Goal: Task Accomplishment & Management: Manage account settings

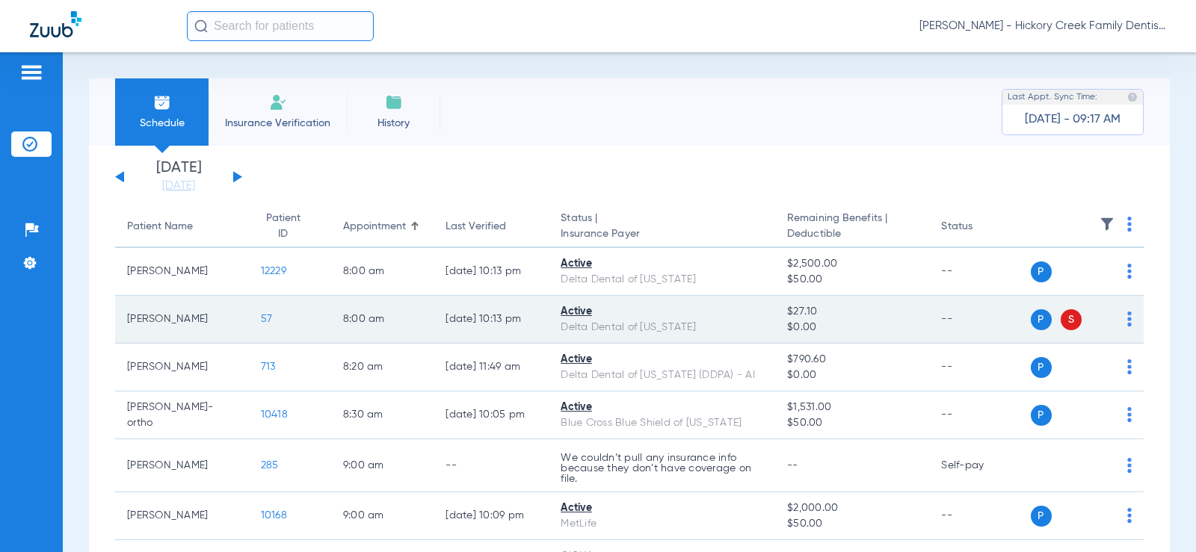
click at [261, 315] on span "57" at bounding box center [267, 319] width 12 height 10
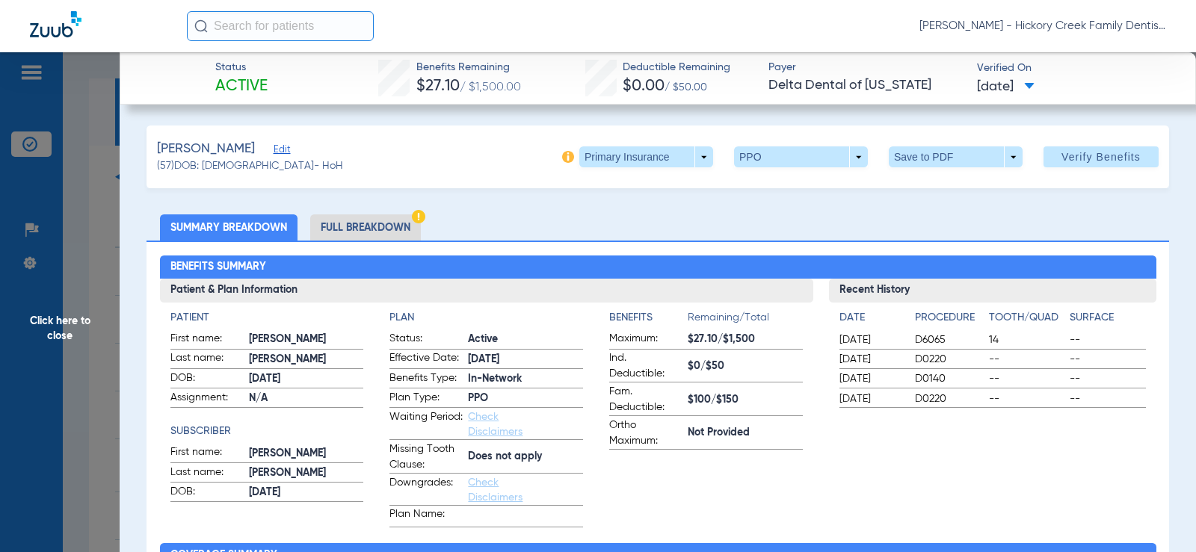
click at [341, 229] on li "Full Breakdown" at bounding box center [365, 227] width 111 height 26
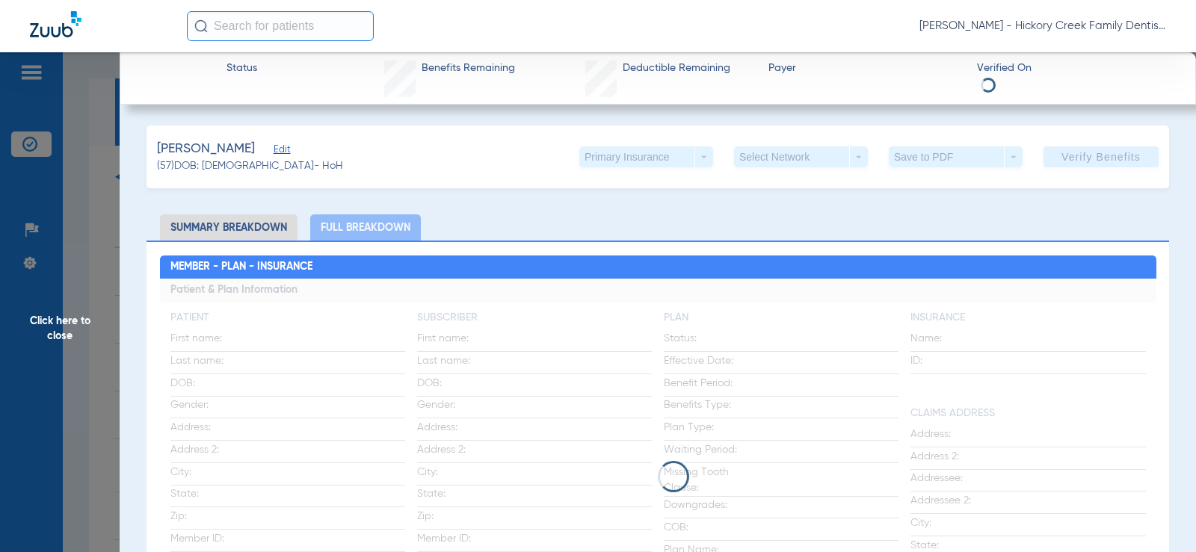
click at [218, 227] on li "Summary Breakdown" at bounding box center [228, 227] width 137 height 26
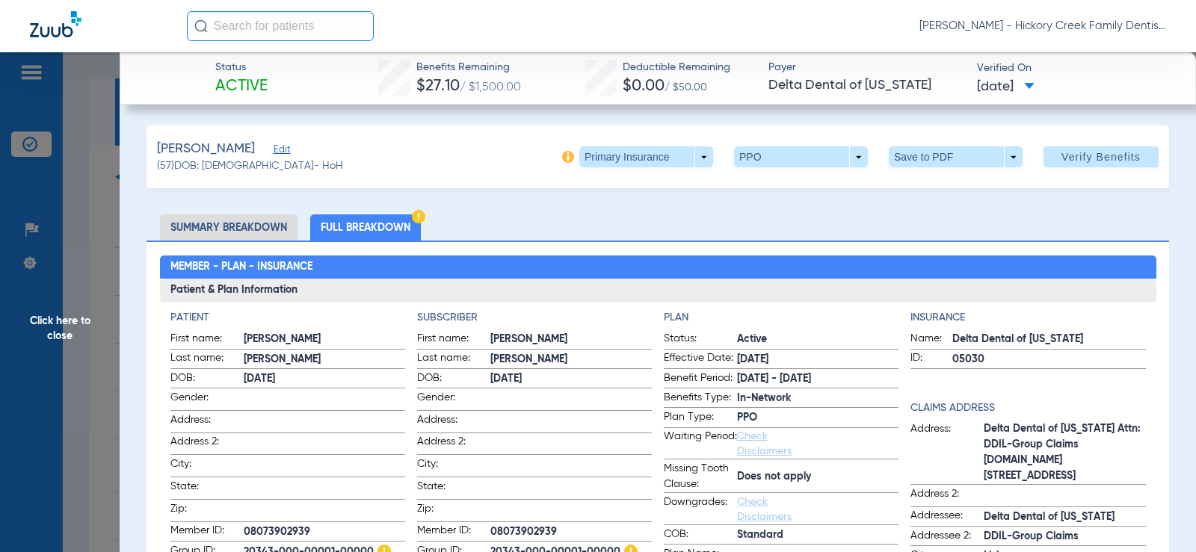
click at [97, 181] on span "Click here to close" at bounding box center [60, 328] width 120 height 552
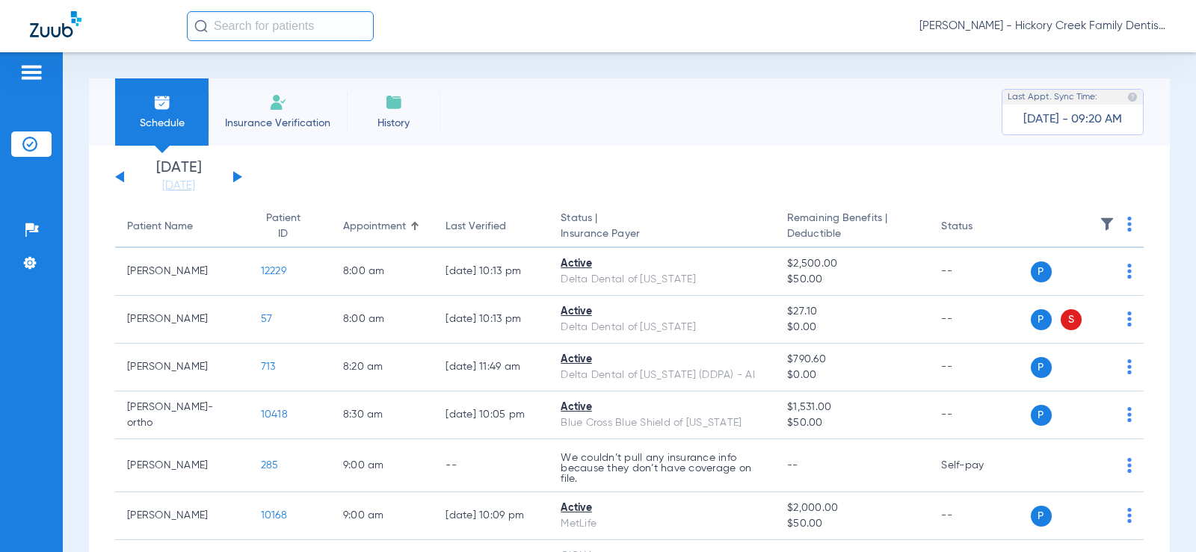
click at [265, 107] on li "Insurance Verification" at bounding box center [277, 111] width 138 height 67
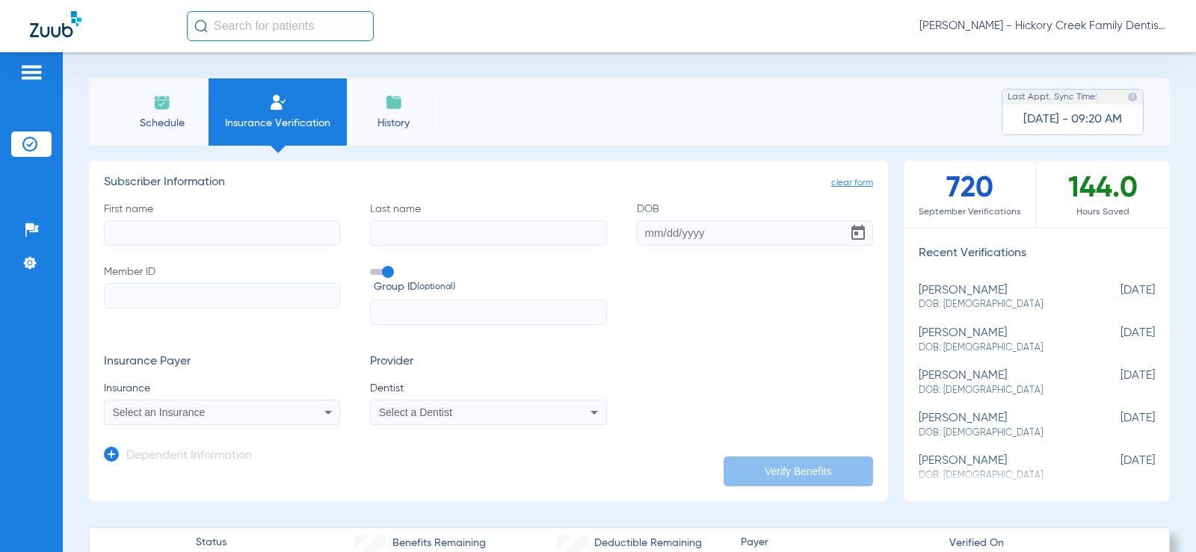
click at [205, 107] on li "Schedule" at bounding box center [161, 111] width 93 height 67
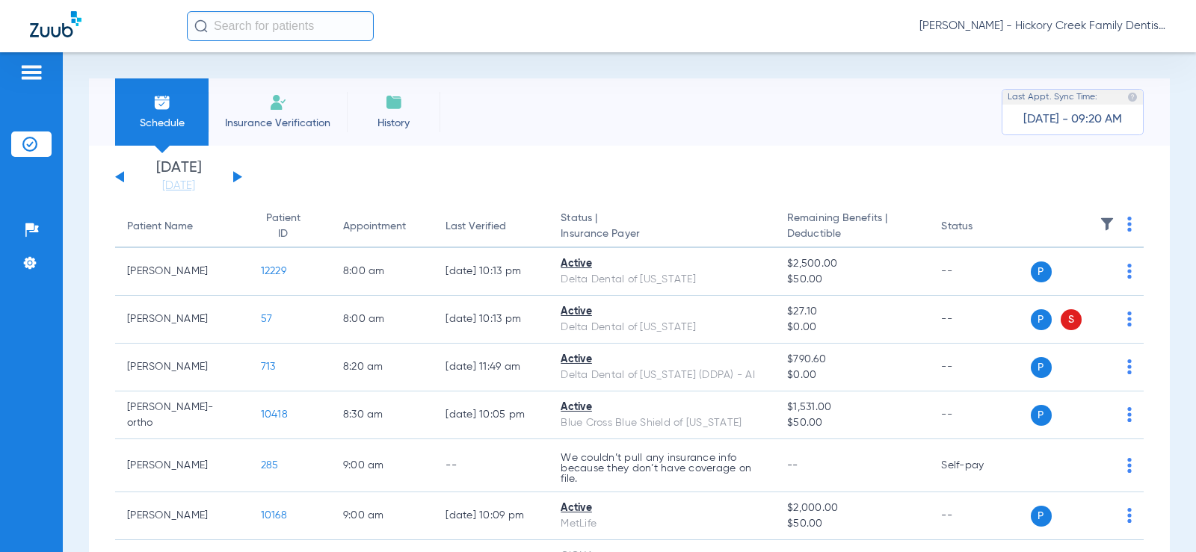
click at [30, 81] on div at bounding box center [31, 75] width 24 height 22
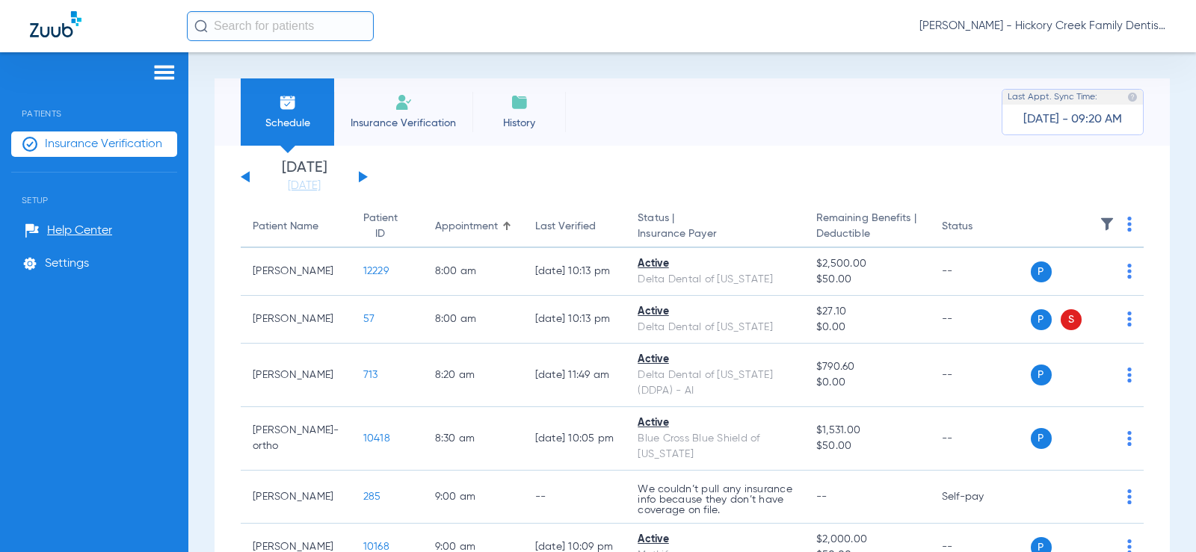
click at [163, 59] on div "Patients Insurance Verification Setup Help Center Settings" at bounding box center [94, 328] width 188 height 552
click at [163, 67] on img at bounding box center [164, 73] width 24 height 18
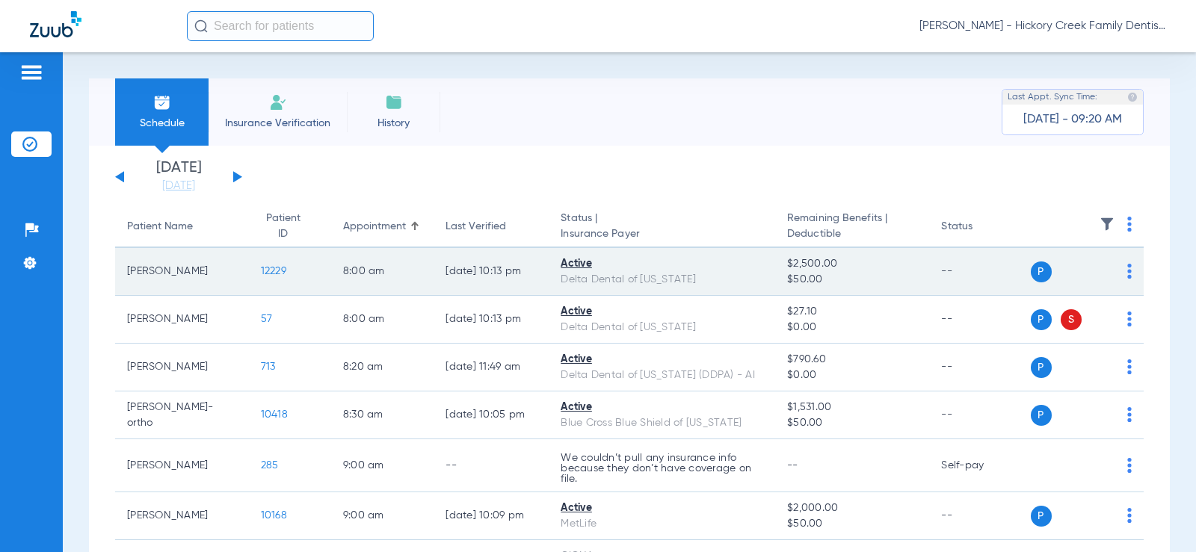
click at [1125, 272] on td "P S" at bounding box center [1087, 272] width 114 height 48
click at [1127, 271] on img at bounding box center [1129, 271] width 4 height 15
click at [1118, 271] on div at bounding box center [598, 276] width 1196 height 552
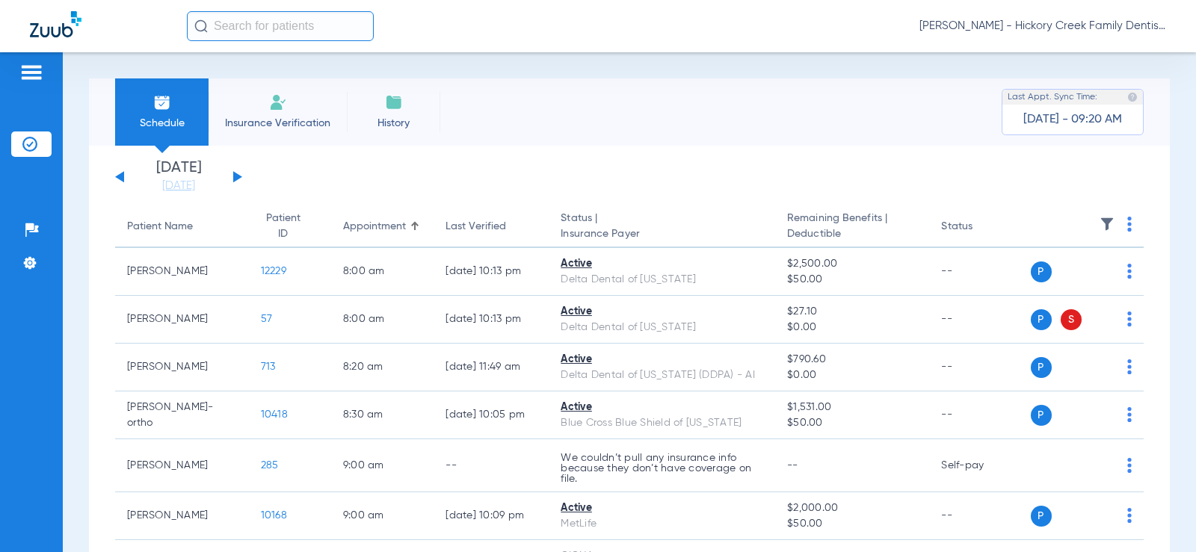
click at [944, 226] on th "Status" at bounding box center [979, 227] width 101 height 42
click at [231, 171] on div "[DATE] [DATE] [DATE] [DATE] [DATE] [DATE] [DATE] [DATE] [DATE] [DATE] [DATE] [D…" at bounding box center [178, 177] width 127 height 33
click at [235, 178] on button at bounding box center [237, 176] width 9 height 11
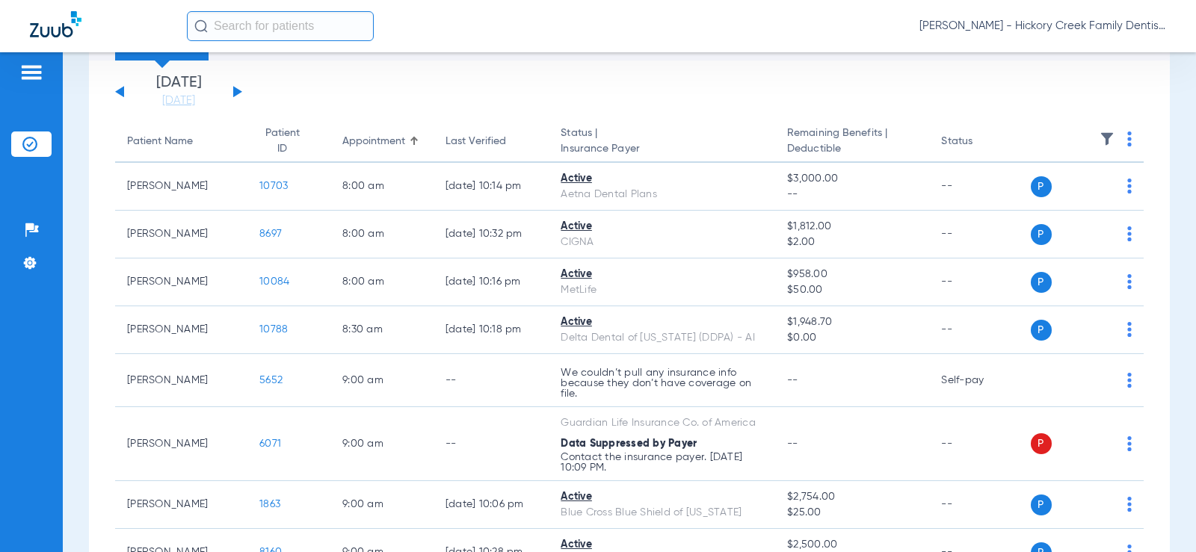
scroll to position [75, 0]
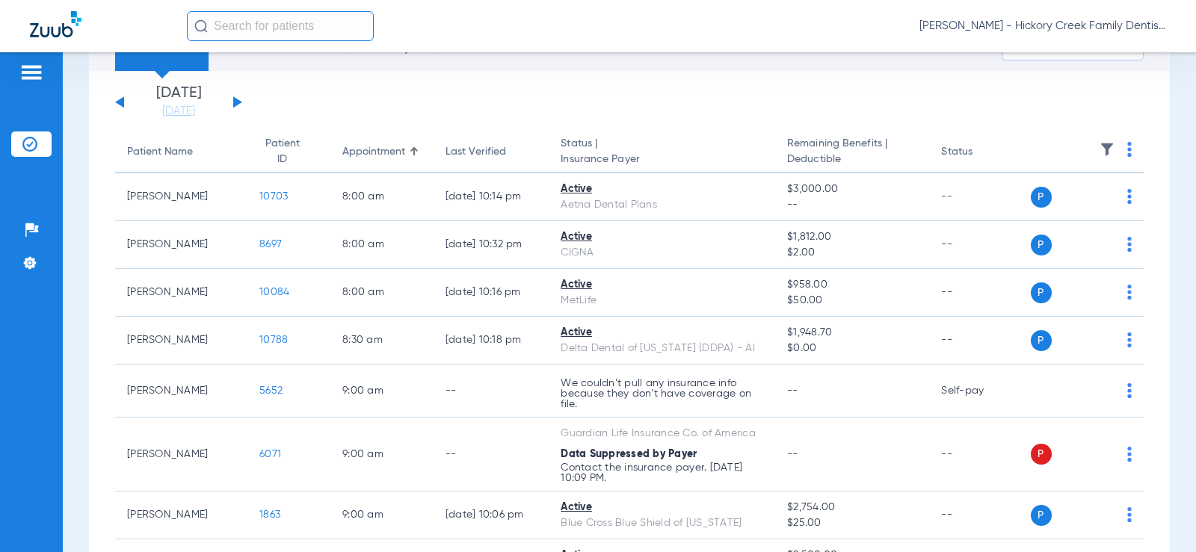
click at [236, 103] on button at bounding box center [237, 101] width 9 height 11
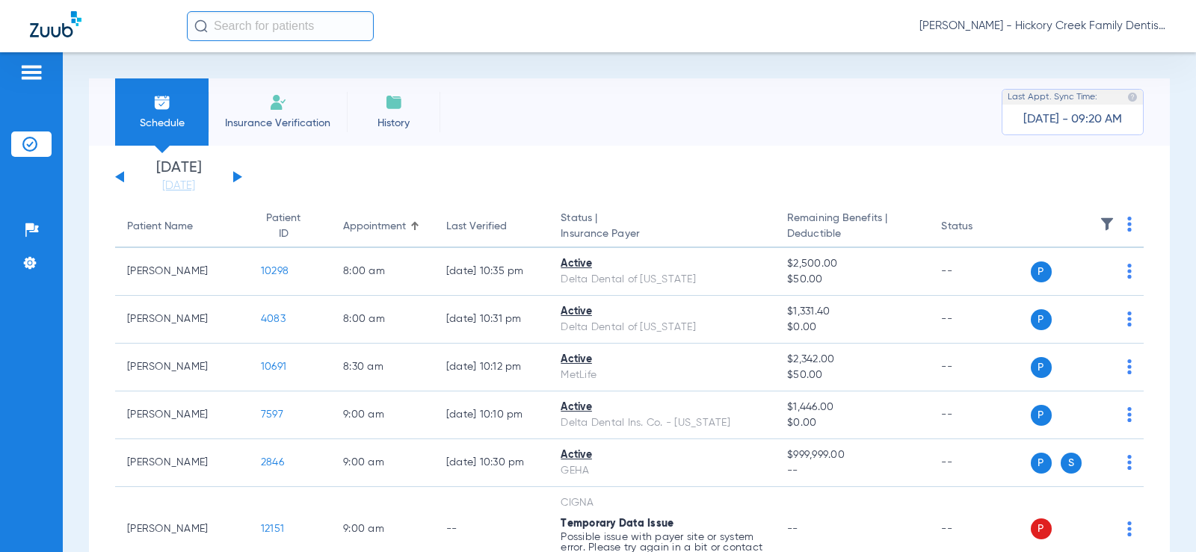
click at [569, 217] on th "Status | Insurance Payer" at bounding box center [661, 227] width 226 height 42
click at [576, 236] on span "Insurance Payer" at bounding box center [661, 234] width 203 height 16
click at [233, 176] on button at bounding box center [237, 176] width 9 height 11
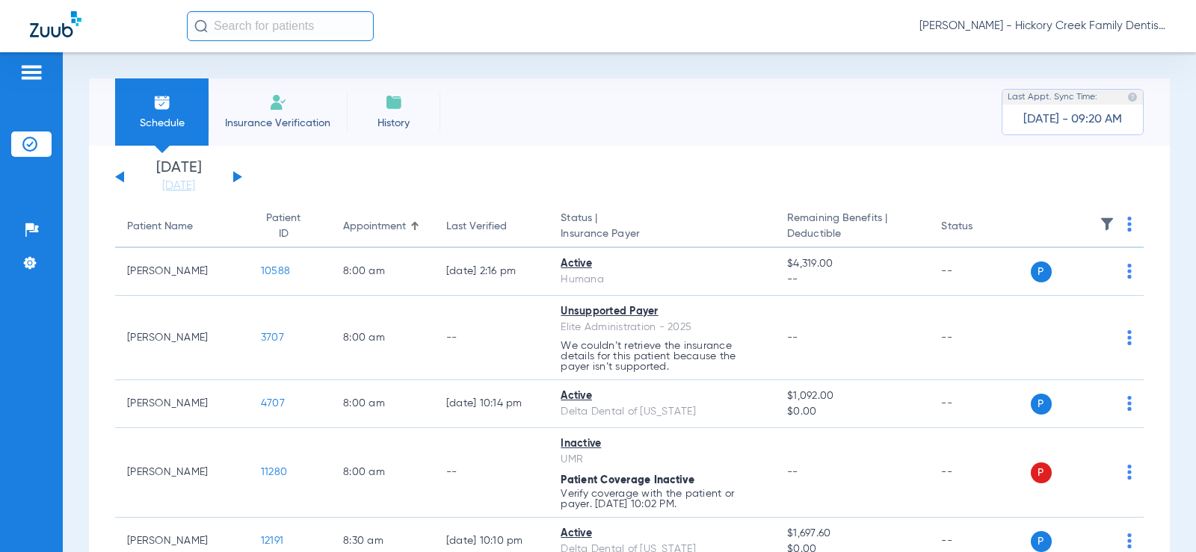
click at [407, 123] on span "History" at bounding box center [393, 123] width 71 height 15
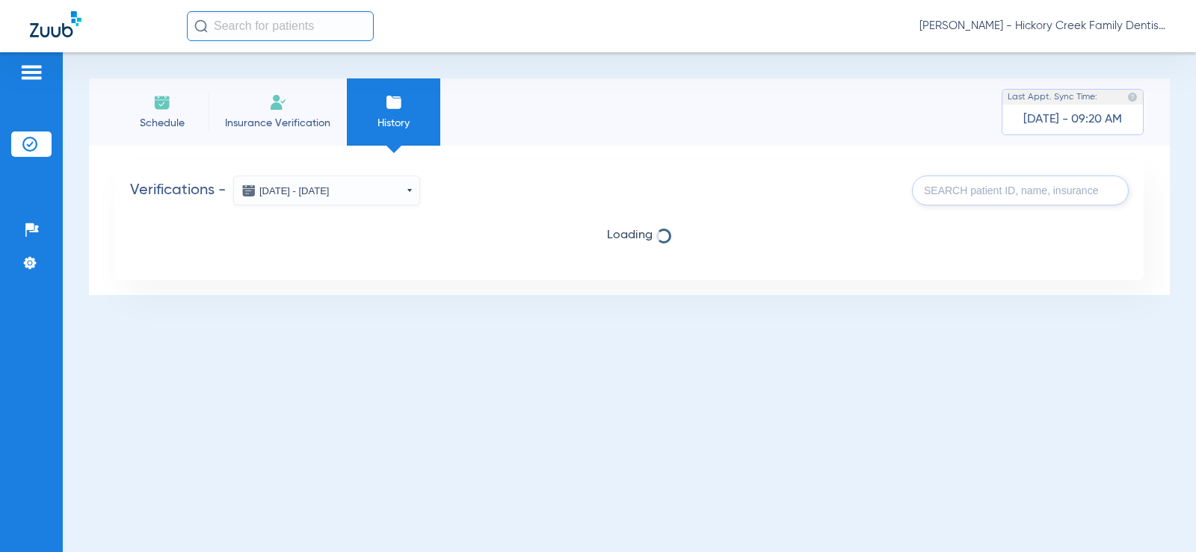
click at [173, 113] on li "Schedule" at bounding box center [161, 111] width 93 height 67
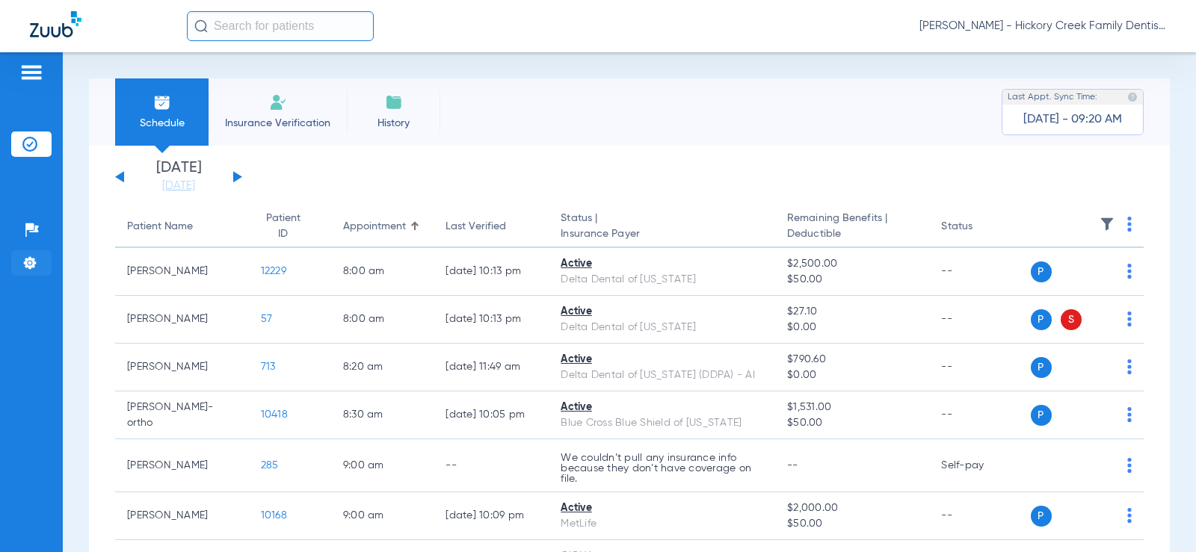
click at [25, 268] on img at bounding box center [29, 263] width 15 height 15
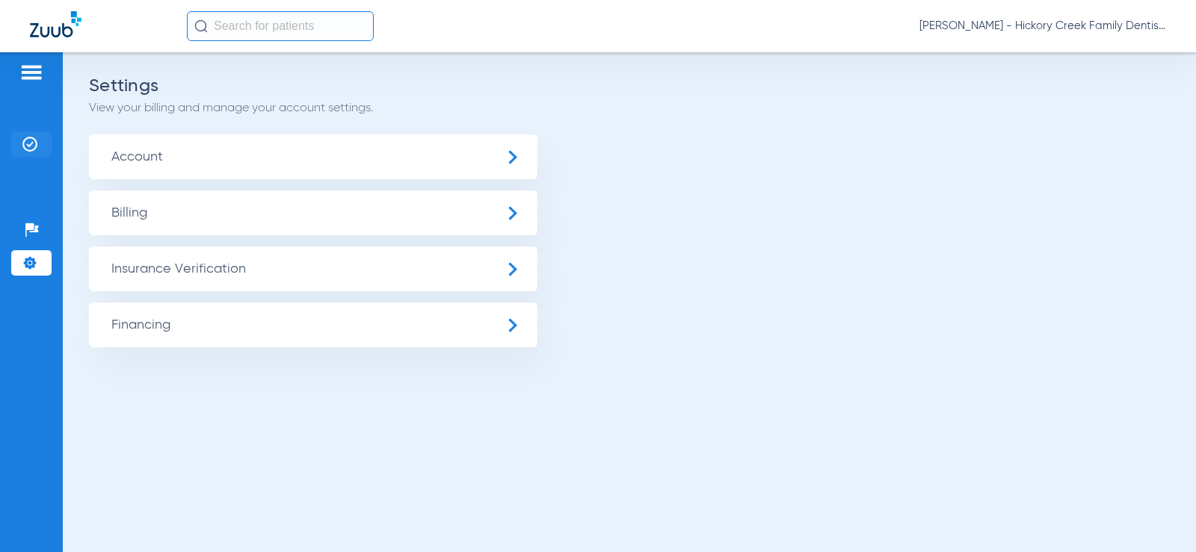
click at [26, 148] on img at bounding box center [29, 144] width 15 height 15
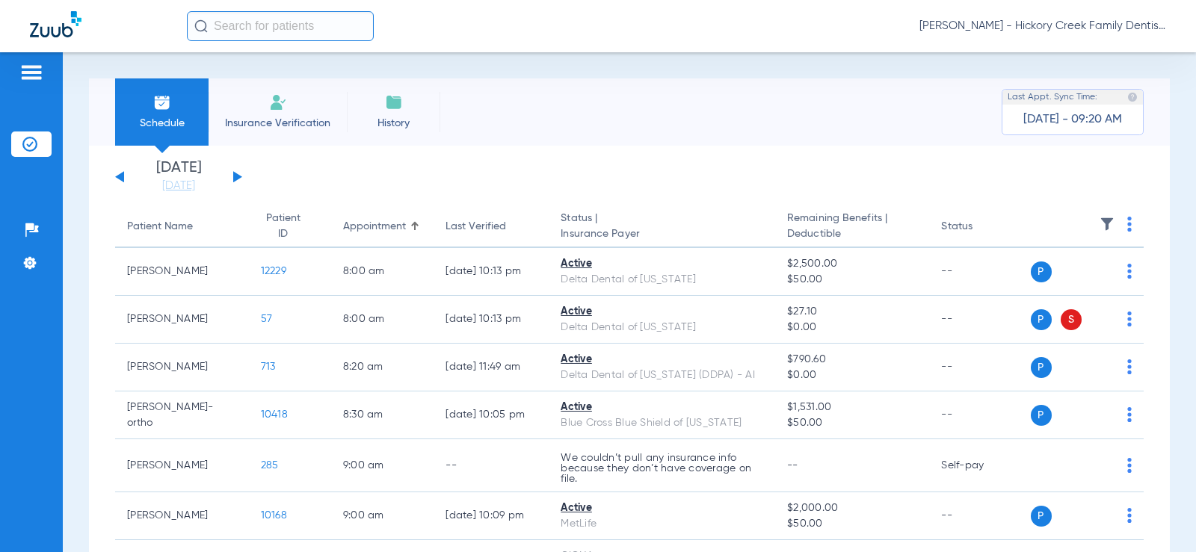
click at [1099, 225] on img at bounding box center [1106, 224] width 15 height 15
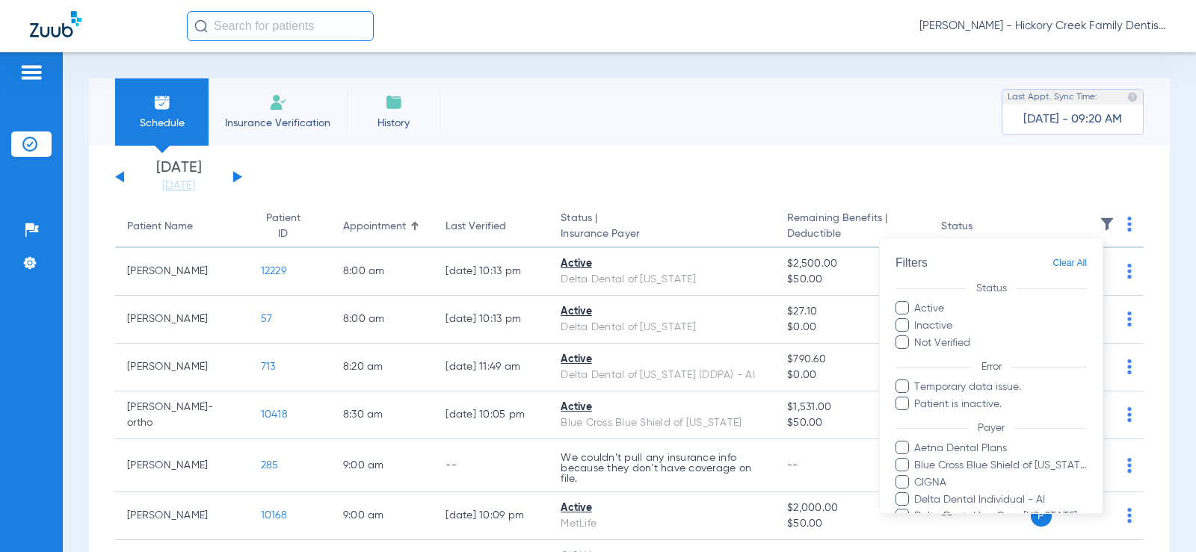
click at [971, 171] on div at bounding box center [598, 276] width 1196 height 552
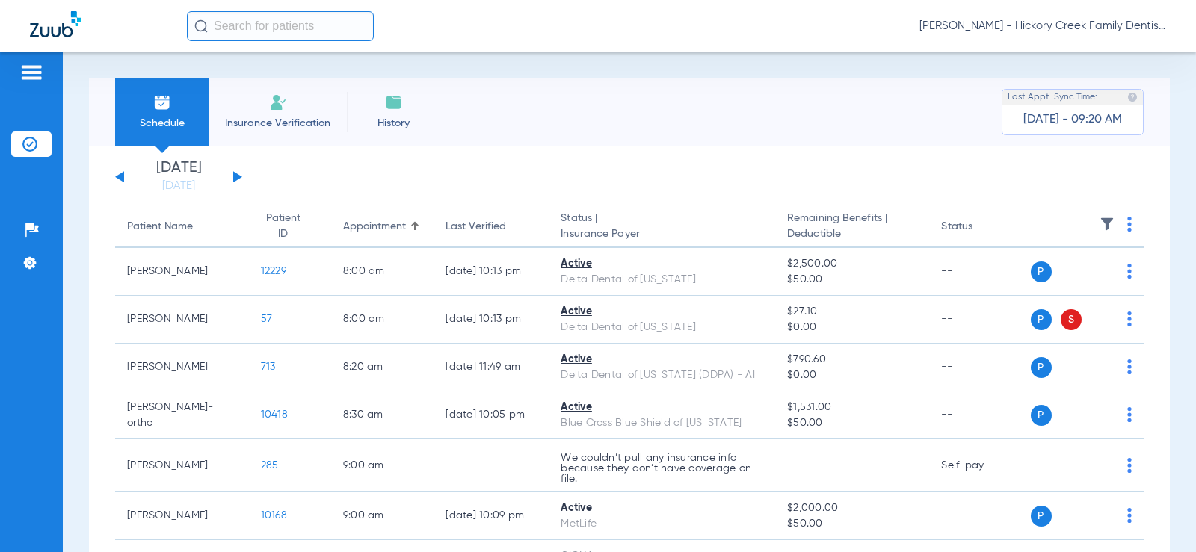
click at [1099, 216] on th at bounding box center [1087, 227] width 114 height 42
click at [1099, 224] on img at bounding box center [1106, 224] width 15 height 15
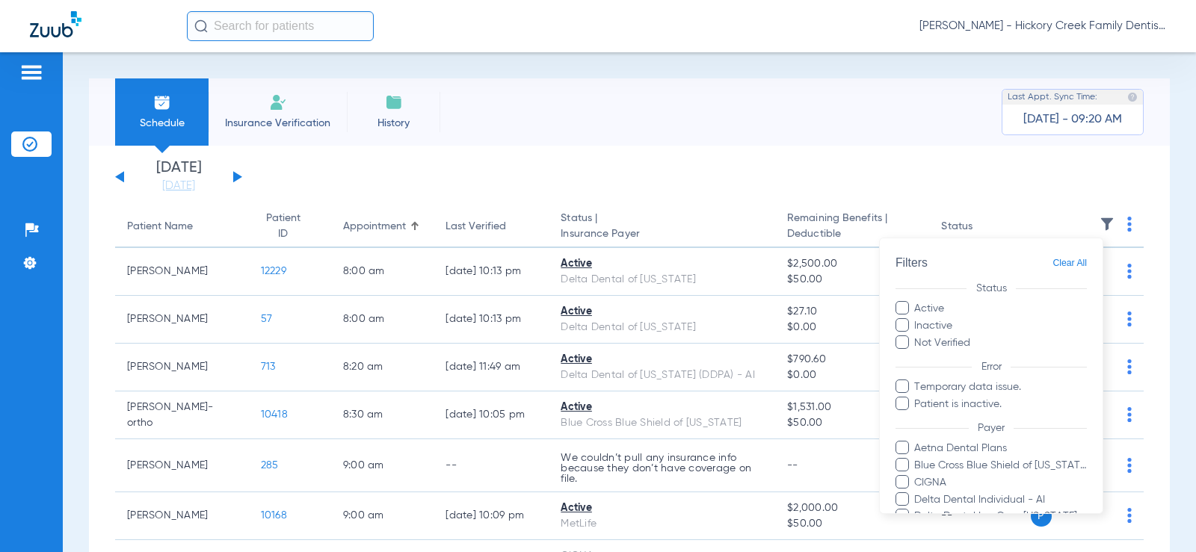
click at [932, 346] on label "Not Verified" at bounding box center [990, 344] width 191 height 16
click at [972, 338] on input "Not Verified" at bounding box center [972, 338] width 0 height 0
click at [940, 392] on span "Temporary data issue." at bounding box center [999, 388] width 173 height 16
click at [916, 398] on input "Temporary data issue." at bounding box center [916, 398] width 0 height 0
click at [942, 405] on span "Patient is inactive." at bounding box center [999, 405] width 173 height 16
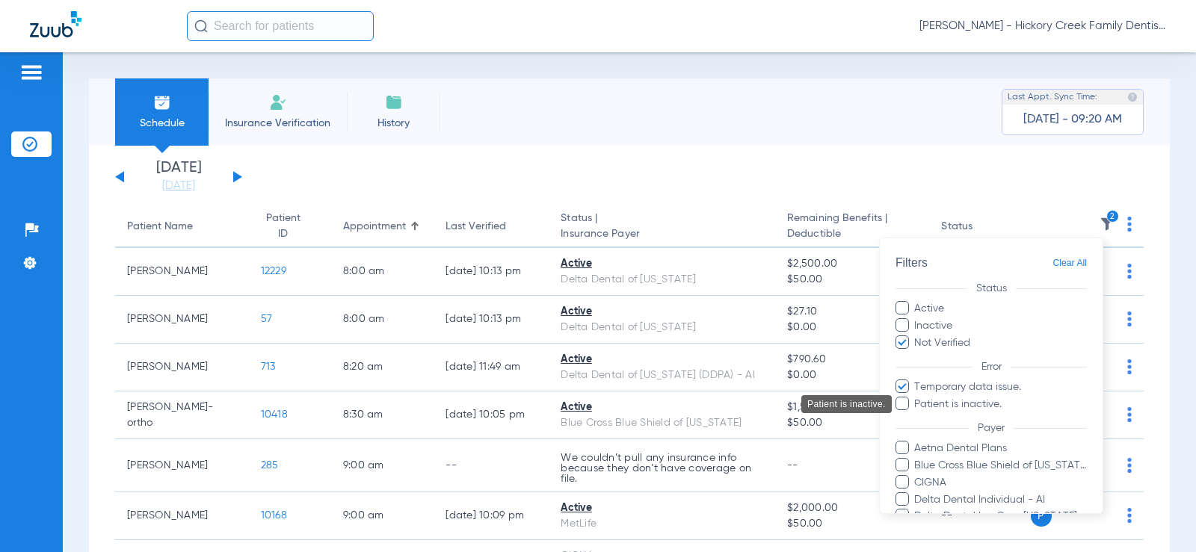
click at [916, 415] on input "Patient is inactive." at bounding box center [916, 415] width 0 height 0
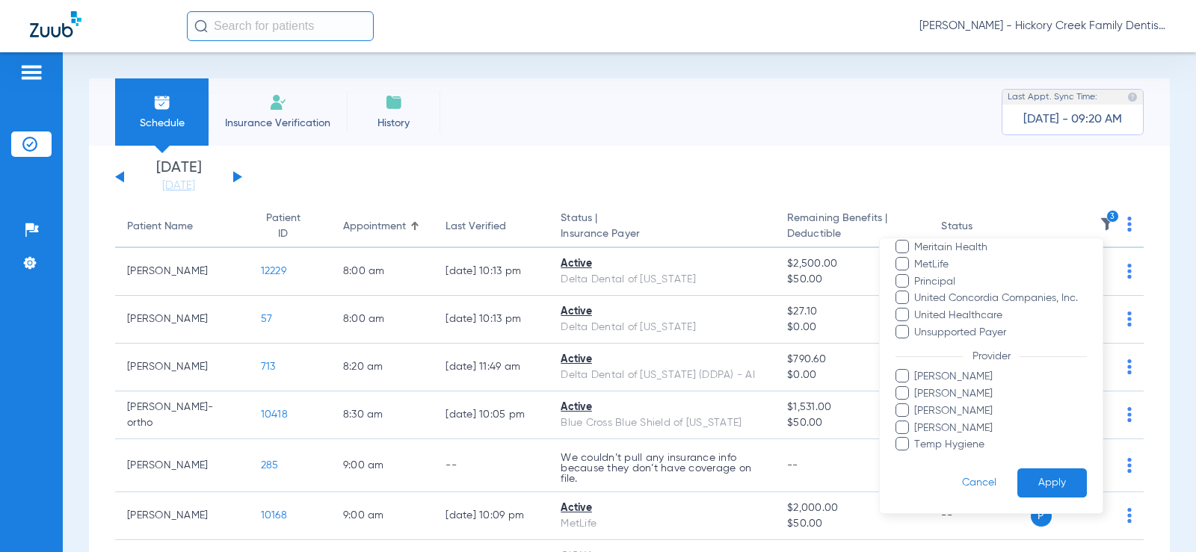
click at [1038, 484] on button "Apply" at bounding box center [1051, 483] width 69 height 29
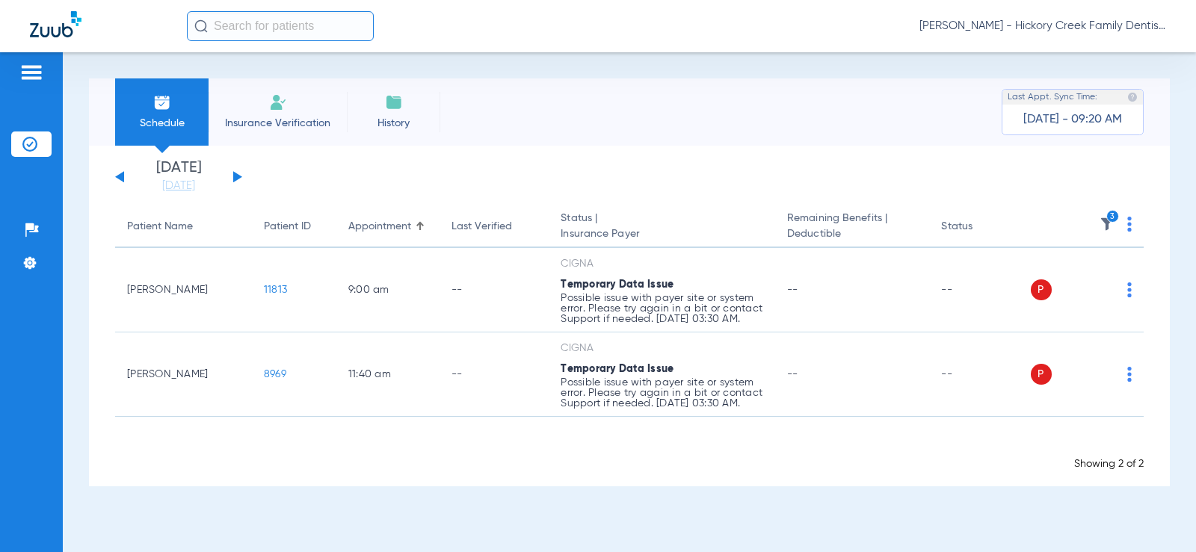
click at [243, 177] on app-single-date-navigator "[DATE] [DATE] [DATE] [DATE] [DATE] [DATE] [DATE] [DATE] [DATE] [DATE] [DATE] [D…" at bounding box center [629, 177] width 1028 height 33
click at [229, 176] on div "[DATE] [DATE] [DATE] [DATE] [DATE] [DATE] [DATE] [DATE] [DATE] [DATE] [DATE] [D…" at bounding box center [178, 177] width 127 height 33
click at [231, 173] on div "[DATE] [DATE] [DATE] [DATE] [DATE] [DATE] [DATE] [DATE] [DATE] [DATE] [DATE] [D…" at bounding box center [178, 177] width 127 height 33
click at [233, 172] on button at bounding box center [237, 176] width 9 height 11
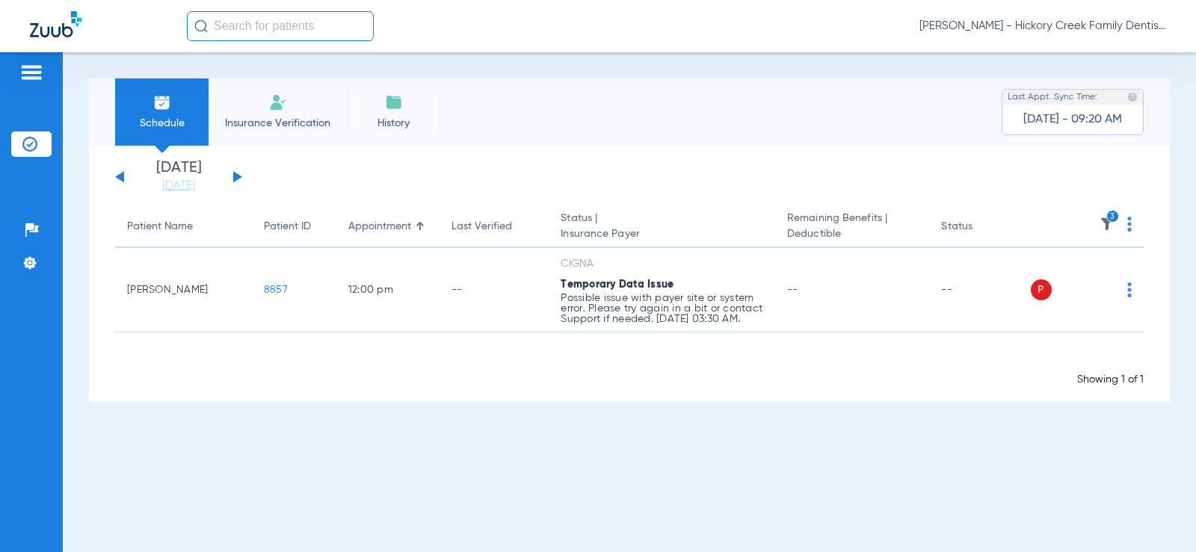
click at [1107, 217] on icon "3" at bounding box center [1112, 216] width 13 height 13
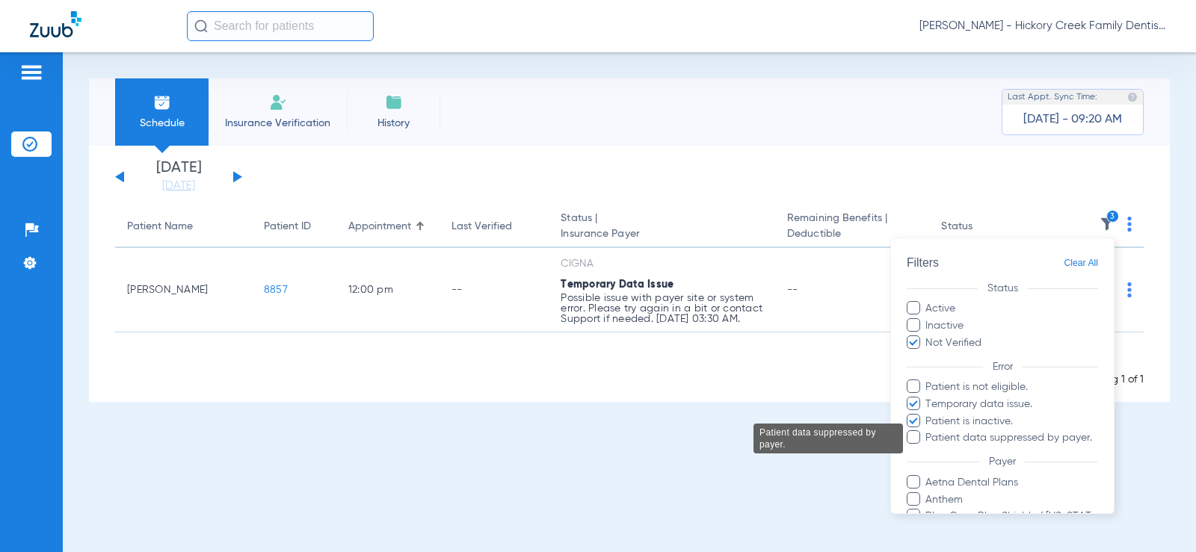
click at [1030, 443] on span "Patient data suppressed by payer." at bounding box center [1010, 438] width 173 height 16
click at [927, 448] on input "Patient data suppressed by payer." at bounding box center [927, 448] width 0 height 0
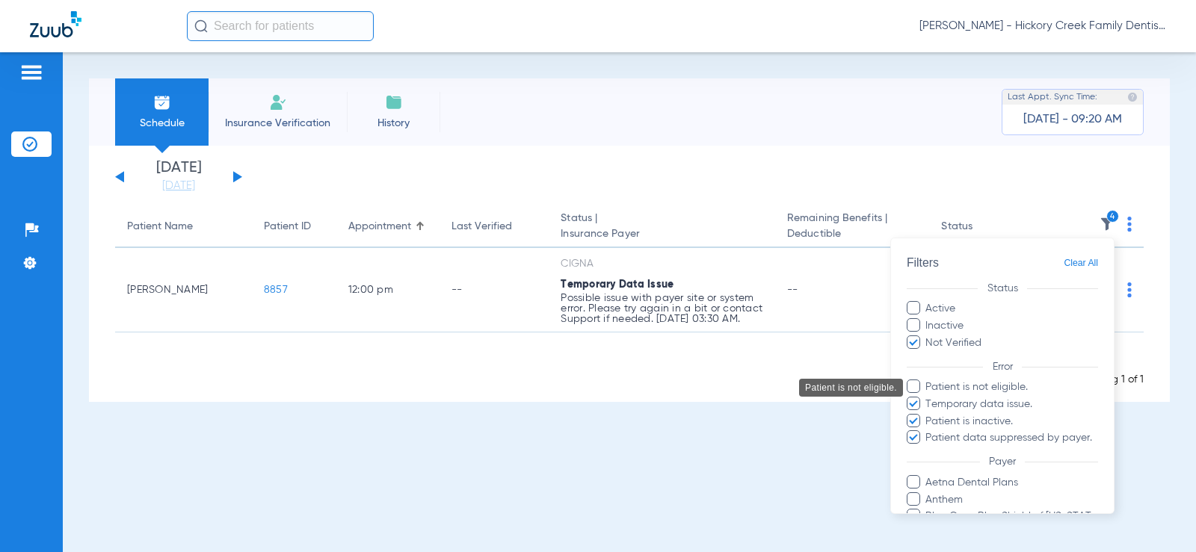
click at [1002, 391] on span "Patient is not eligible." at bounding box center [1010, 388] width 173 height 16
click at [927, 398] on input "Patient is not eligible." at bounding box center [927, 398] width 0 height 0
click at [956, 407] on span "Temporary data issue." at bounding box center [1010, 405] width 173 height 16
click at [927, 415] on input "Temporary data issue." at bounding box center [927, 415] width 0 height 0
click at [957, 421] on span "Patient is inactive." at bounding box center [1010, 422] width 173 height 16
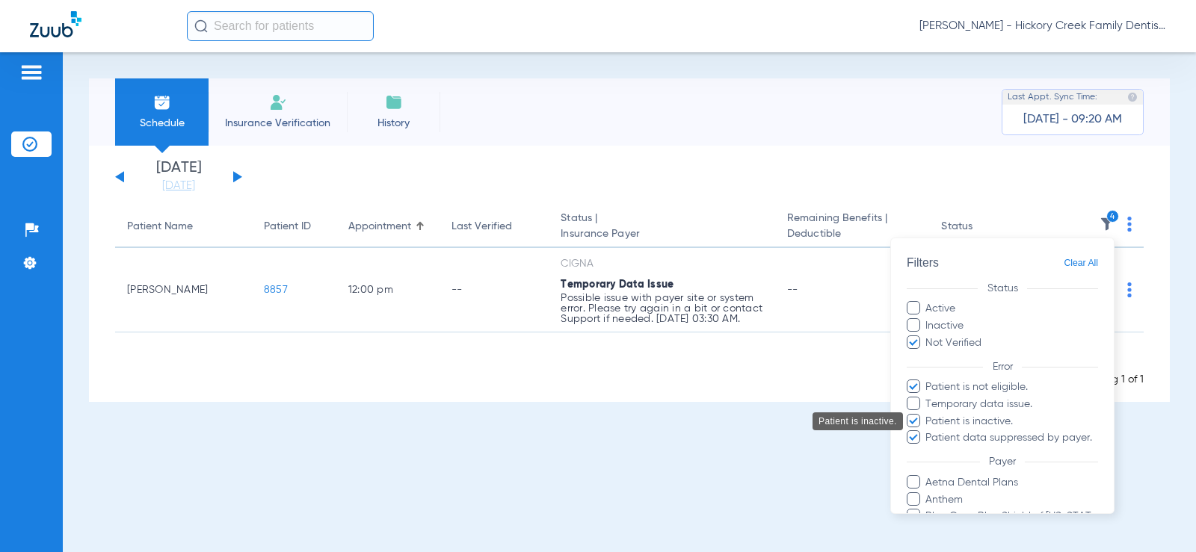
click at [927, 432] on input "Patient is inactive." at bounding box center [927, 432] width 0 height 0
click at [956, 441] on span "Patient data suppressed by payer." at bounding box center [1010, 438] width 173 height 16
click at [927, 448] on input "Patient data suppressed by payer." at bounding box center [927, 448] width 0 height 0
click at [764, 446] on div at bounding box center [598, 276] width 1196 height 552
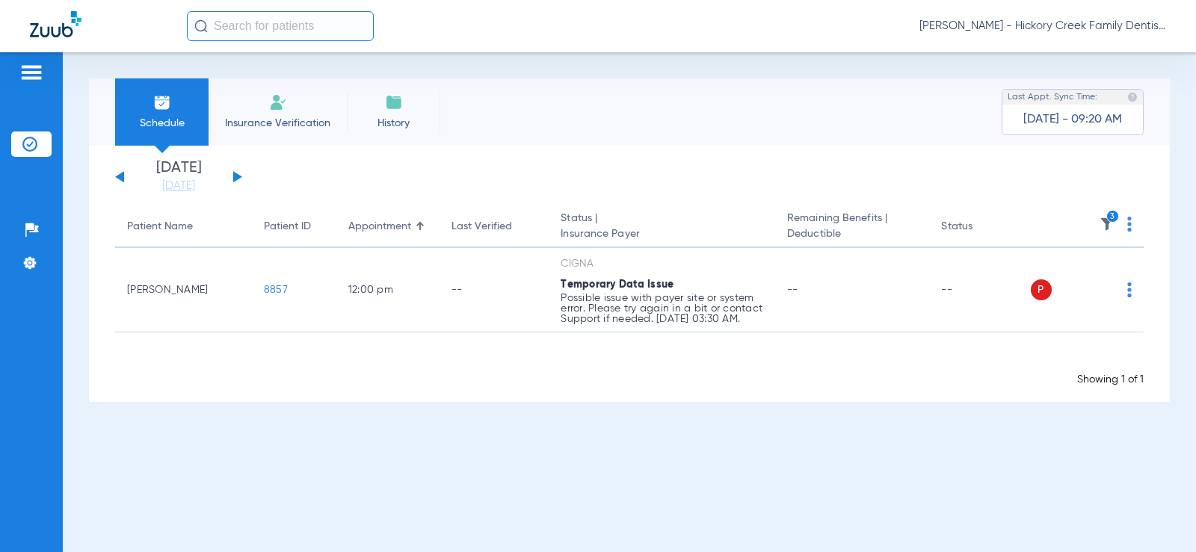
click at [1110, 221] on icon "3" at bounding box center [1112, 216] width 13 height 13
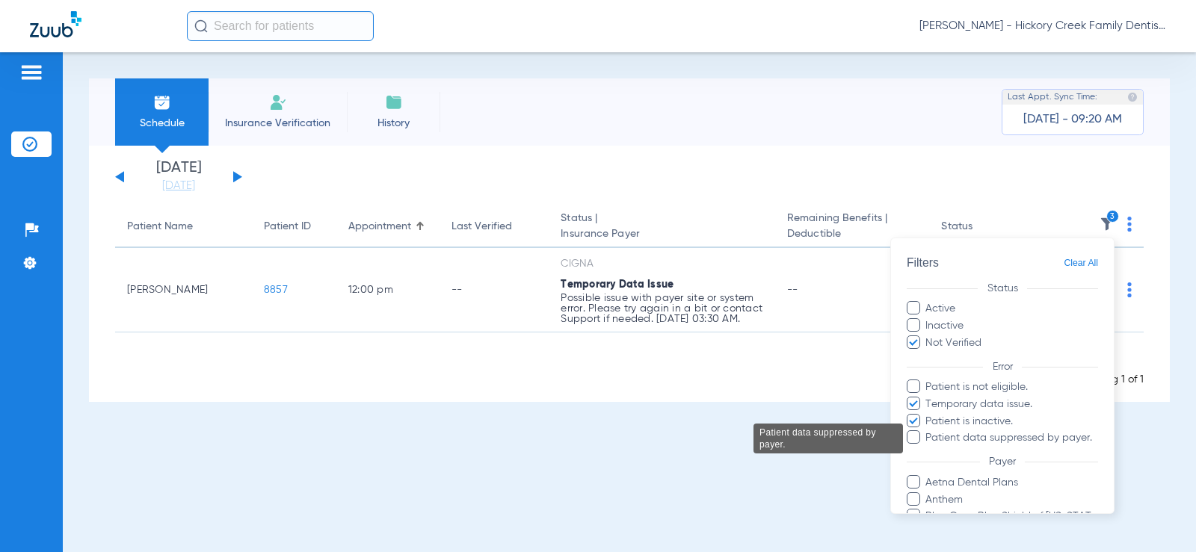
click at [940, 422] on span "Patient is inactive." at bounding box center [1010, 422] width 173 height 16
click at [927, 432] on input "Patient is inactive." at bounding box center [927, 432] width 0 height 0
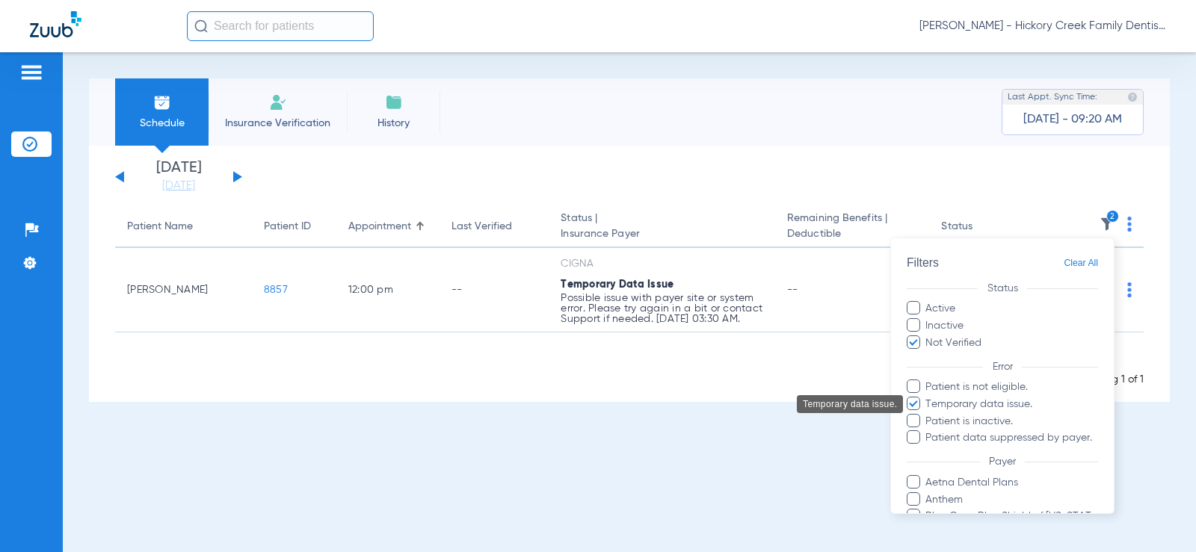
click at [949, 408] on span "Temporary data issue." at bounding box center [1010, 405] width 173 height 16
click at [927, 415] on input "Temporary data issue." at bounding box center [927, 415] width 0 height 0
click at [962, 390] on span "Patient is not eligible." at bounding box center [1010, 388] width 173 height 16
click at [927, 398] on input "Patient is not eligible." at bounding box center [927, 398] width 0 height 0
click at [959, 418] on span "Patient is inactive." at bounding box center [1010, 422] width 173 height 16
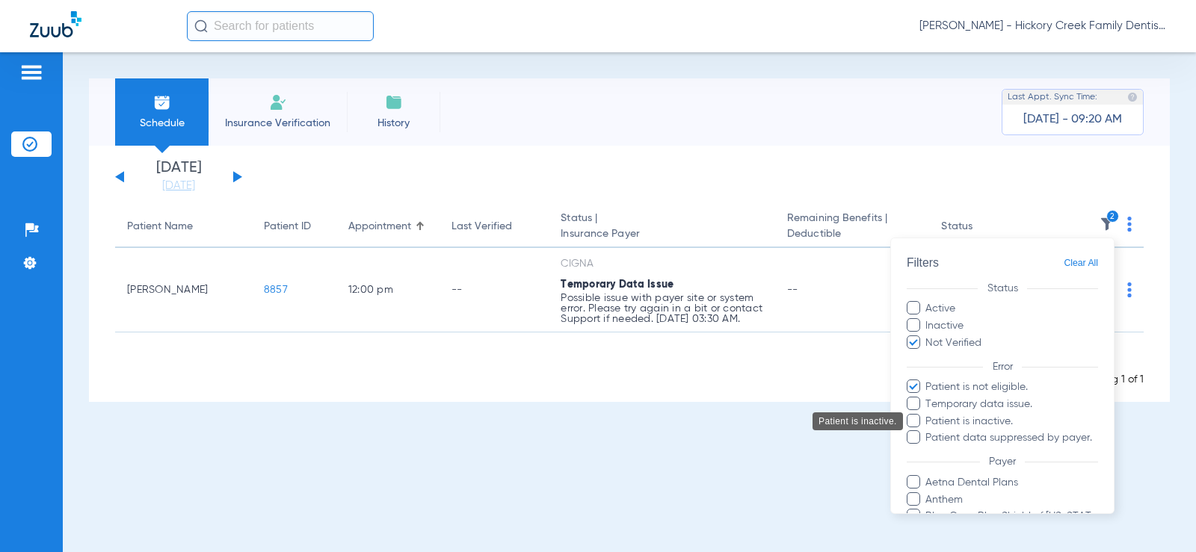
click at [927, 432] on input "Patient is inactive." at bounding box center [927, 432] width 0 height 0
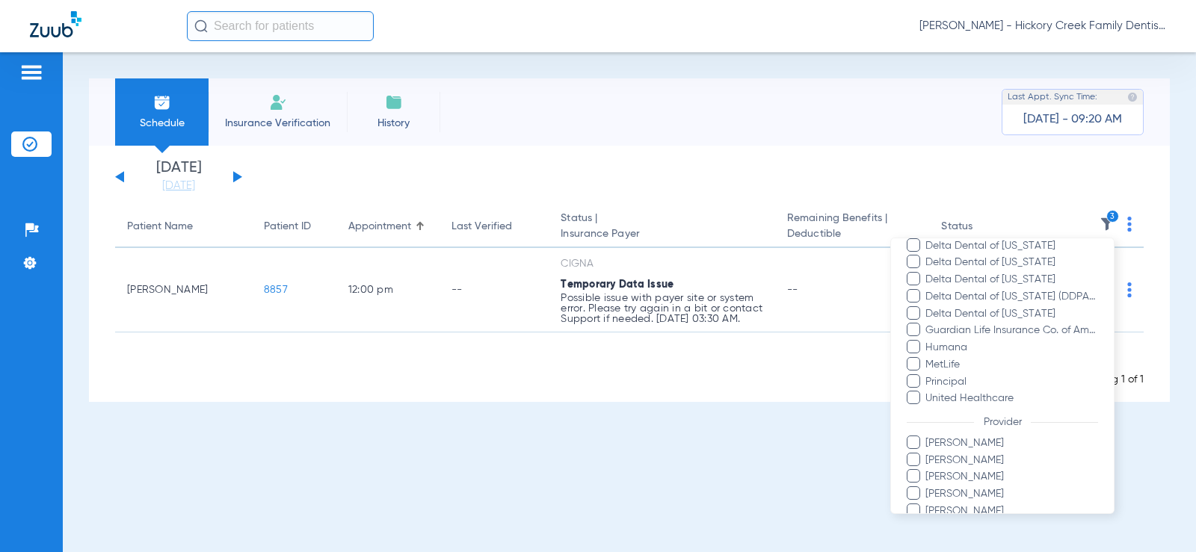
scroll to position [541, 0]
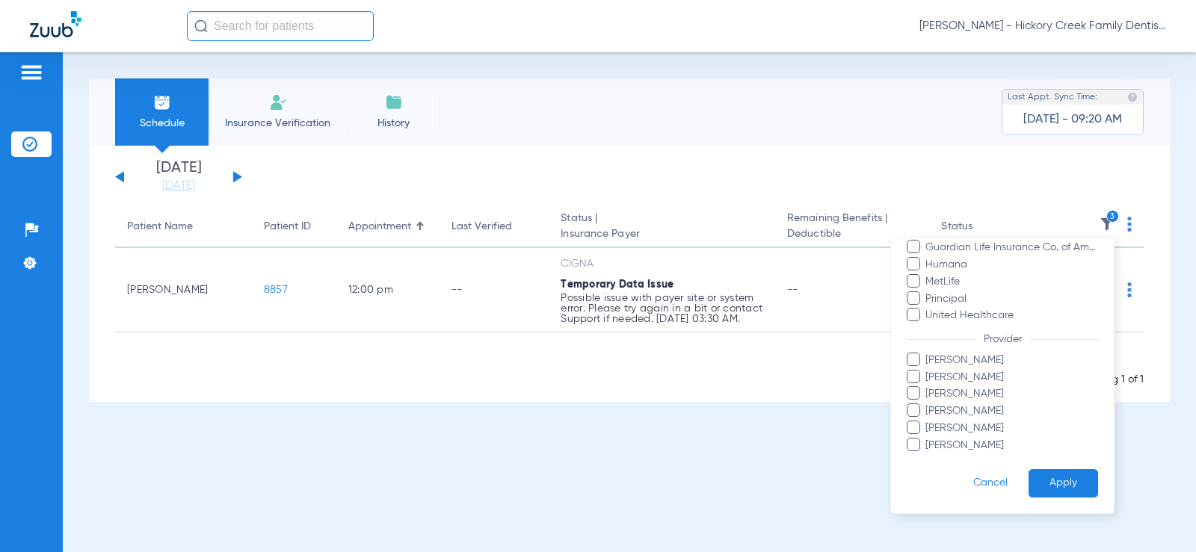
click at [1064, 492] on button "Apply" at bounding box center [1062, 483] width 69 height 29
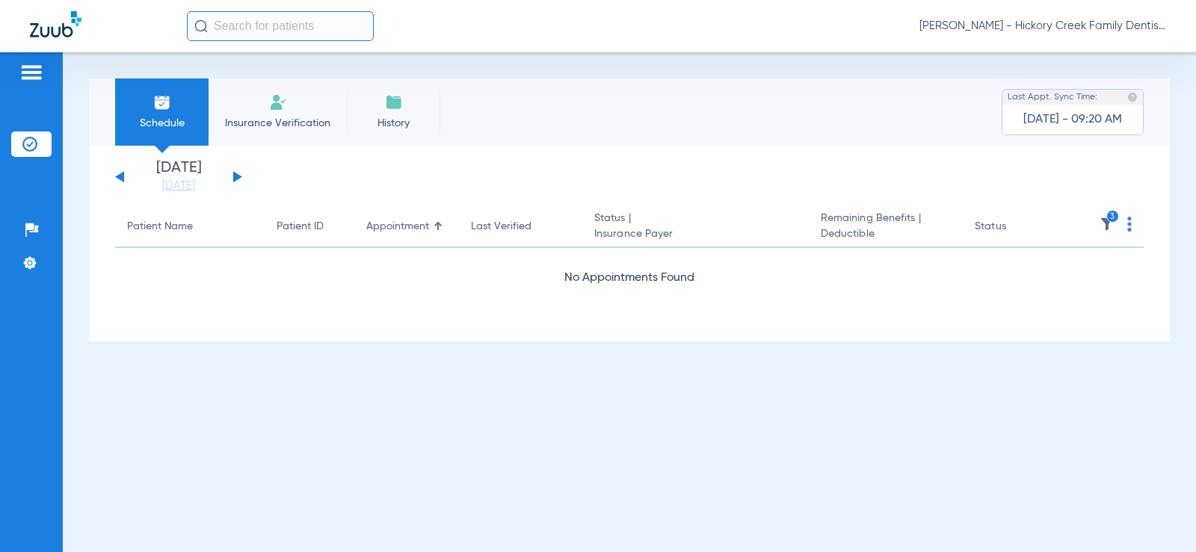
click at [232, 182] on div "[DATE] [DATE] [DATE] [DATE] [DATE] [DATE] [DATE] [DATE] [DATE] [DATE] [DATE] [D…" at bounding box center [178, 177] width 127 height 33
click at [233, 179] on button at bounding box center [237, 176] width 9 height 11
click at [235, 179] on button at bounding box center [237, 176] width 9 height 11
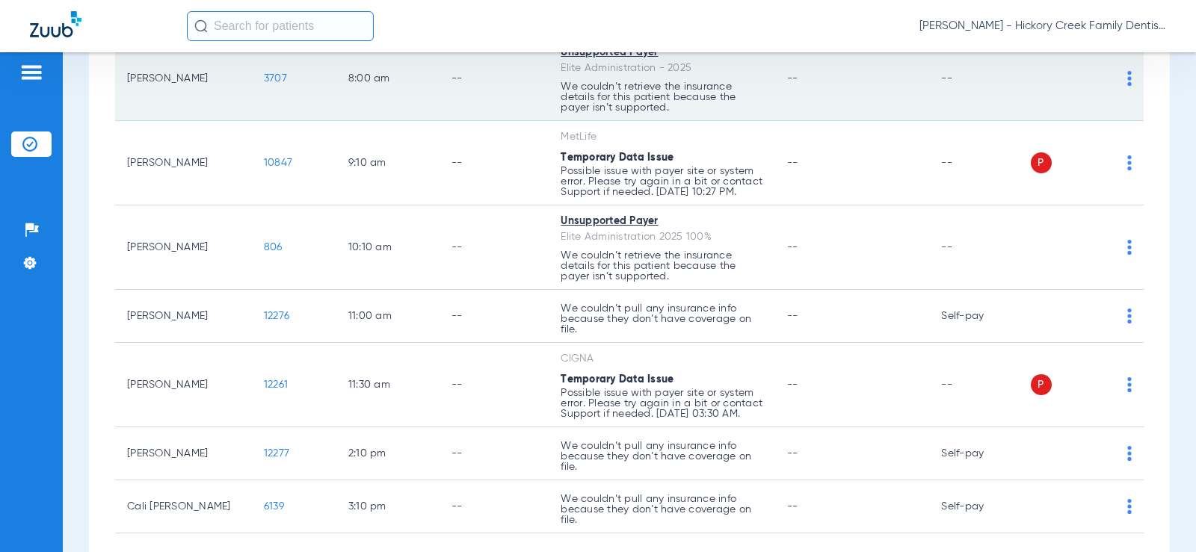
scroll to position [85, 0]
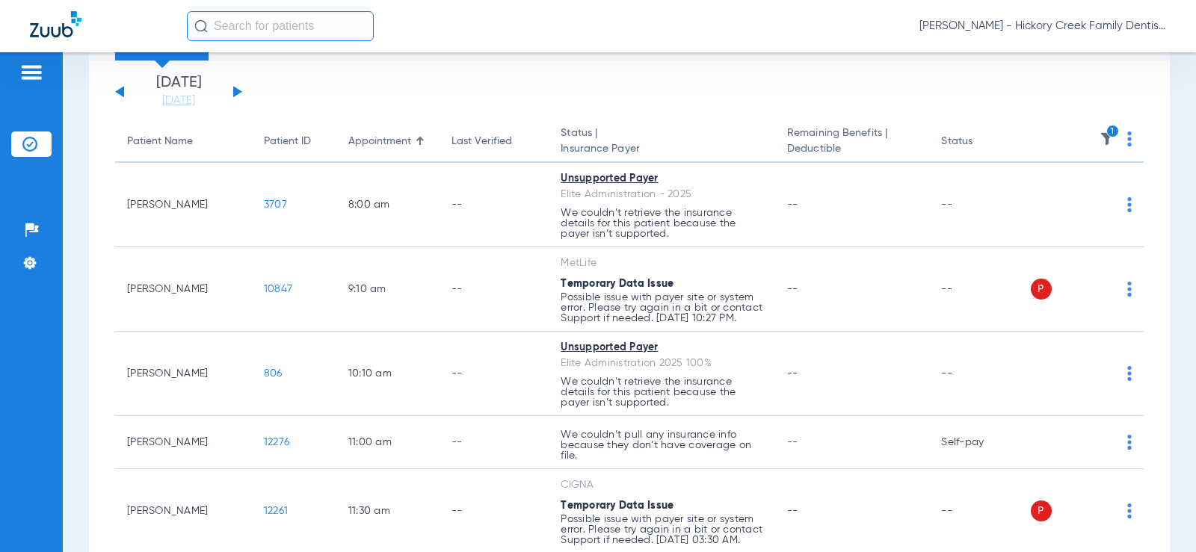
click at [1087, 141] on th "1" at bounding box center [1087, 142] width 114 height 42
click at [1099, 136] on img at bounding box center [1106, 139] width 15 height 15
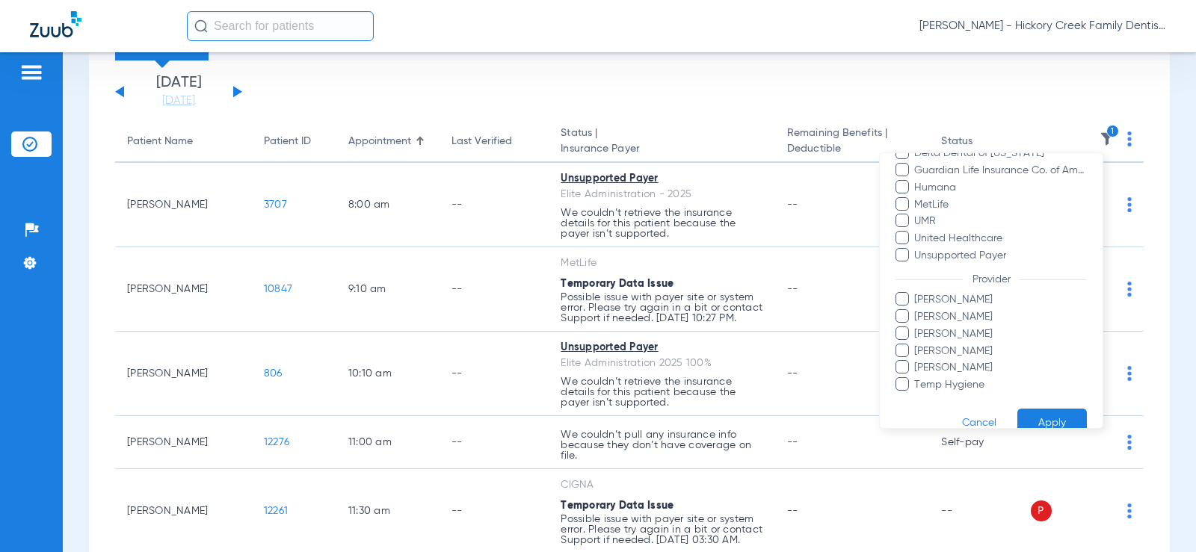
scroll to position [371, 0]
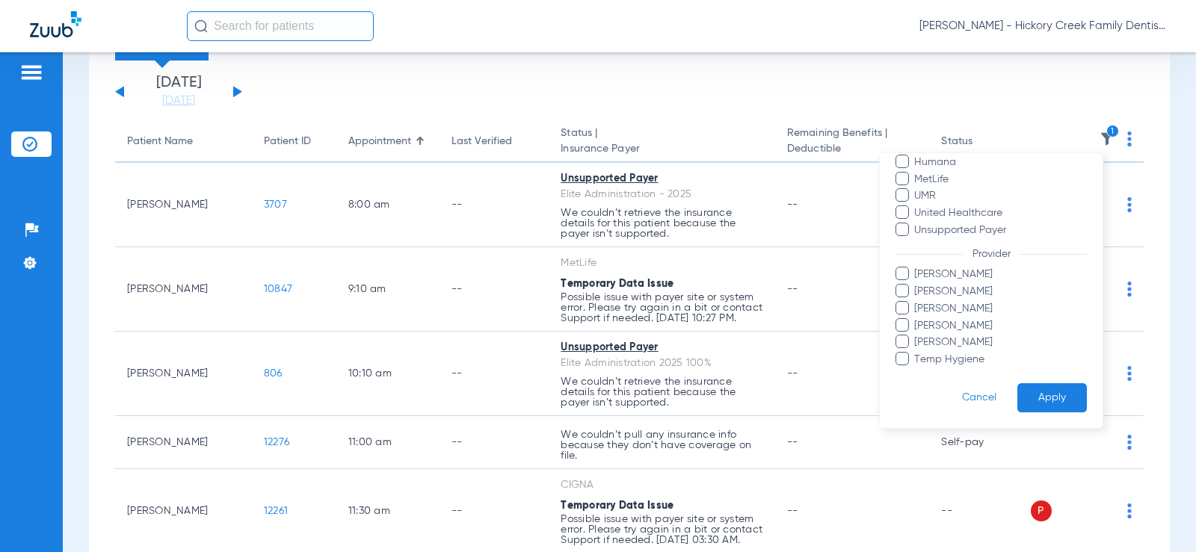
click at [985, 394] on button "Cancel" at bounding box center [979, 397] width 76 height 29
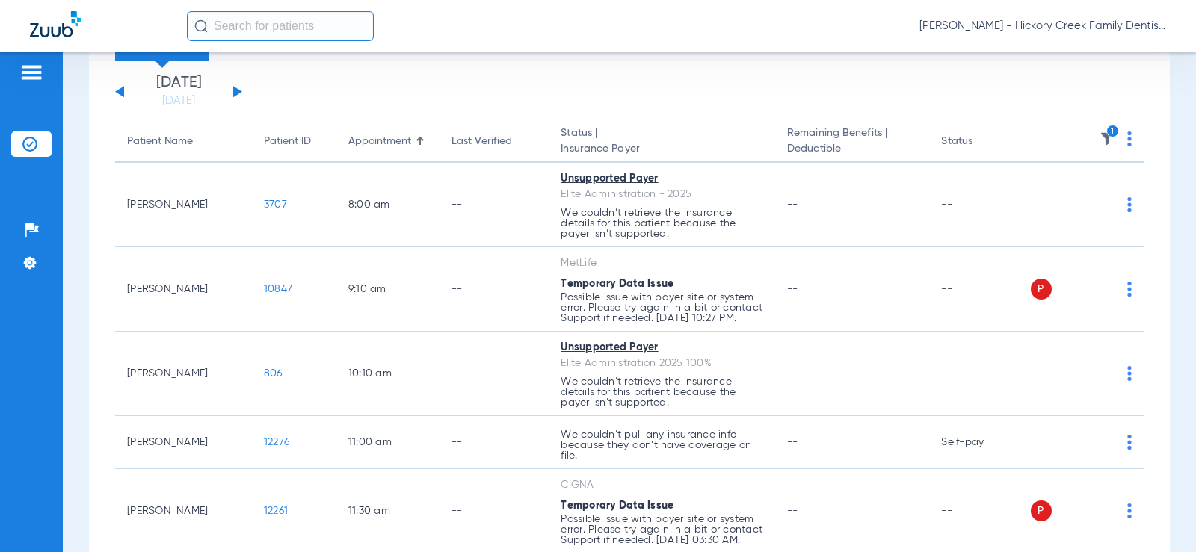
click at [1099, 135] on img at bounding box center [1106, 139] width 15 height 15
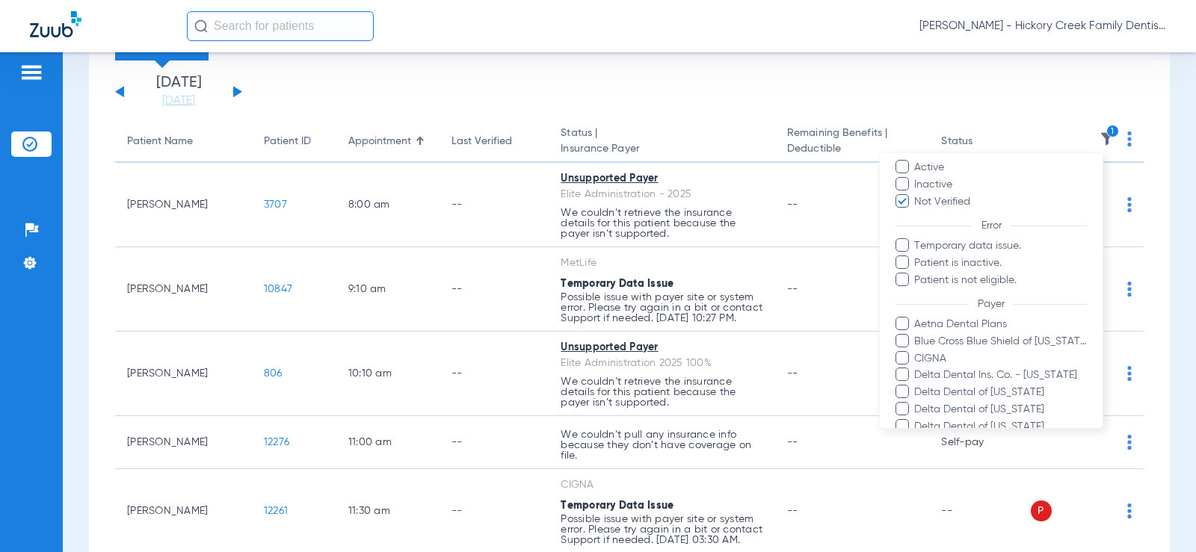
scroll to position [0, 0]
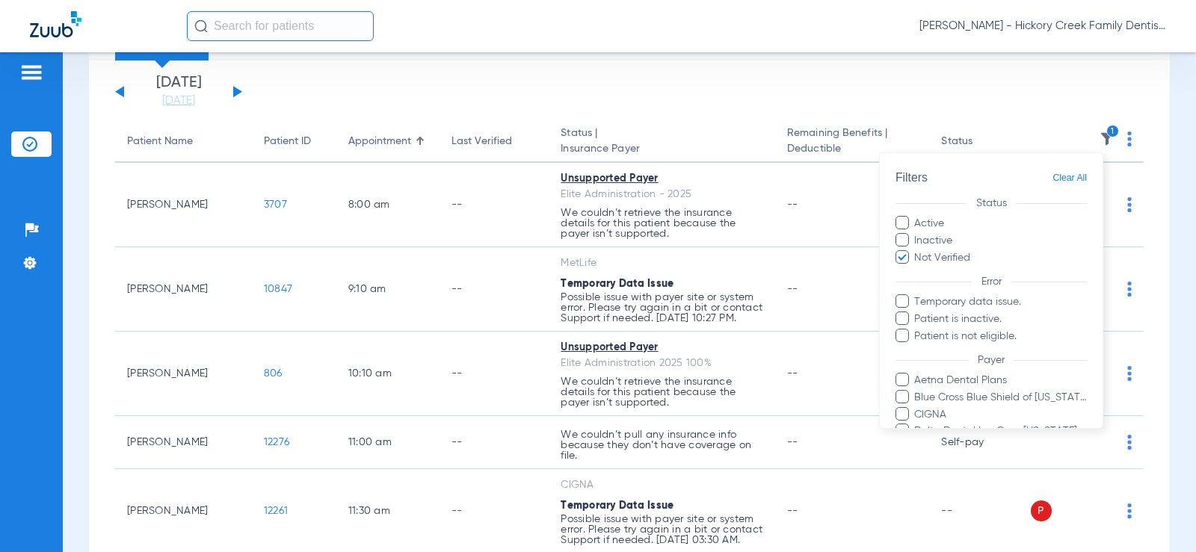
click at [1069, 176] on span "Clear All" at bounding box center [1069, 178] width 34 height 19
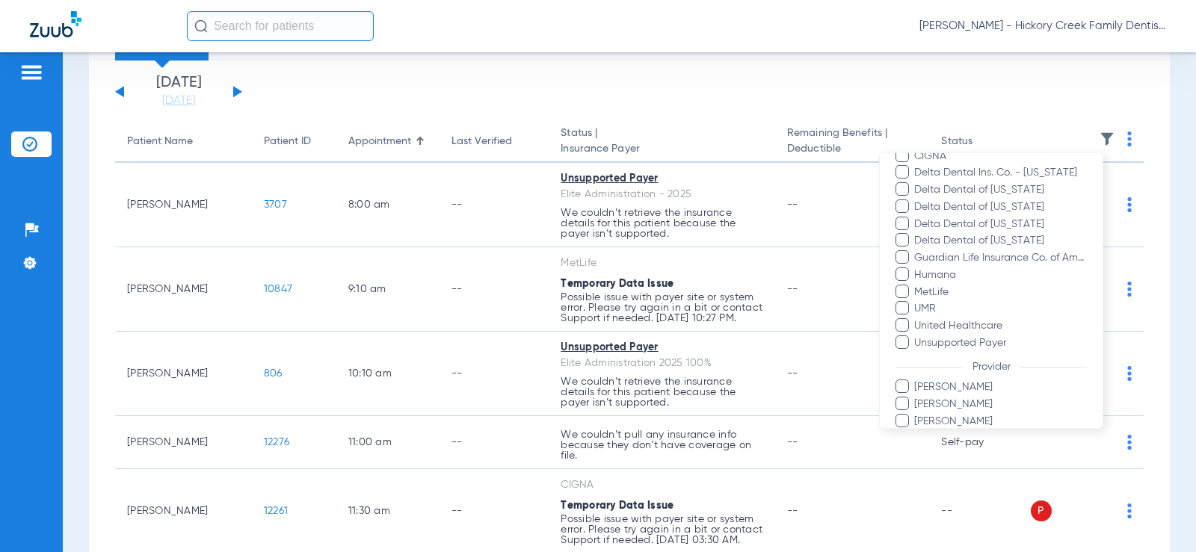
scroll to position [371, 0]
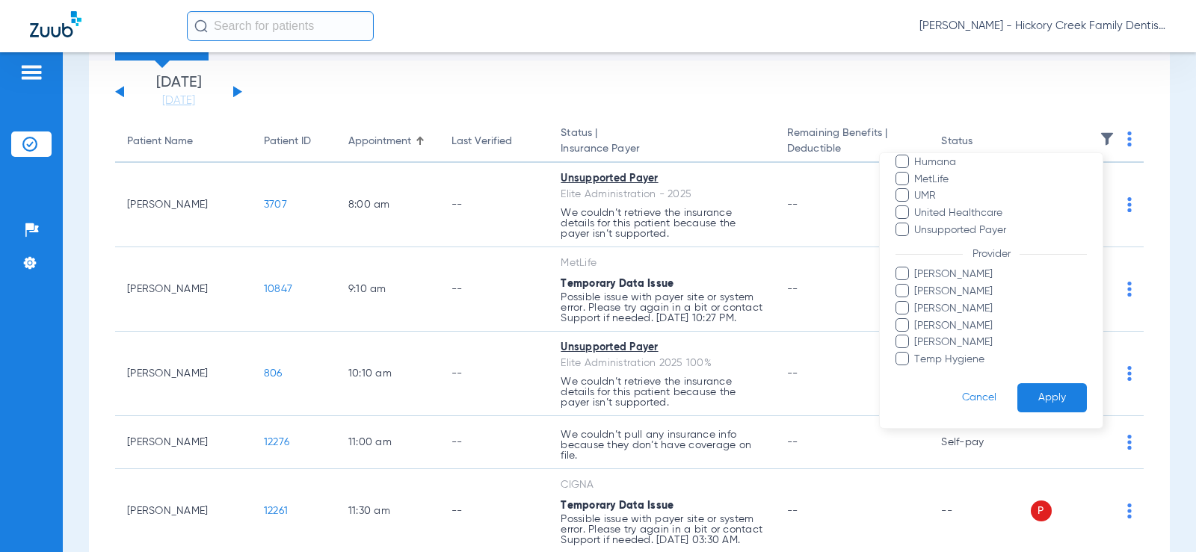
click at [1023, 389] on button "Apply" at bounding box center [1051, 397] width 69 height 29
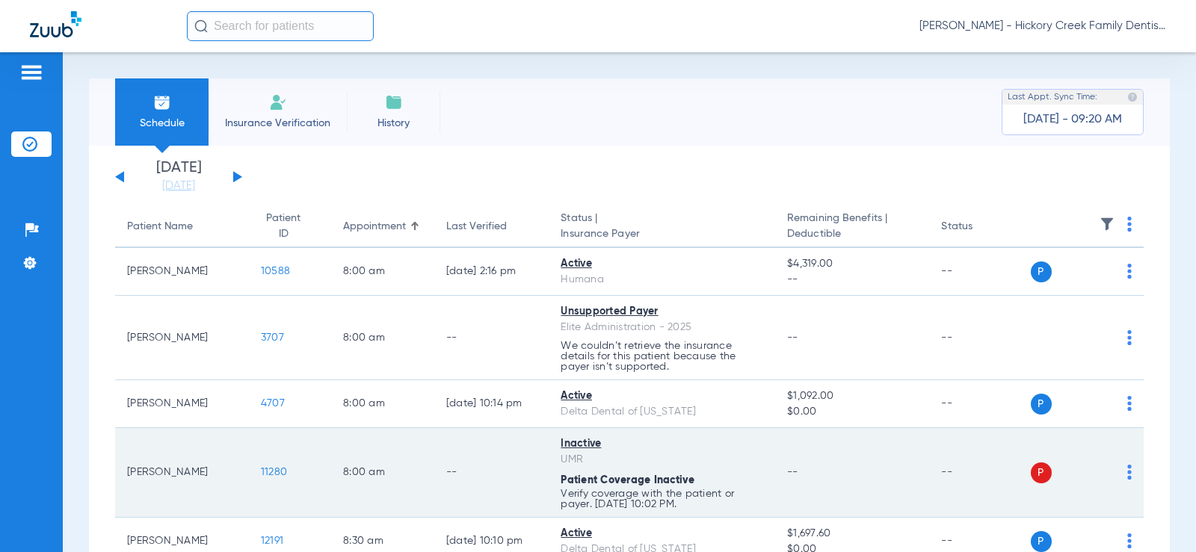
scroll to position [75, 0]
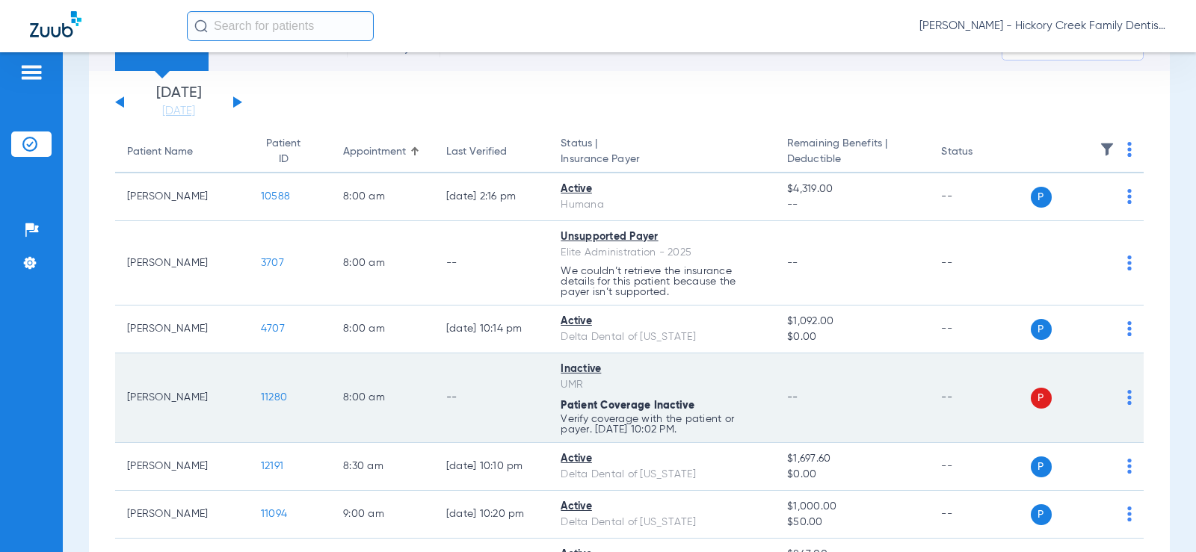
click at [261, 399] on span "11280" at bounding box center [274, 397] width 26 height 10
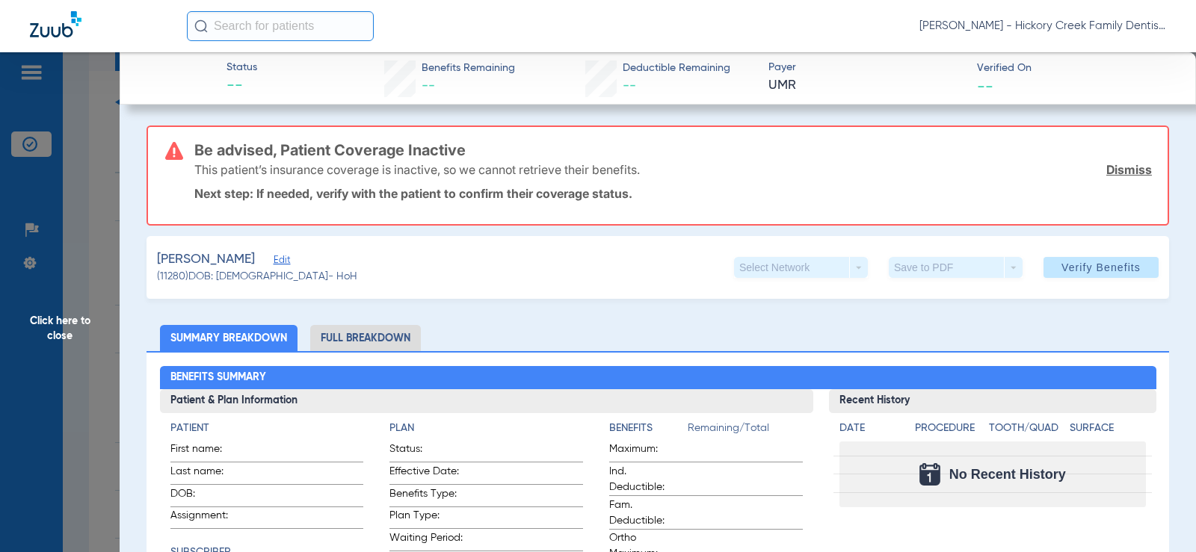
drag, startPoint x: 260, startPoint y: 194, endPoint x: 690, endPoint y: 191, distance: 430.4
click at [690, 191] on p "Next step: If needed, verify with the patient to confirm their coverage status." at bounding box center [672, 193] width 957 height 15
click at [1058, 260] on span at bounding box center [1100, 268] width 115 height 36
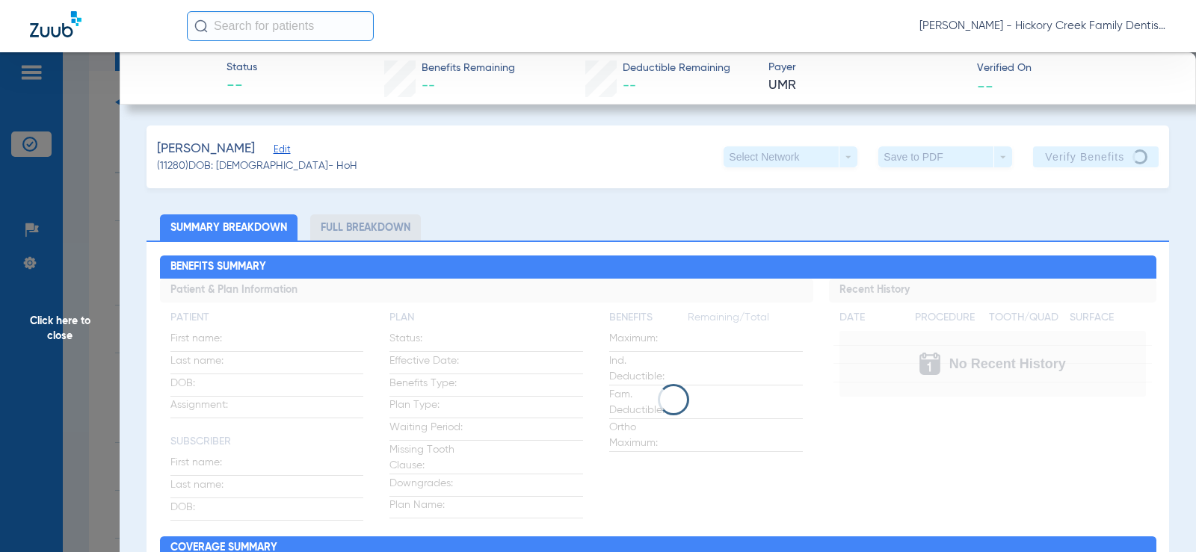
click at [108, 178] on span "Click here to close" at bounding box center [60, 328] width 120 height 552
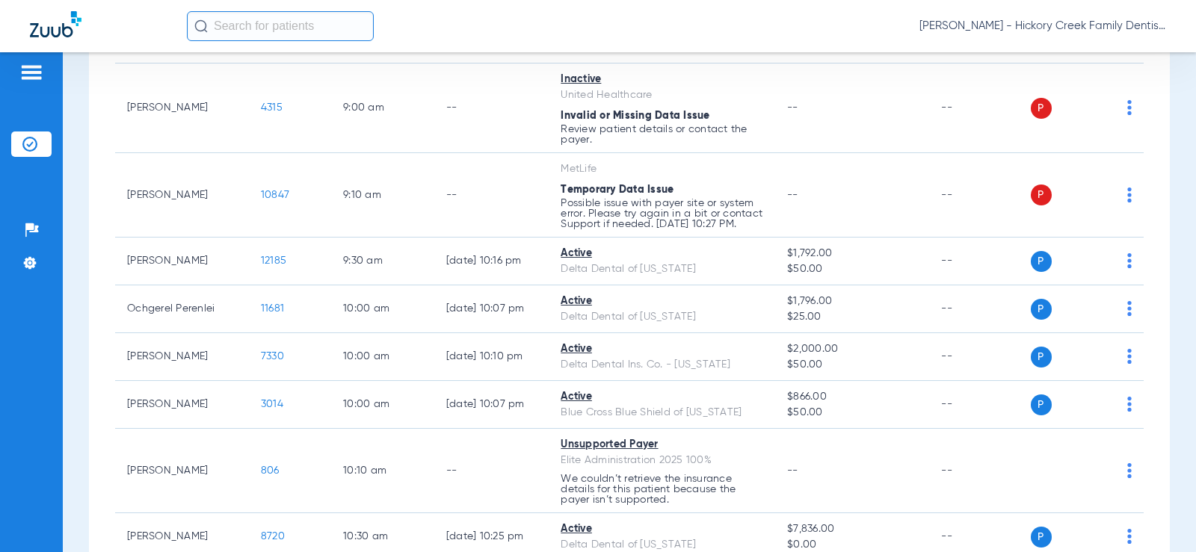
scroll to position [224, 0]
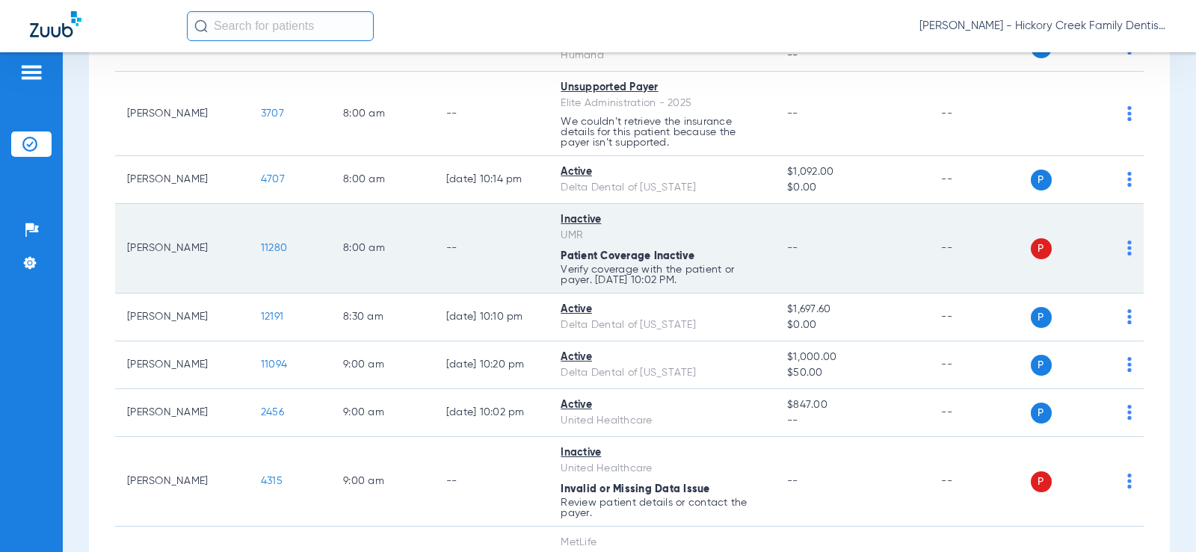
drag, startPoint x: 689, startPoint y: 276, endPoint x: 540, endPoint y: 268, distance: 149.7
click at [540, 268] on tr "[PERSON_NAME] 11280 8:00 AM -- Inactive UMR Patient Coverage Inactive Verify co…" at bounding box center [629, 249] width 1028 height 90
click at [587, 275] on p "Verify coverage with the patient or payer. [DATE] 10:02 PM." at bounding box center [661, 275] width 203 height 21
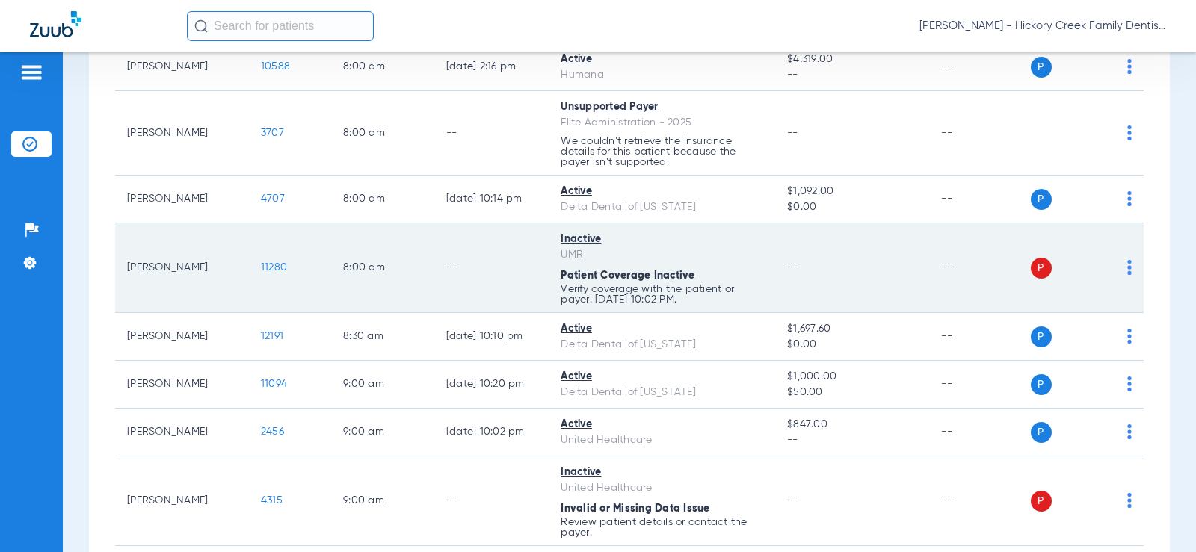
scroll to position [374, 0]
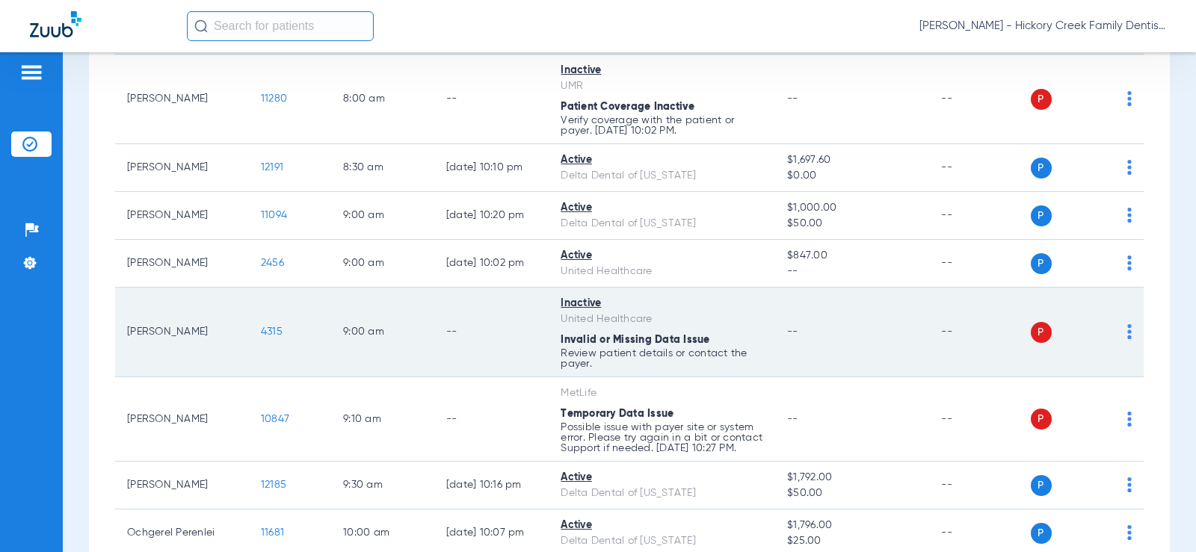
click at [261, 328] on span "4315" at bounding box center [272, 332] width 22 height 10
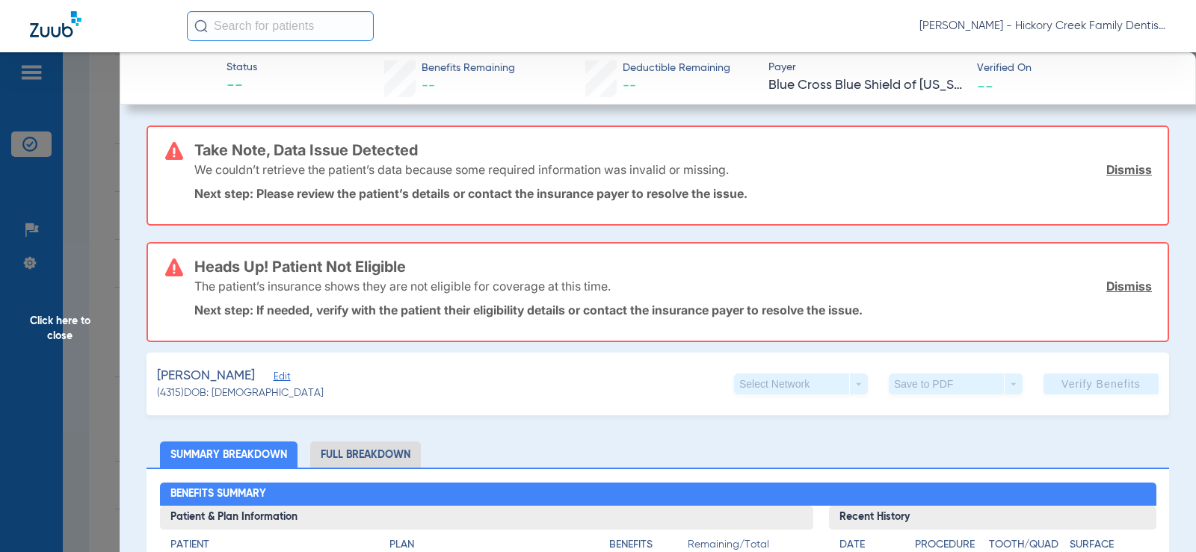
click at [348, 445] on li "Full Breakdown" at bounding box center [365, 455] width 111 height 26
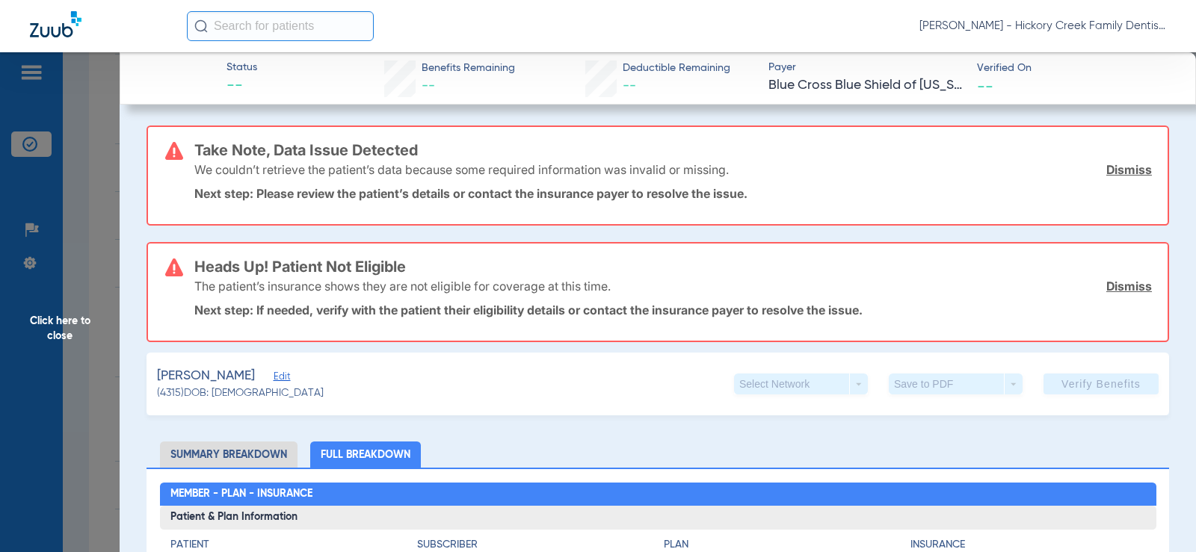
click at [230, 455] on li "Summary Breakdown" at bounding box center [228, 455] width 137 height 26
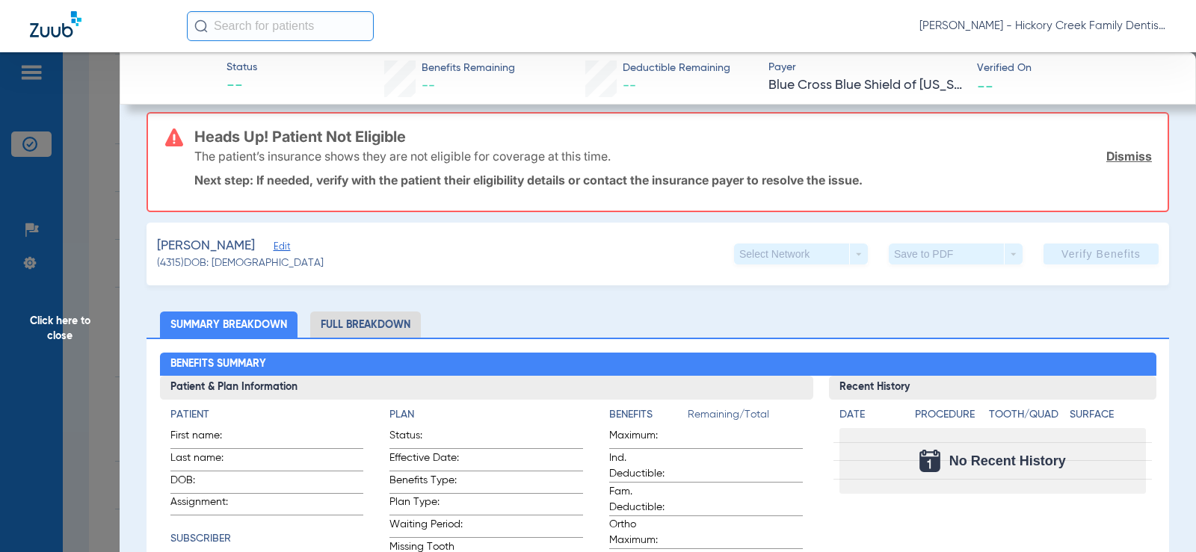
scroll to position [224, 0]
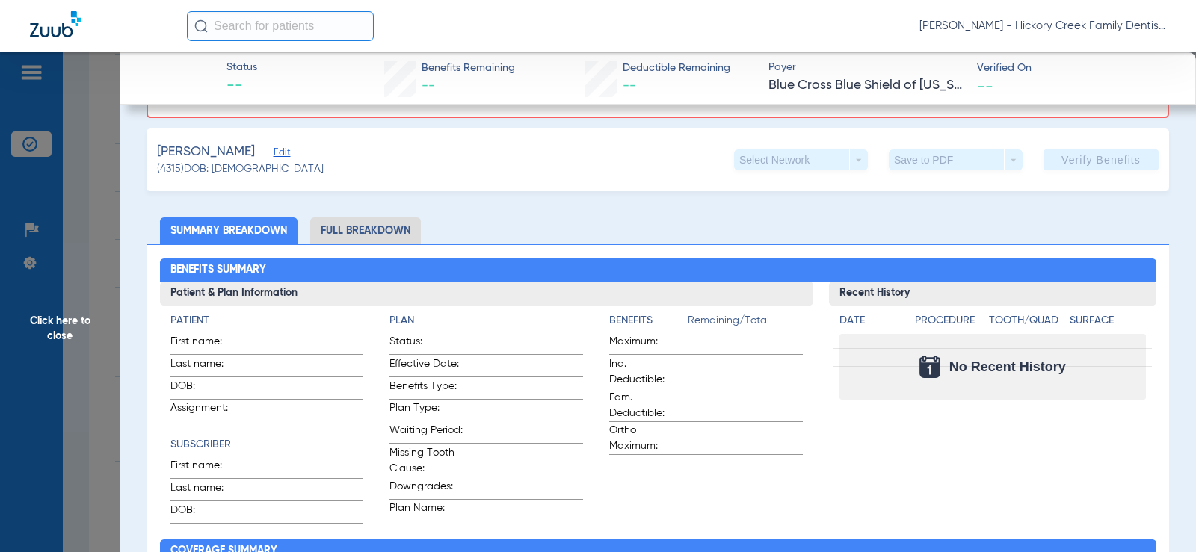
click at [362, 229] on li "Full Breakdown" at bounding box center [365, 230] width 111 height 26
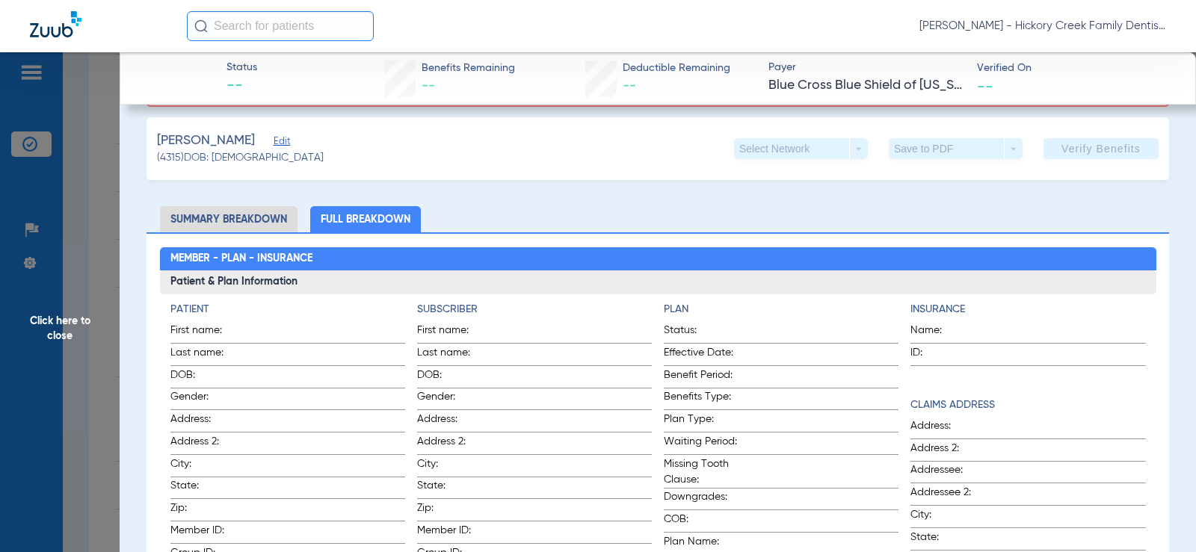
scroll to position [0, 0]
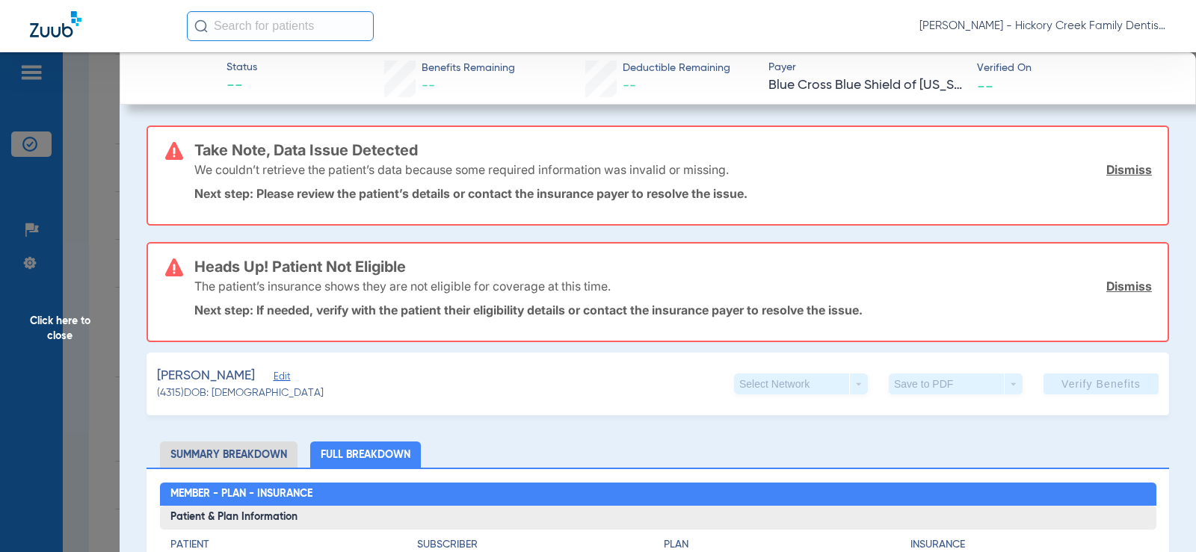
click at [69, 249] on span "Click here to close" at bounding box center [60, 328] width 120 height 552
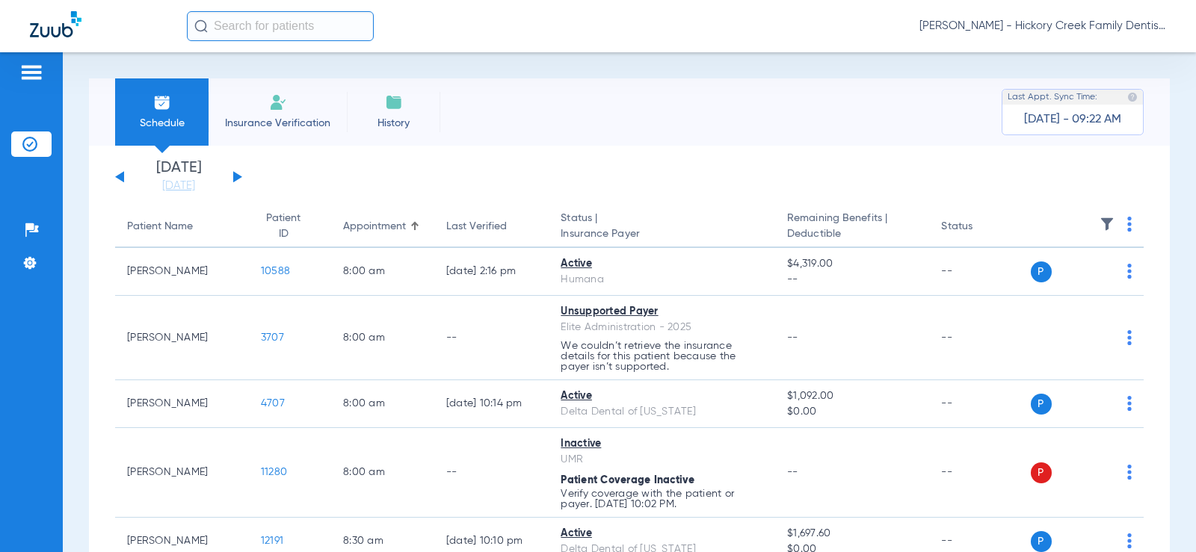
click at [166, 165] on li "[DATE]" at bounding box center [179, 177] width 90 height 33
click at [157, 117] on span "Schedule" at bounding box center [161, 123] width 71 height 15
click at [119, 174] on div "[DATE] [DATE] [DATE] [DATE] [DATE] [DATE] [DATE] [DATE] [DATE] [DATE] [DATE] [D…" at bounding box center [178, 177] width 127 height 33
click at [124, 171] on div "[DATE] [DATE] [DATE] [DATE] [DATE] [DATE] [DATE] [DATE] [DATE] [DATE] [DATE] [D…" at bounding box center [178, 177] width 127 height 33
click at [119, 176] on button at bounding box center [119, 176] width 9 height 11
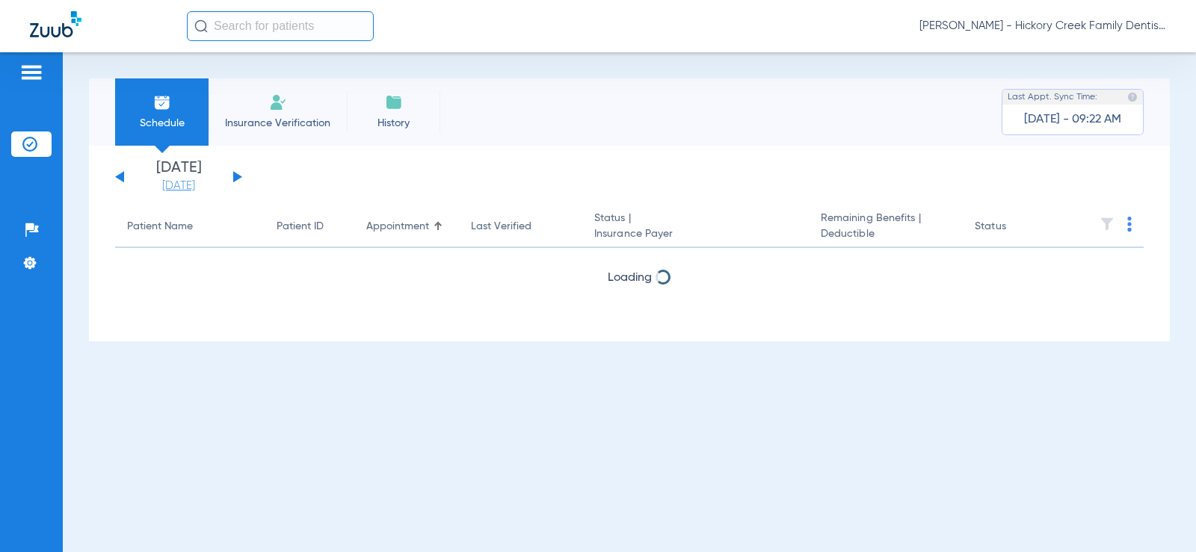
click at [153, 185] on link "[DATE]" at bounding box center [179, 186] width 90 height 15
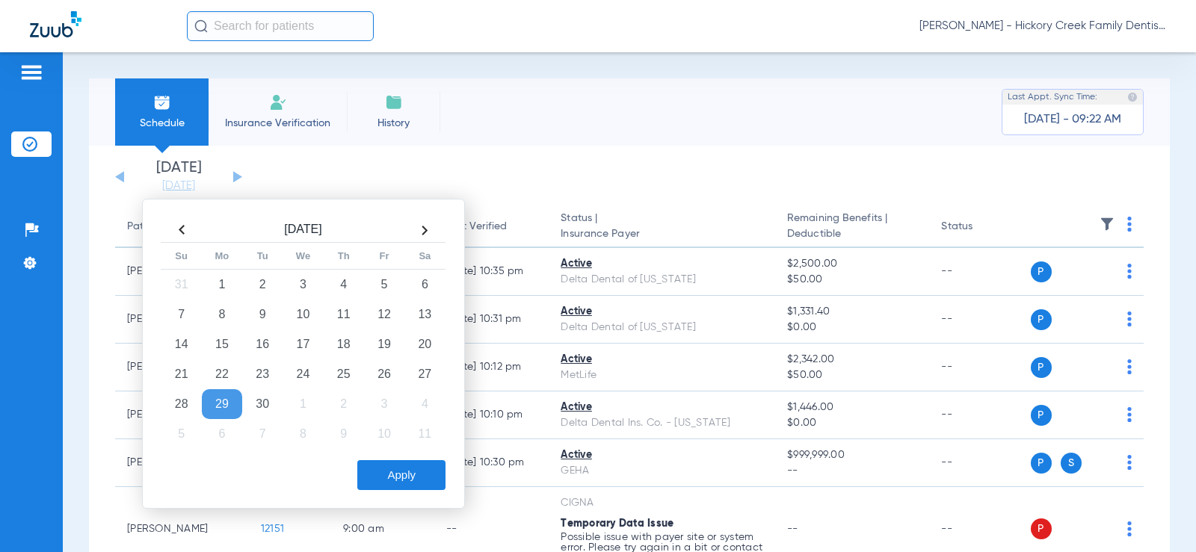
click at [227, 410] on td "29" at bounding box center [222, 404] width 40 height 30
click at [450, 491] on div "[DATE] Su Mo Tu We Th Fr Sa 31 1 2 3 4 5 6 7 8 9 10 11 12 13 14 15 16 17 18 19 …" at bounding box center [303, 354] width 323 height 310
click at [422, 480] on button "Apply" at bounding box center [401, 475] width 88 height 30
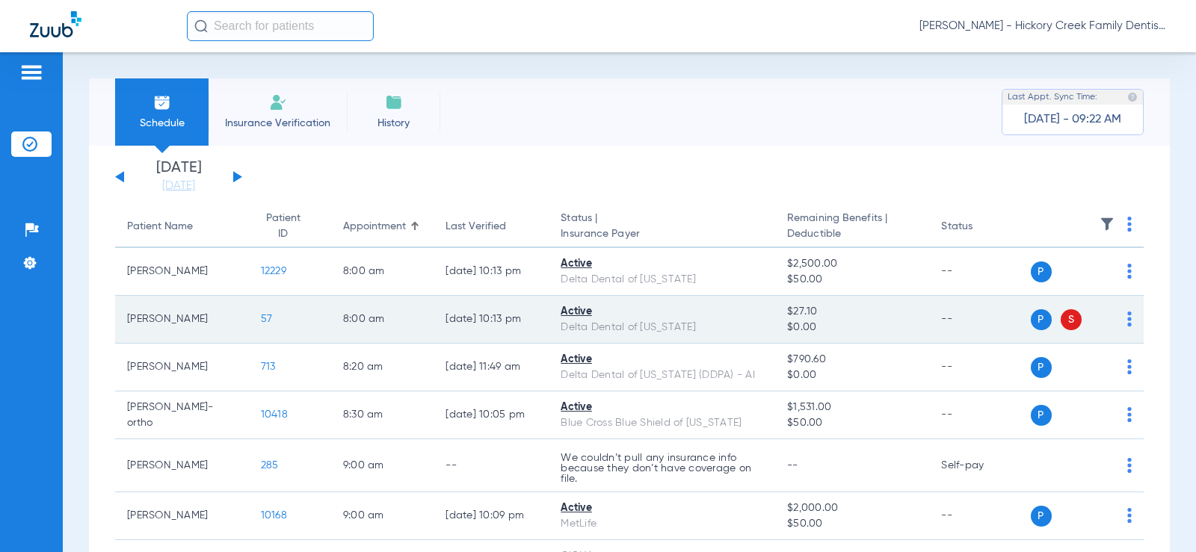
click at [261, 322] on span "57" at bounding box center [267, 319] width 12 height 10
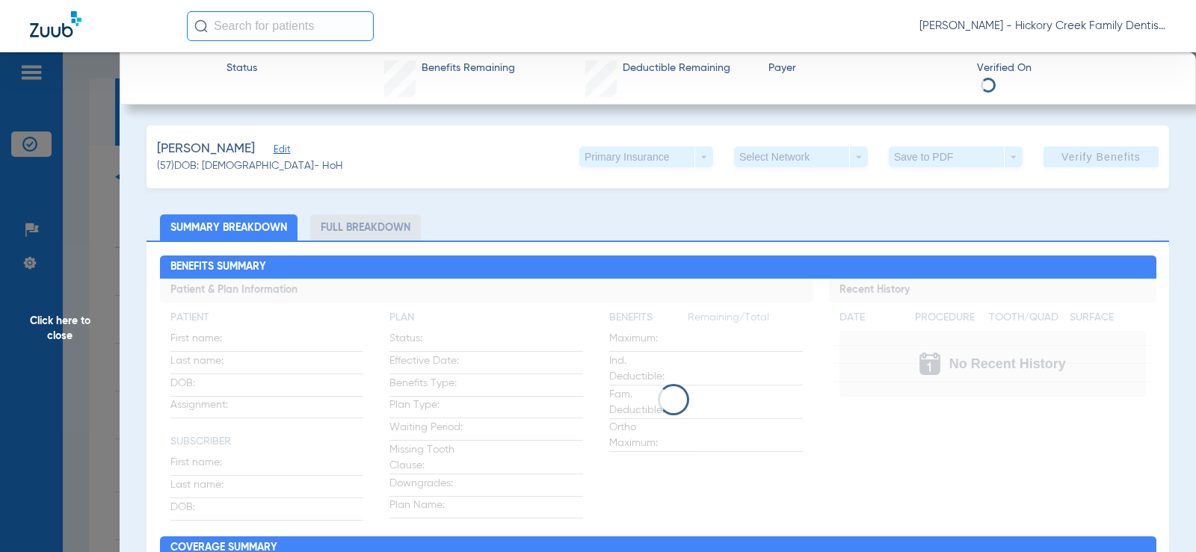
click at [93, 301] on span "Click here to close" at bounding box center [60, 328] width 120 height 552
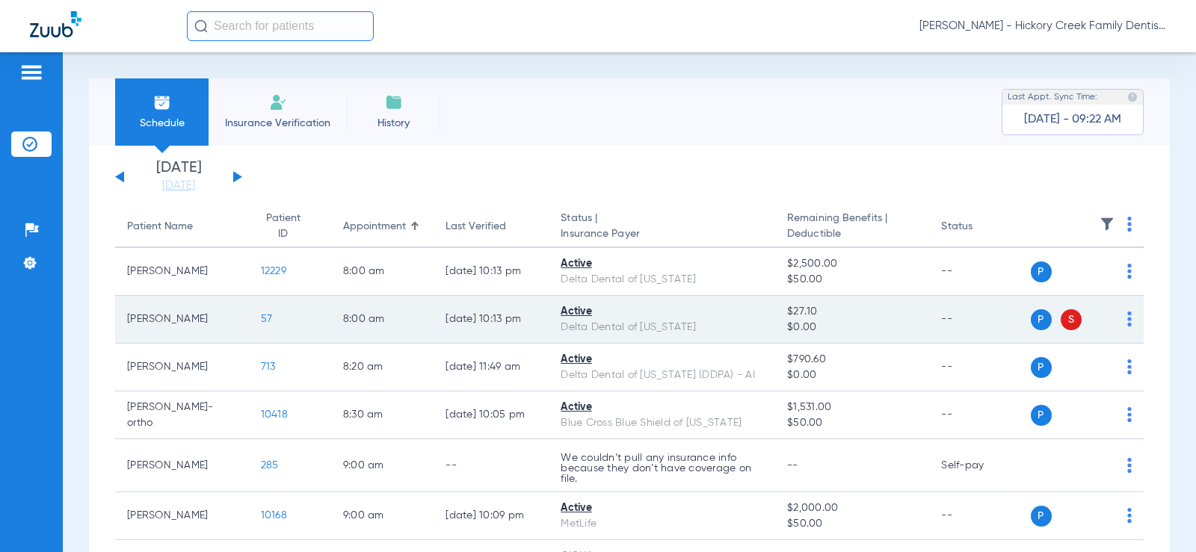
click at [264, 315] on span "57" at bounding box center [267, 319] width 12 height 10
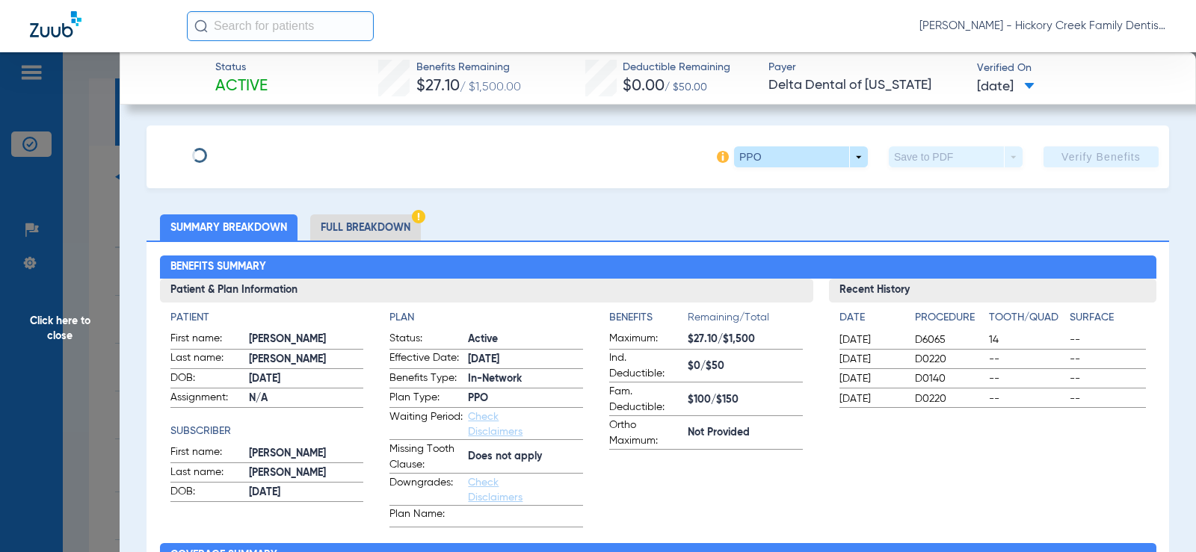
click at [367, 221] on li "Full Breakdown" at bounding box center [365, 227] width 111 height 26
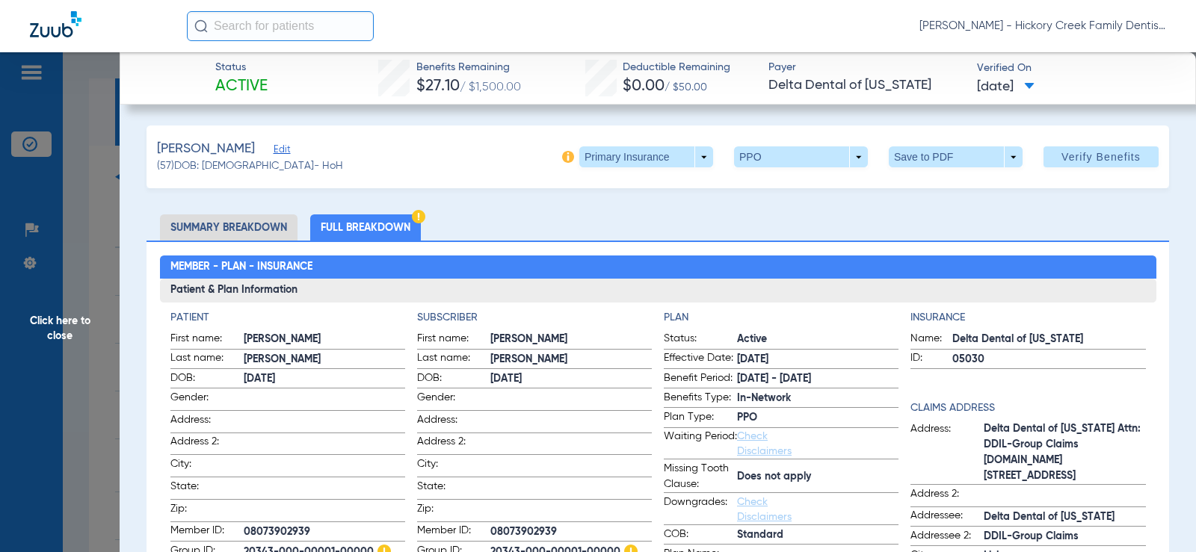
click at [416, 217] on img at bounding box center [418, 216] width 13 height 13
click at [610, 155] on span at bounding box center [646, 156] width 134 height 21
click at [616, 212] on span "Secondary Insurance" at bounding box center [630, 216] width 99 height 10
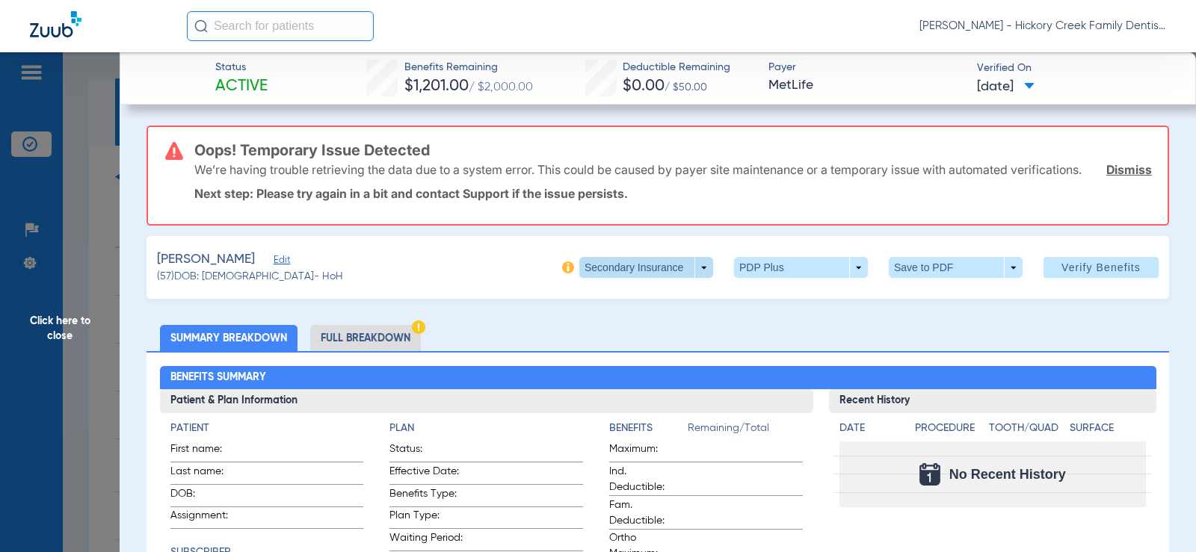
click at [593, 278] on span at bounding box center [646, 267] width 134 height 21
click at [610, 320] on button "Primary Insurance" at bounding box center [630, 312] width 123 height 30
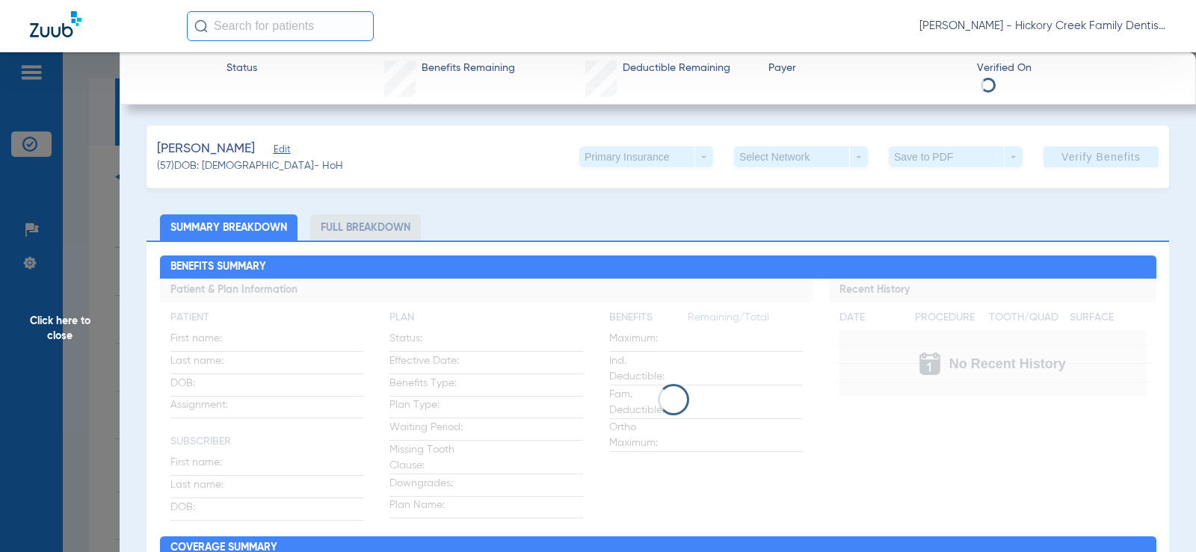
click at [49, 321] on span "Click here to close" at bounding box center [60, 328] width 120 height 552
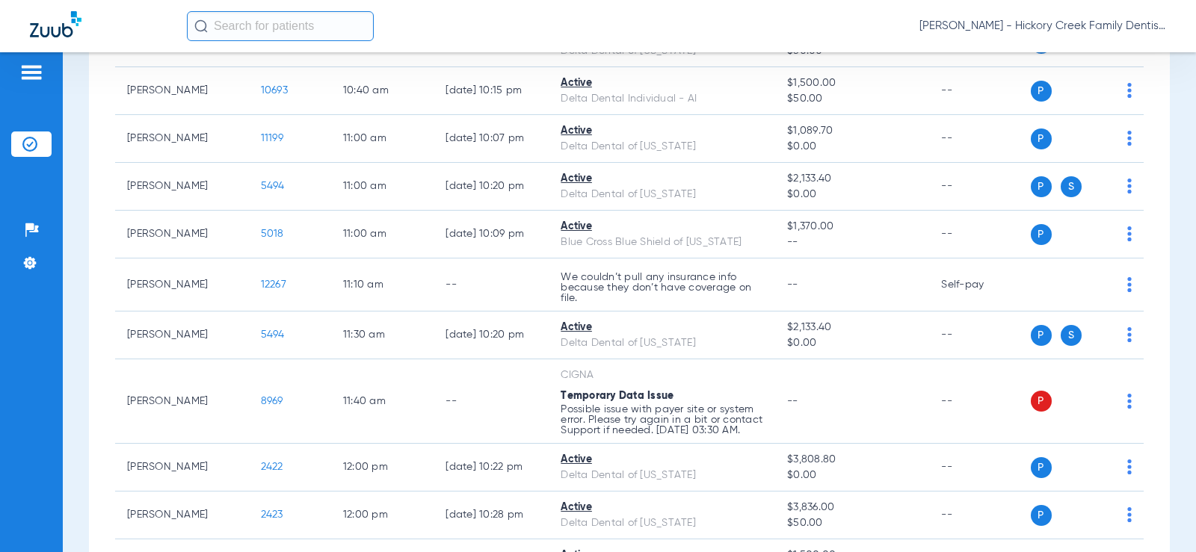
scroll to position [1046, 0]
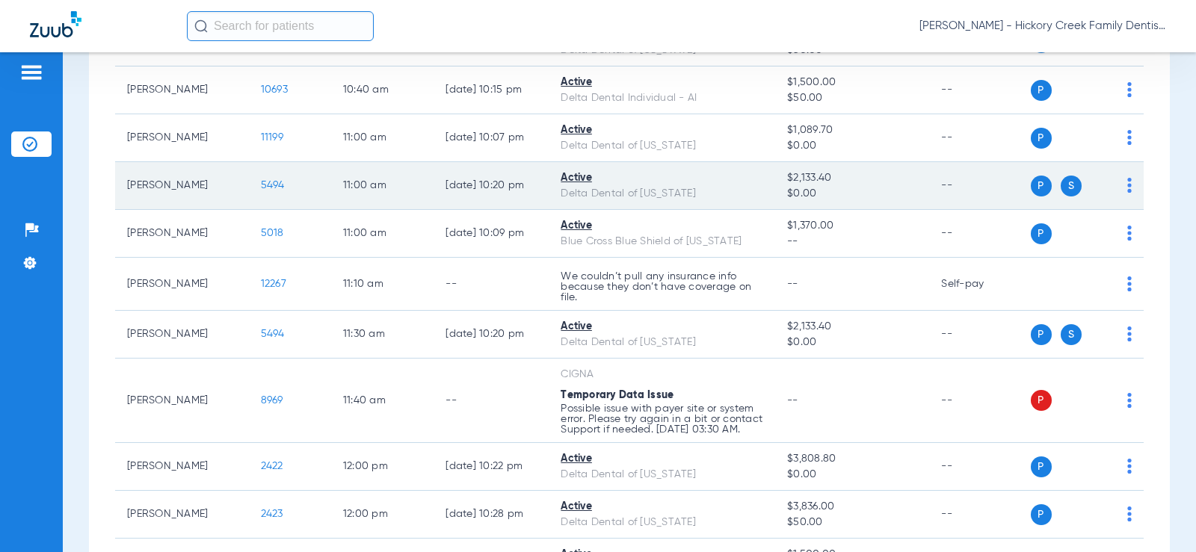
click at [261, 191] on span "5494" at bounding box center [273, 185] width 24 height 10
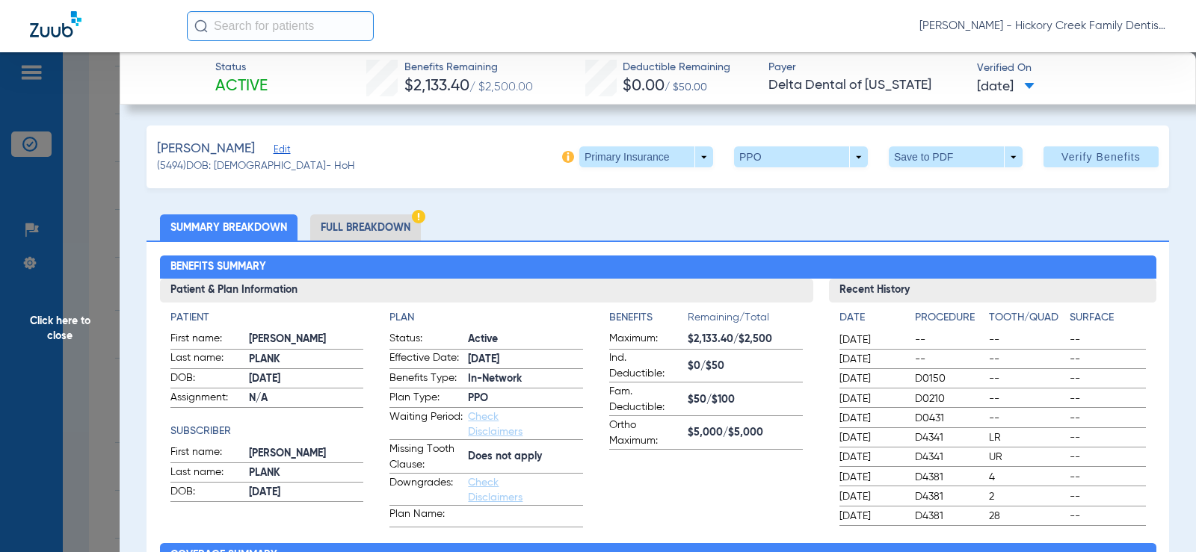
click at [562, 158] on img at bounding box center [568, 157] width 12 height 12
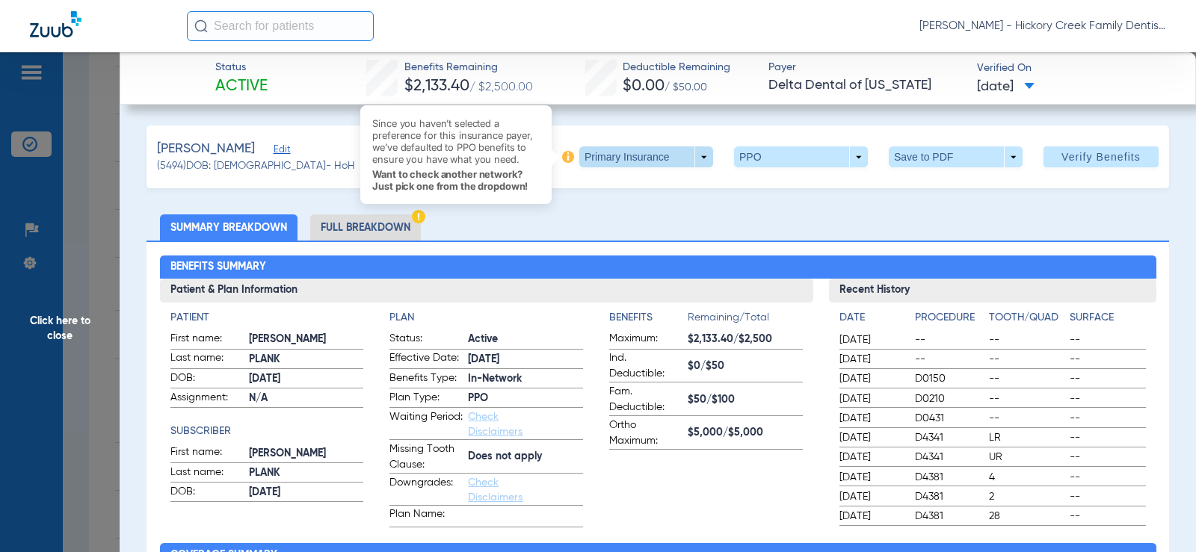
click at [605, 150] on span at bounding box center [646, 156] width 134 height 21
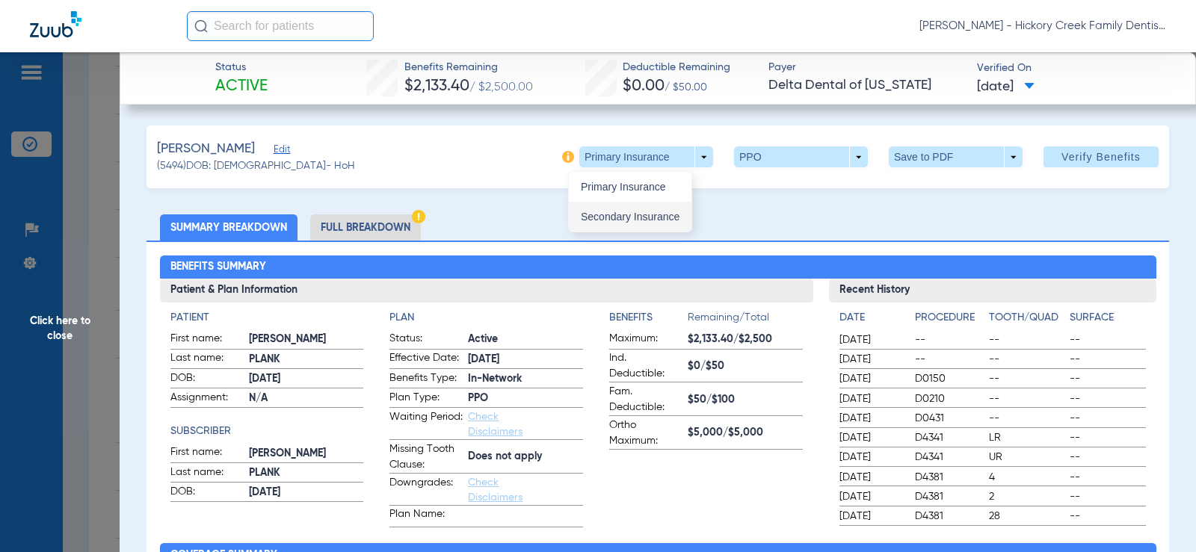
click at [614, 213] on span "Secondary Insurance" at bounding box center [630, 216] width 99 height 10
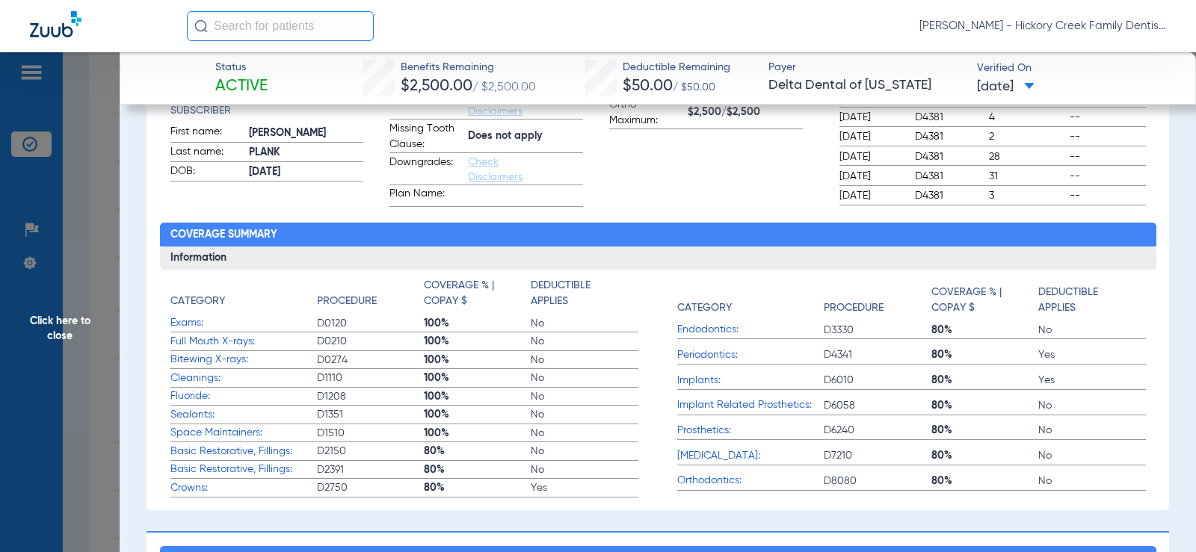
scroll to position [0, 0]
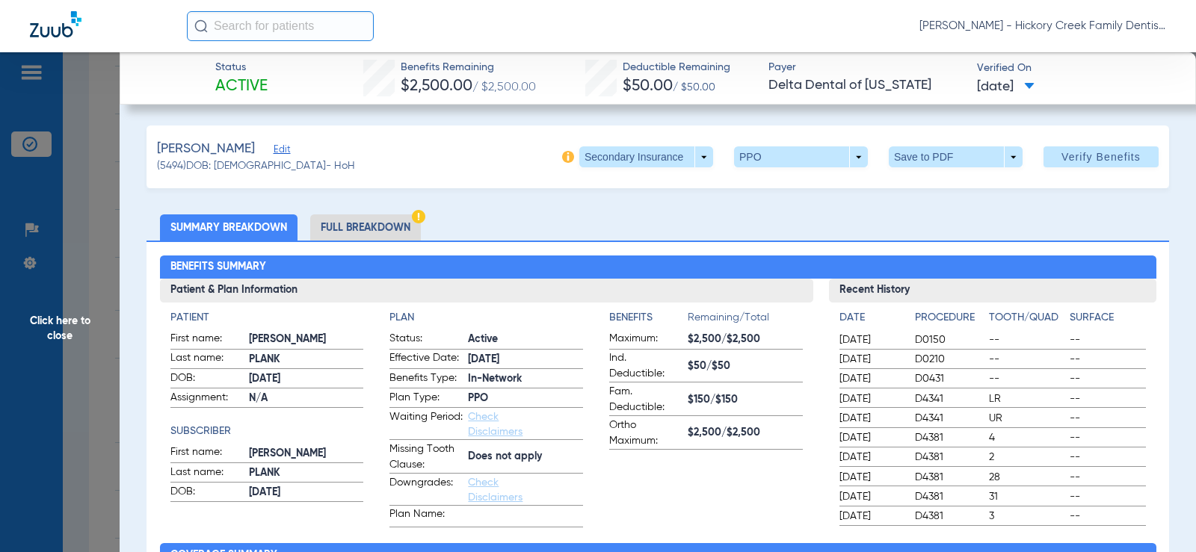
click at [360, 223] on li "Full Breakdown" at bounding box center [365, 227] width 111 height 26
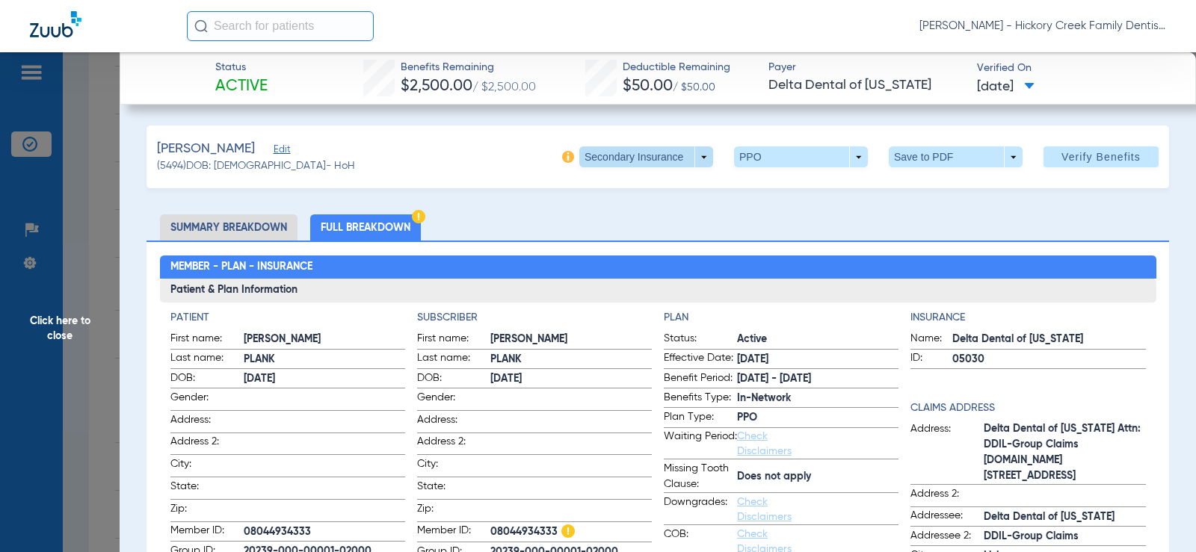
click at [615, 153] on span at bounding box center [646, 156] width 134 height 21
click at [608, 176] on button "Primary Insurance" at bounding box center [630, 187] width 123 height 30
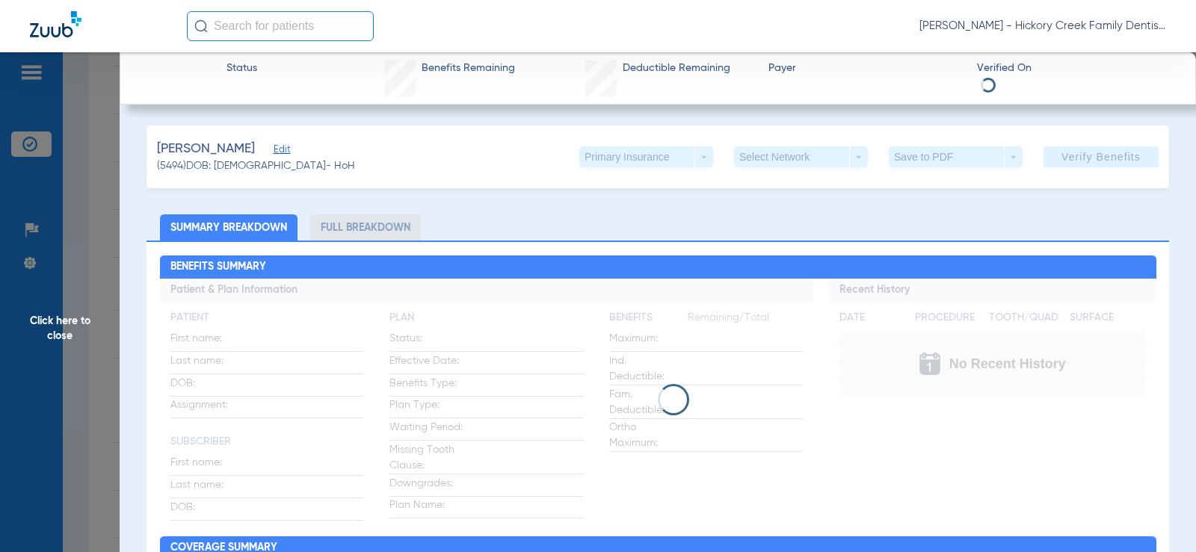
click at [367, 229] on li "Full Breakdown" at bounding box center [365, 227] width 111 height 26
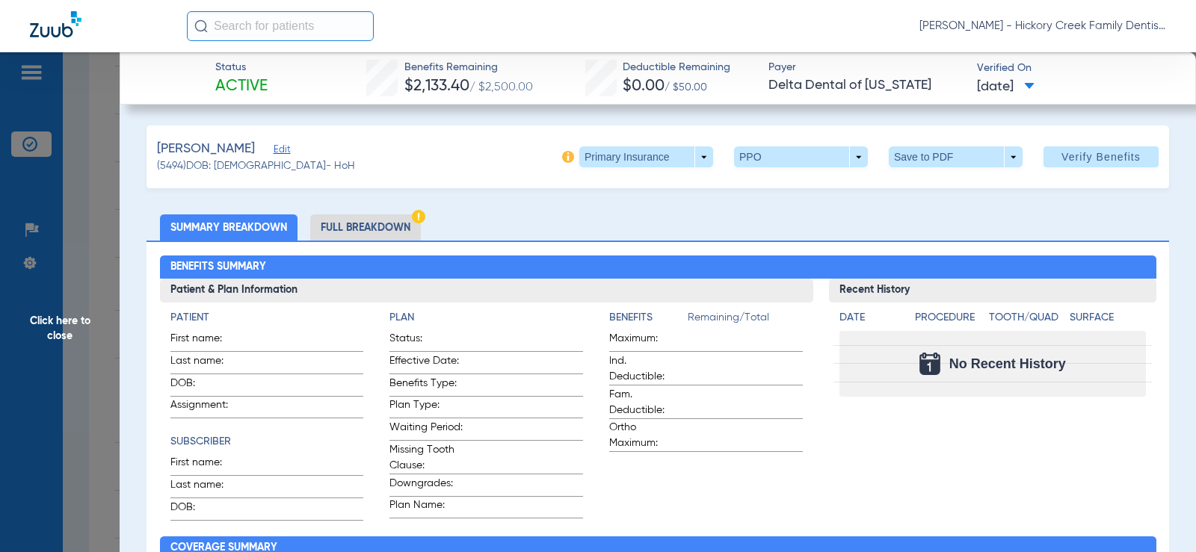
click at [354, 224] on li "Full Breakdown" at bounding box center [365, 227] width 111 height 26
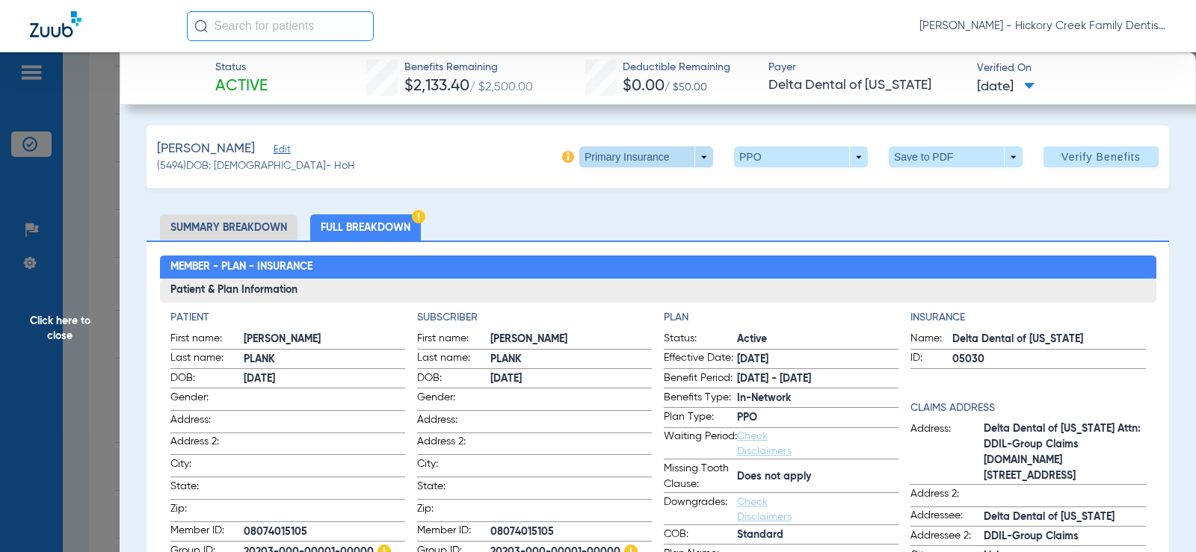
click at [670, 157] on span at bounding box center [646, 156] width 134 height 21
click at [639, 212] on span "Secondary Insurance" at bounding box center [630, 216] width 99 height 10
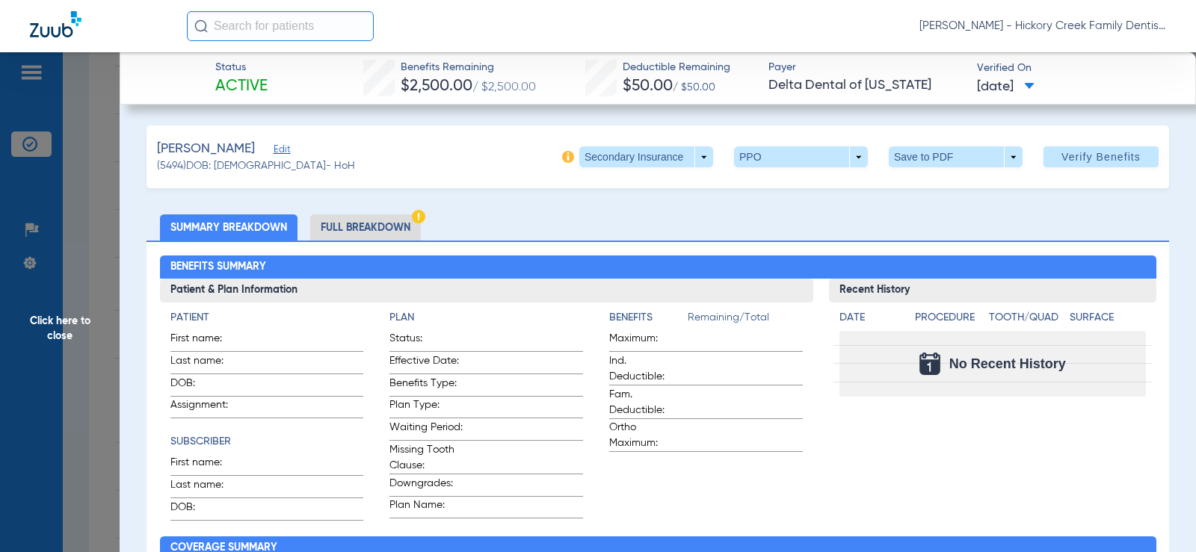
click at [349, 220] on li "Full Breakdown" at bounding box center [365, 227] width 111 height 26
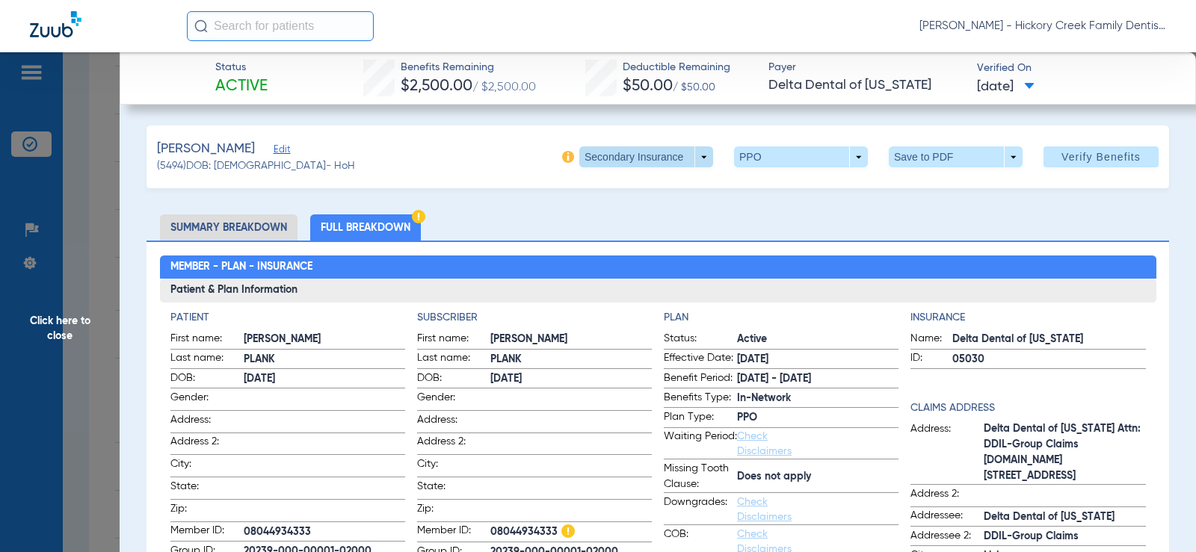
click at [651, 161] on span at bounding box center [646, 157] width 36 height 36
click at [633, 182] on span "Primary Insurance" at bounding box center [630, 187] width 99 height 10
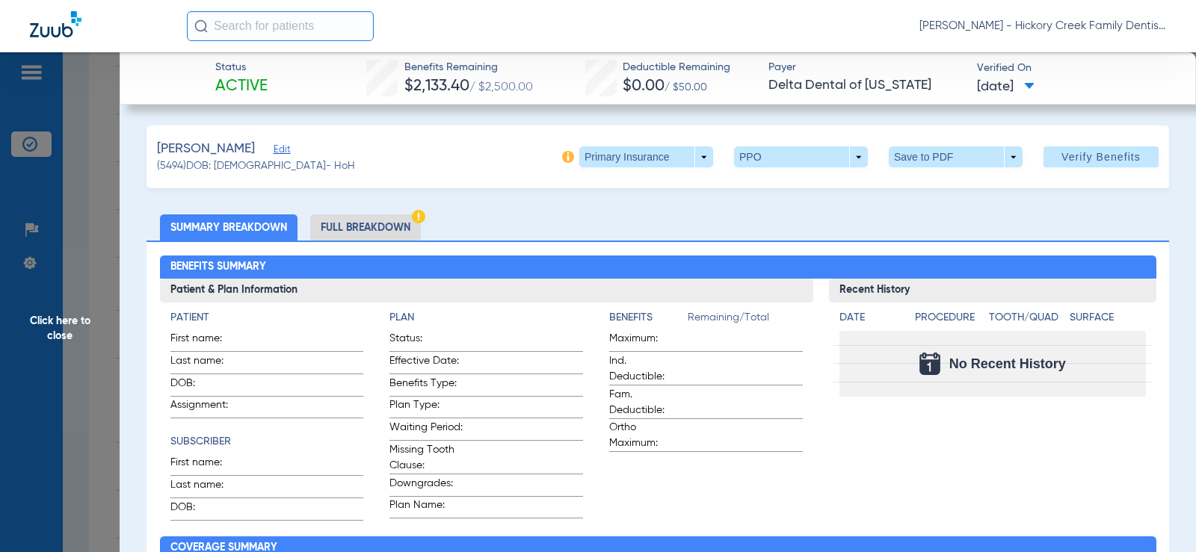
click at [333, 225] on li "Full Breakdown" at bounding box center [365, 227] width 111 height 26
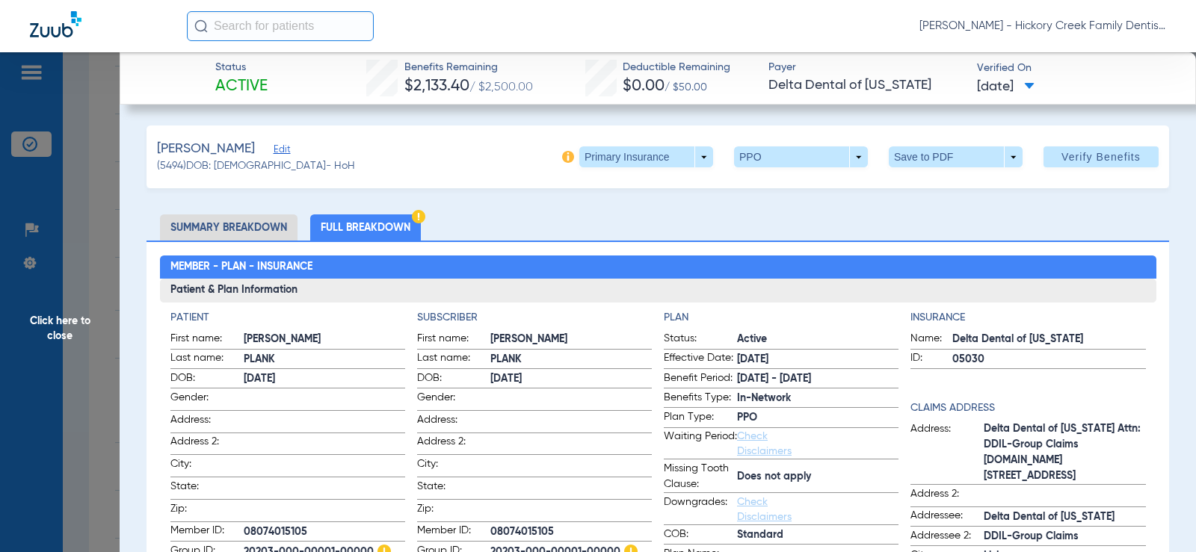
click at [96, 301] on span "Click here to close" at bounding box center [60, 328] width 120 height 552
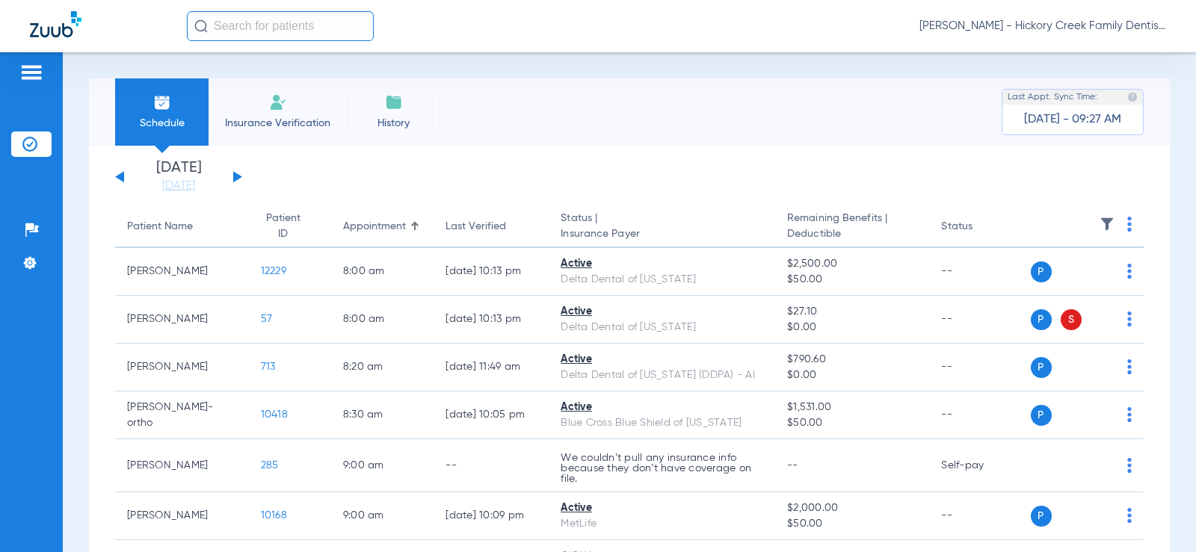
drag, startPoint x: 843, startPoint y: 232, endPoint x: 772, endPoint y: 219, distance: 72.3
click at [775, 219] on th "Remaining Benefits | Deductible" at bounding box center [852, 227] width 154 height 42
click at [797, 226] on th "Remaining Benefits | Deductible" at bounding box center [852, 227] width 154 height 42
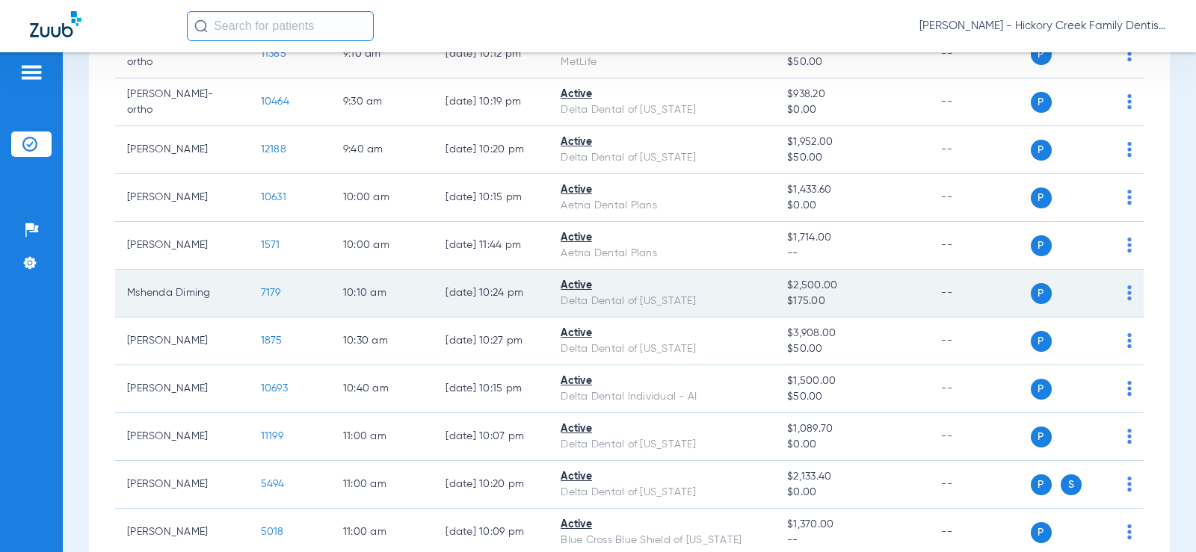
scroll to position [822, 0]
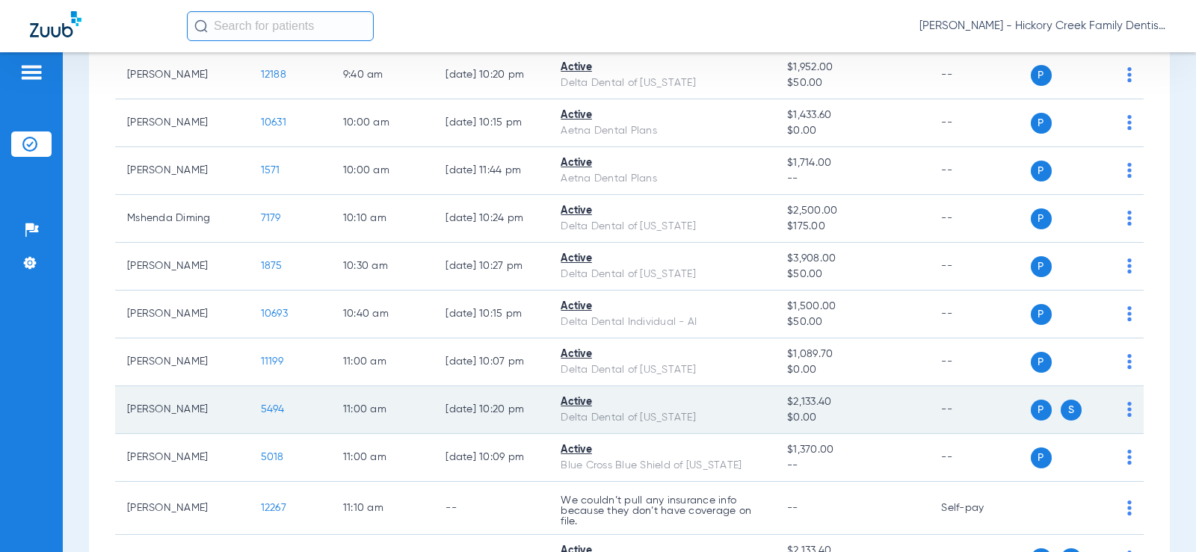
click at [1131, 418] on td "P S" at bounding box center [1087, 410] width 114 height 48
click at [1127, 417] on img at bounding box center [1129, 409] width 4 height 15
click at [1118, 418] on div at bounding box center [598, 276] width 1196 height 552
click at [276, 426] on td "5494" at bounding box center [290, 410] width 82 height 48
click at [274, 415] on span "5494" at bounding box center [273, 409] width 24 height 10
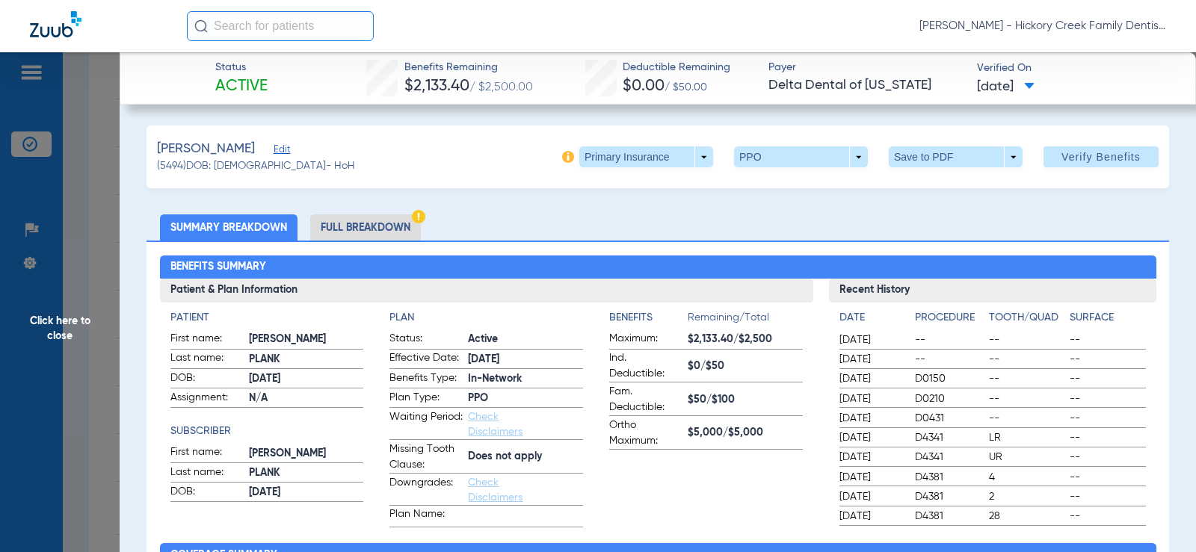
click at [361, 220] on li "Full Breakdown" at bounding box center [365, 227] width 111 height 26
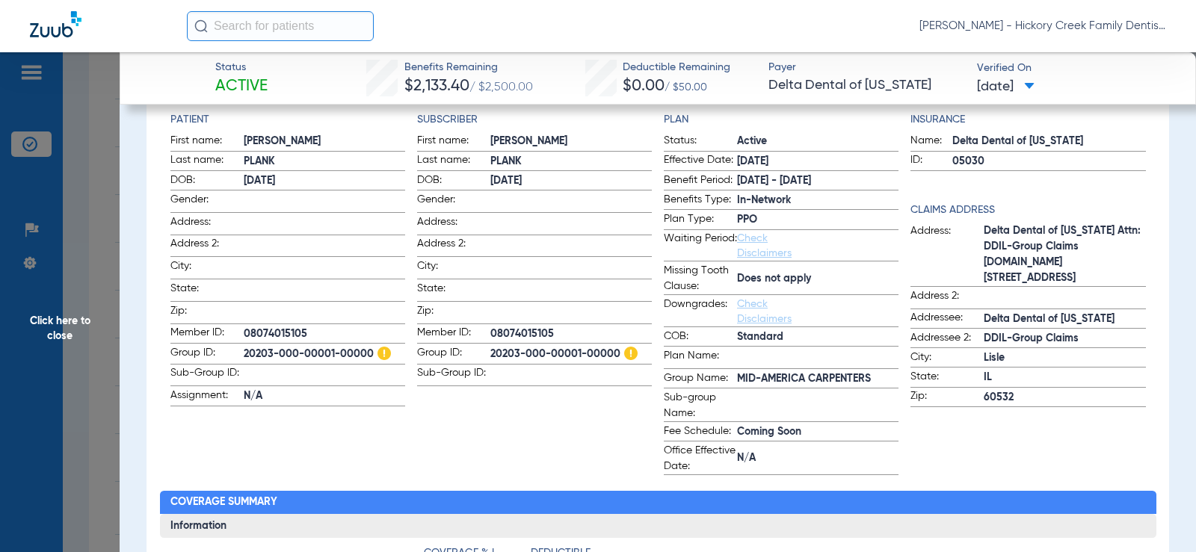
scroll to position [224, 0]
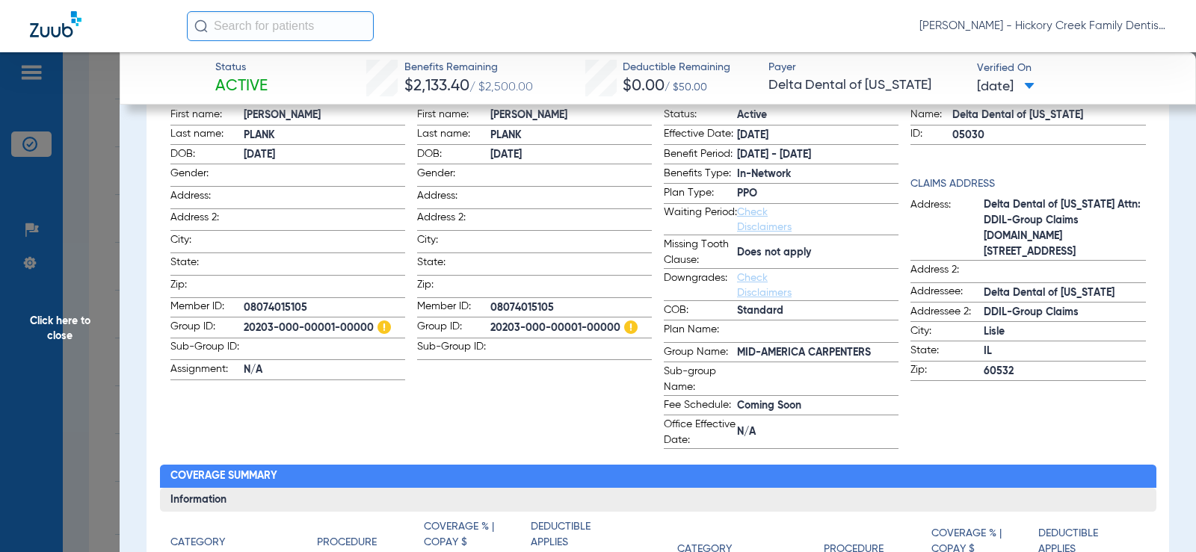
click at [748, 226] on link "Check Disclaimers" at bounding box center [764, 219] width 55 height 25
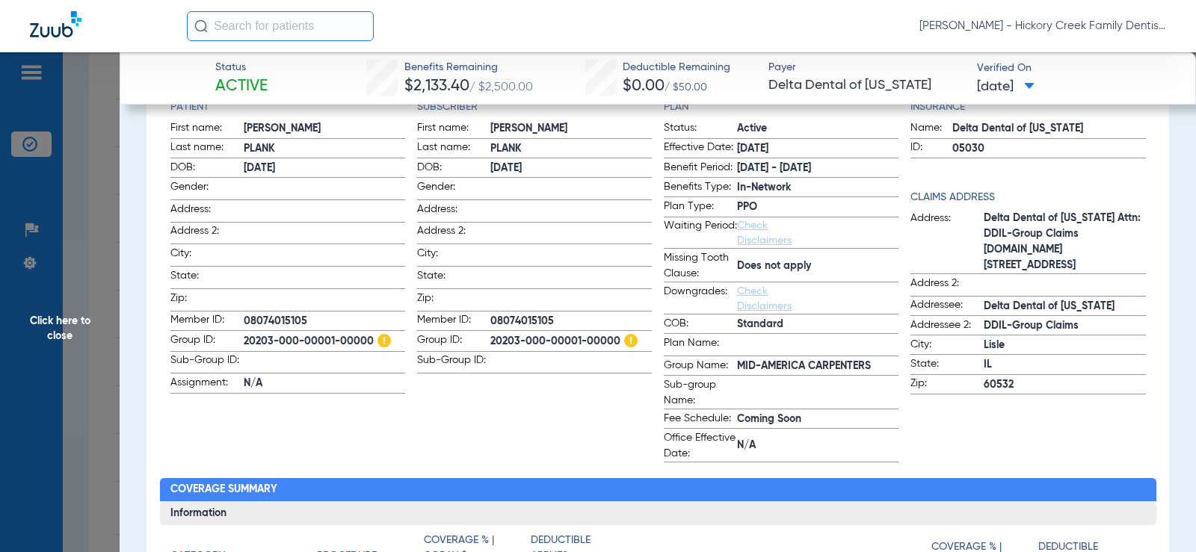
scroll to position [210, 0]
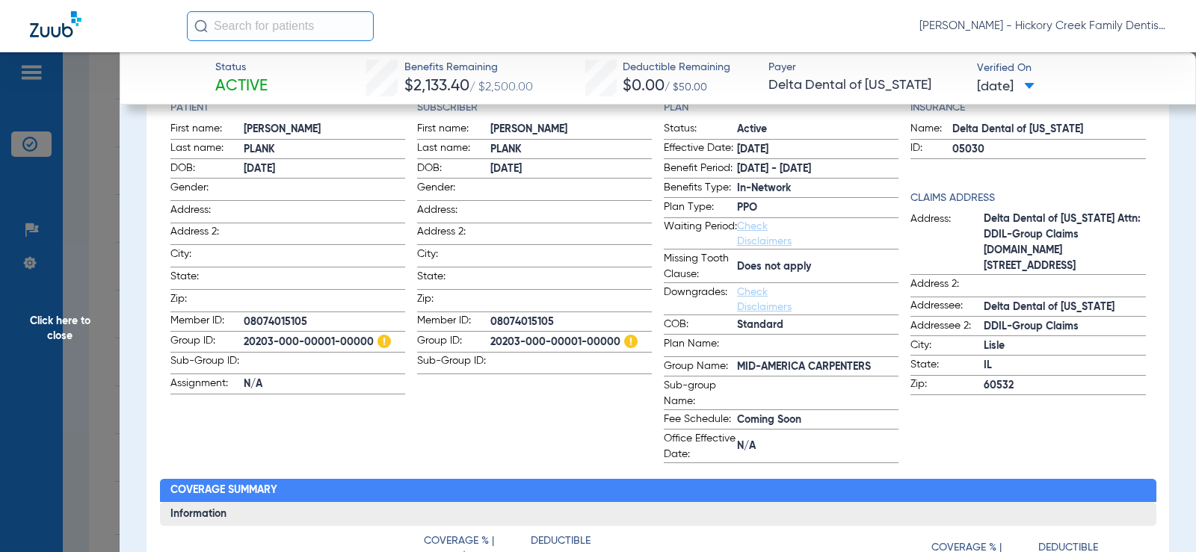
click at [742, 308] on link "Check Disclaimers" at bounding box center [764, 299] width 55 height 25
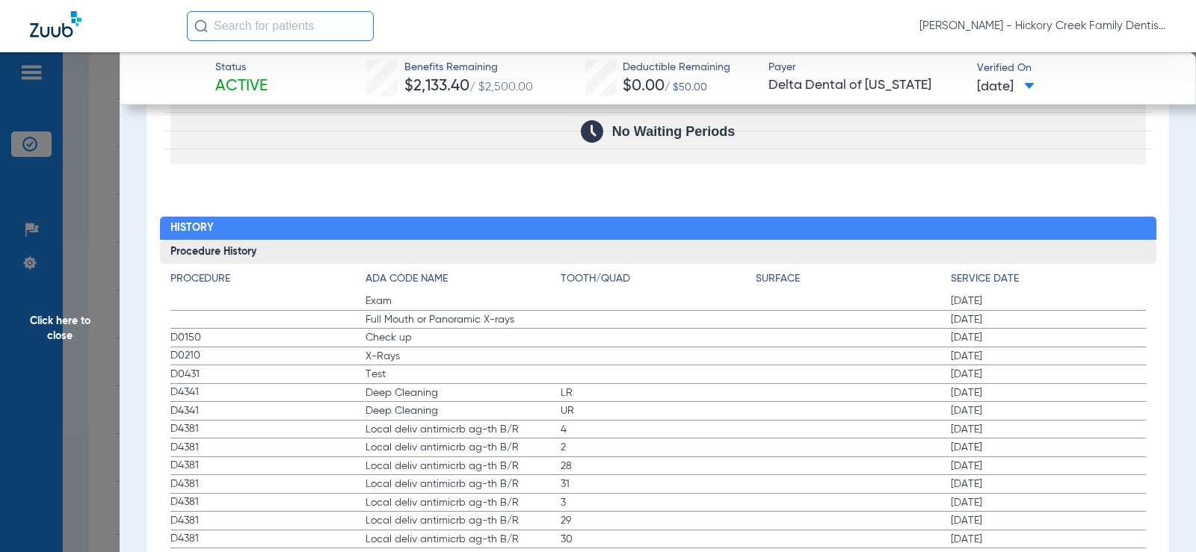
scroll to position [2195, 0]
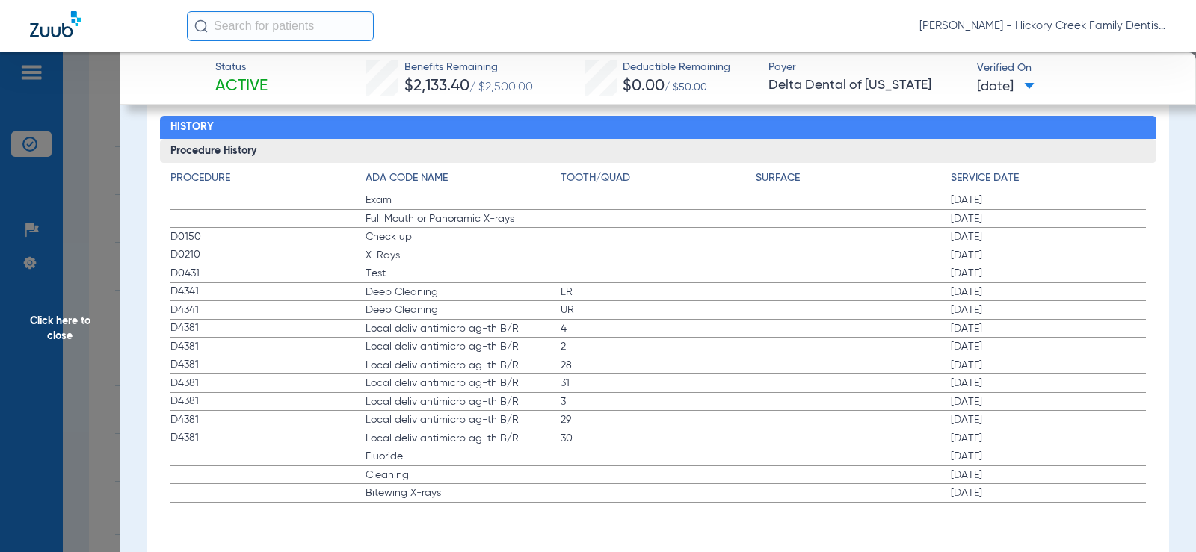
click at [40, 387] on span "Click here to close" at bounding box center [60, 328] width 120 height 552
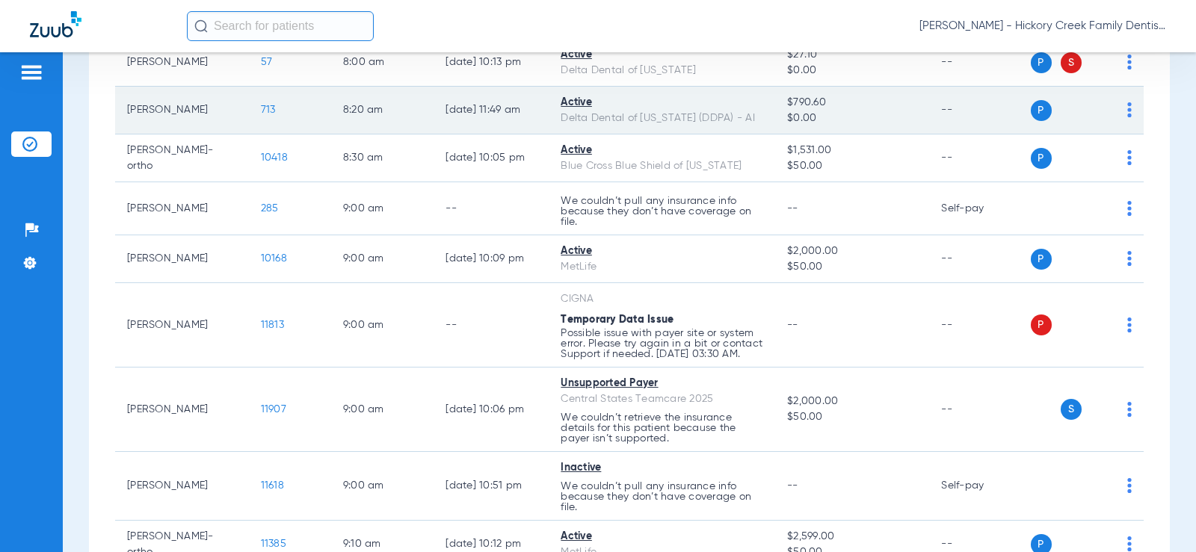
scroll to position [0, 0]
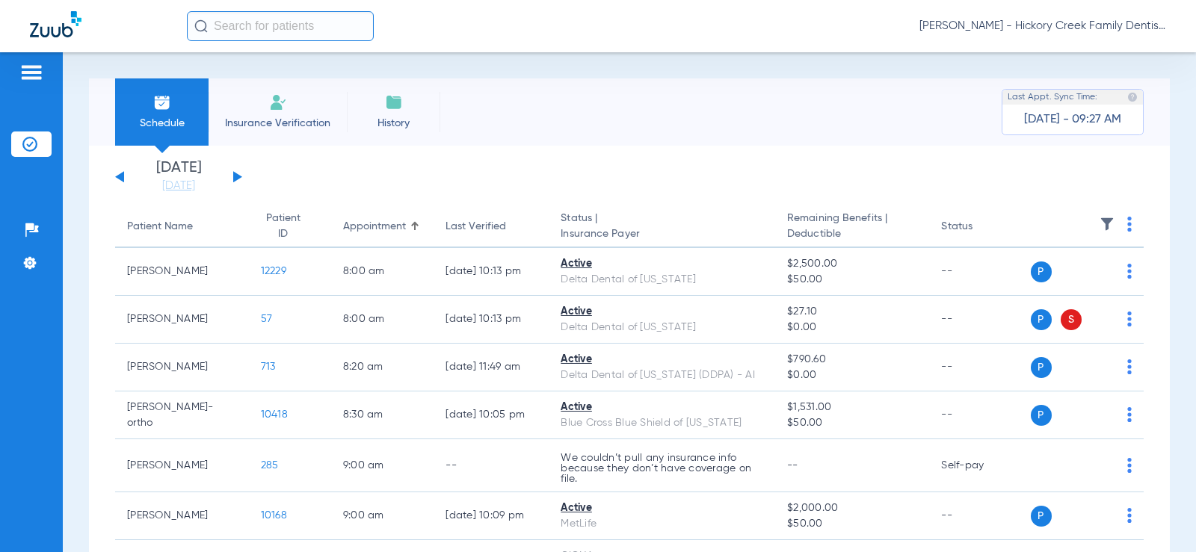
click at [273, 125] on span "Insurance Verification" at bounding box center [278, 123] width 116 height 15
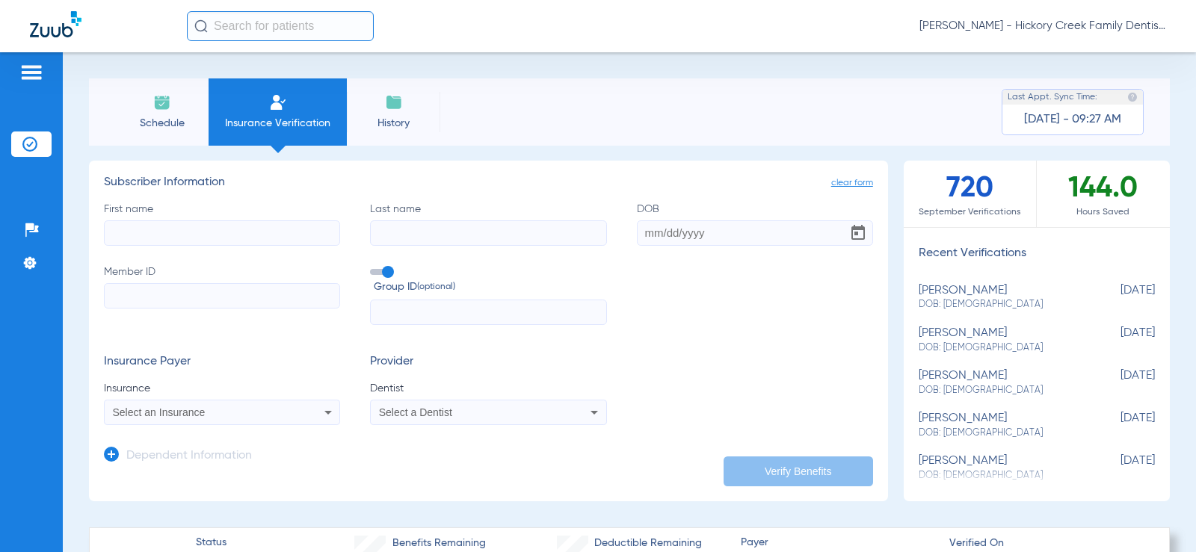
click at [382, 133] on li "History" at bounding box center [393, 111] width 93 height 67
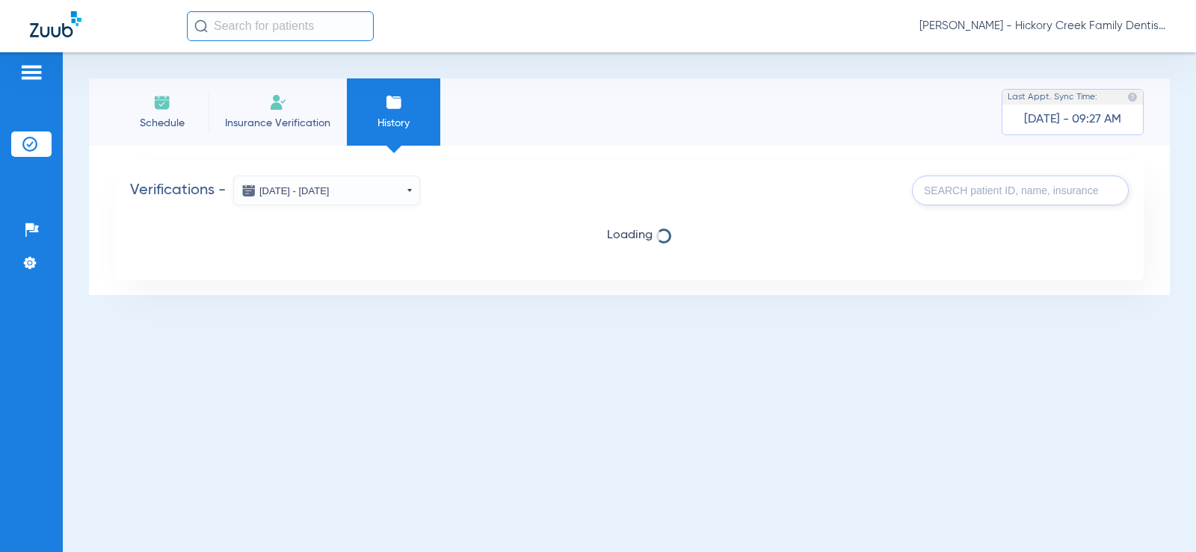
click at [132, 128] on span "Schedule" at bounding box center [161, 123] width 71 height 15
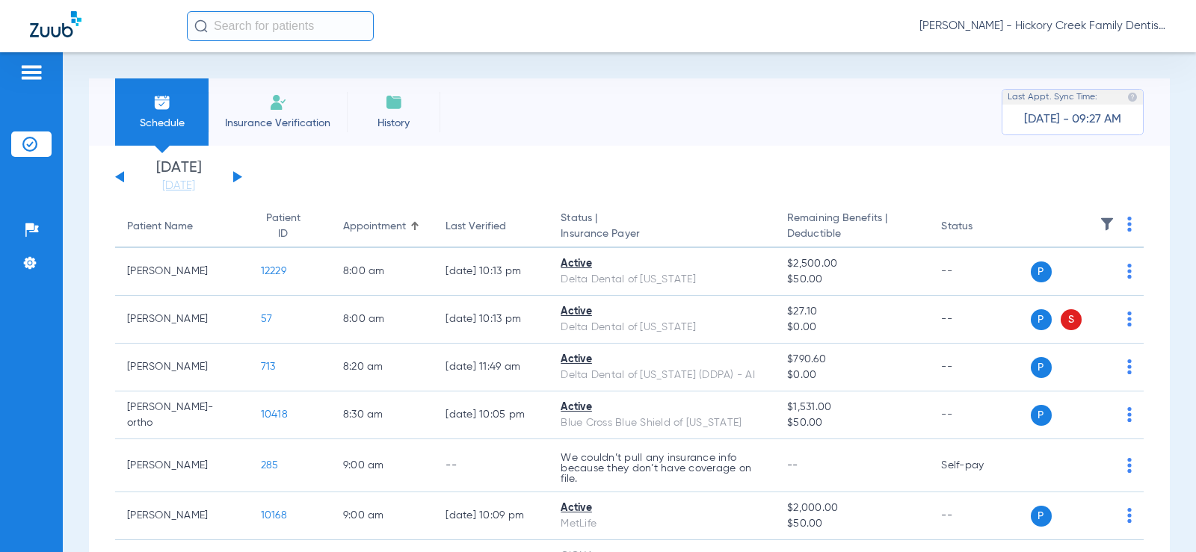
click at [367, 108] on li "History" at bounding box center [393, 111] width 93 height 67
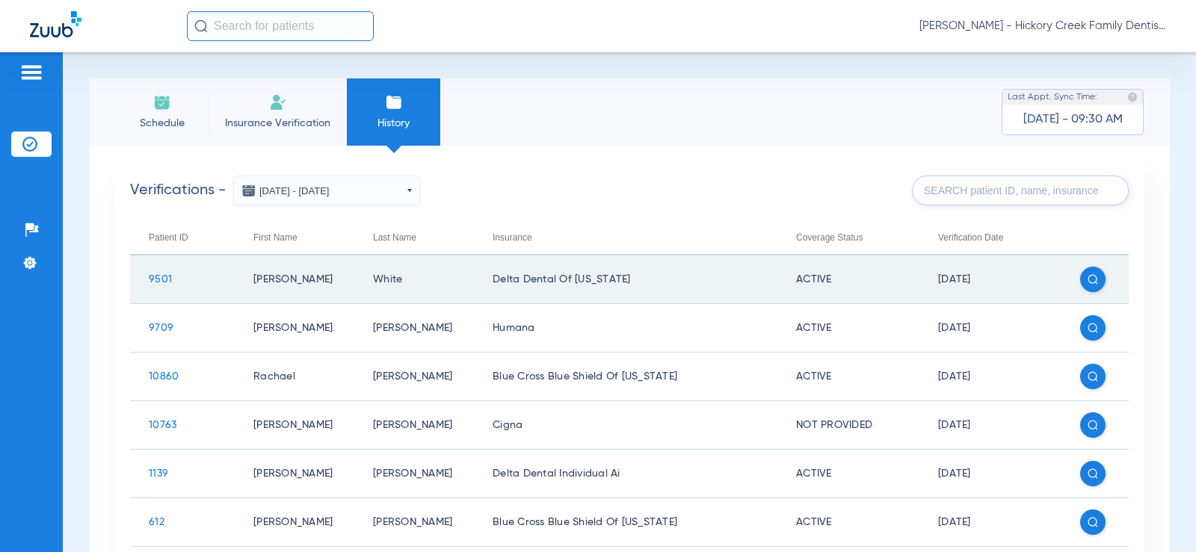
click at [158, 276] on span "9501" at bounding box center [160, 279] width 23 height 10
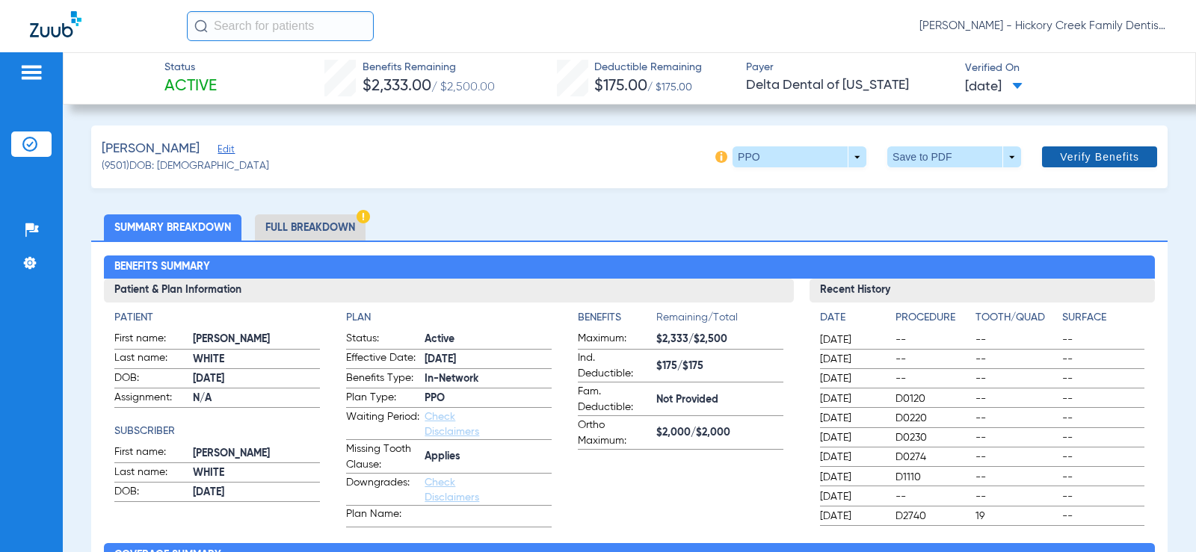
click at [1071, 152] on span "Verify Benefits" at bounding box center [1099, 157] width 79 height 12
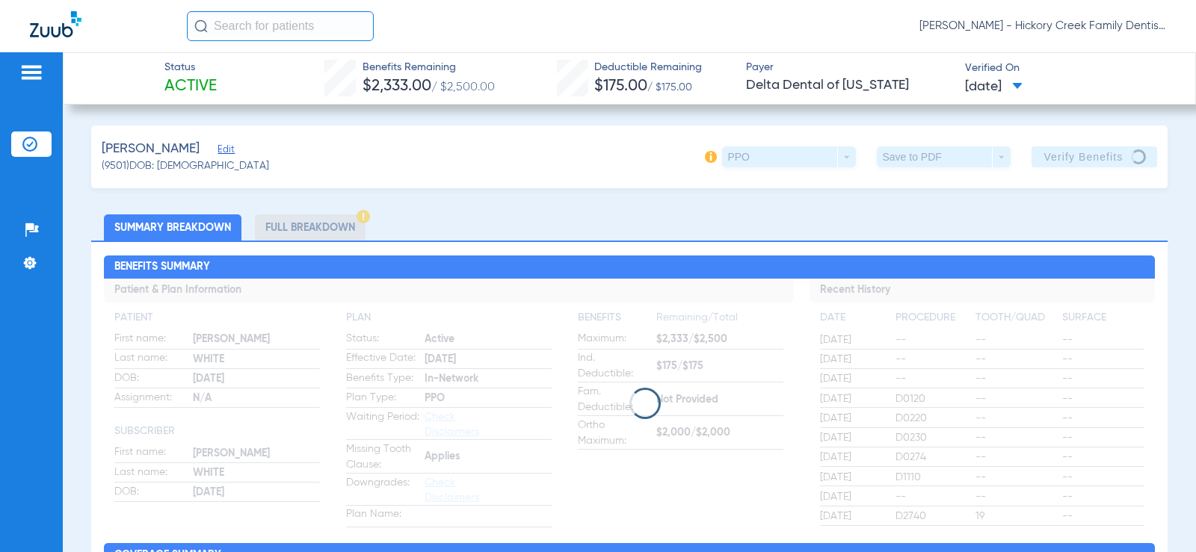
click at [40, 76] on img at bounding box center [31, 73] width 24 height 18
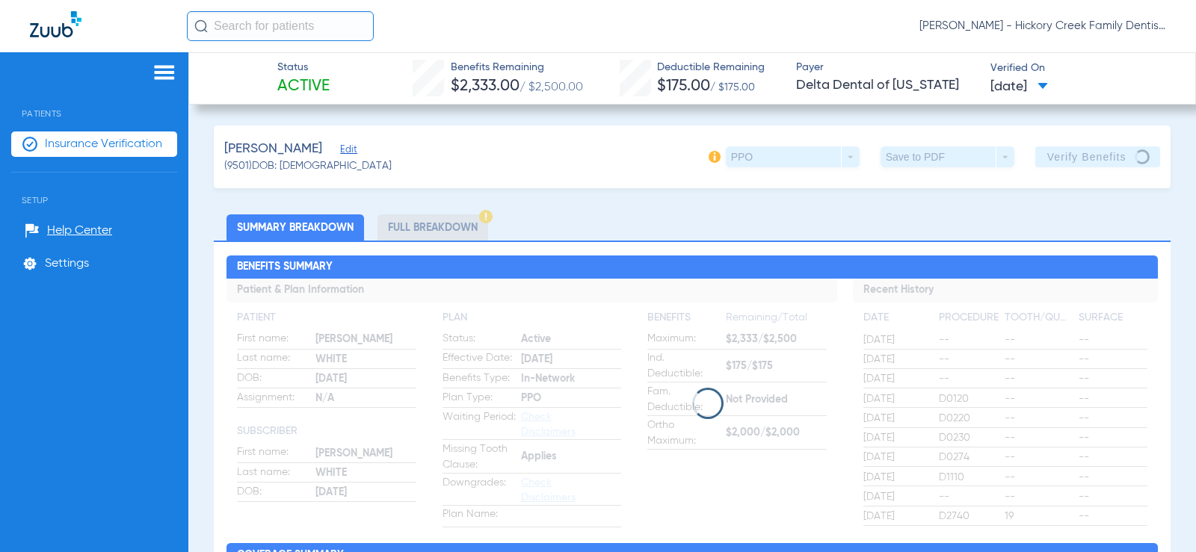
click at [88, 140] on span "Insurance Verification" at bounding box center [103, 144] width 117 height 15
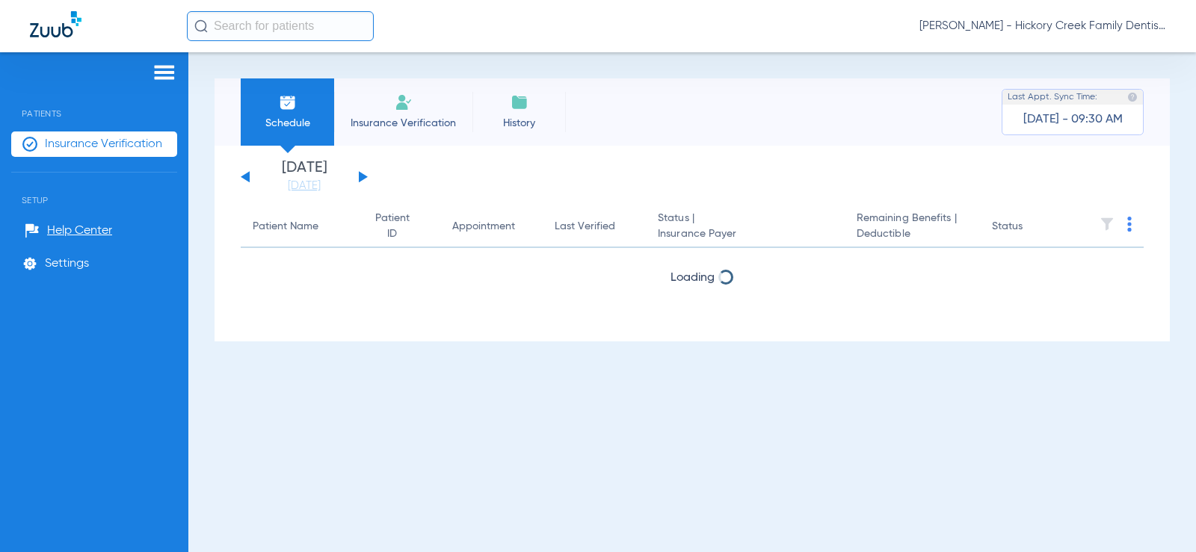
click at [559, 111] on li "History" at bounding box center [518, 111] width 93 height 67
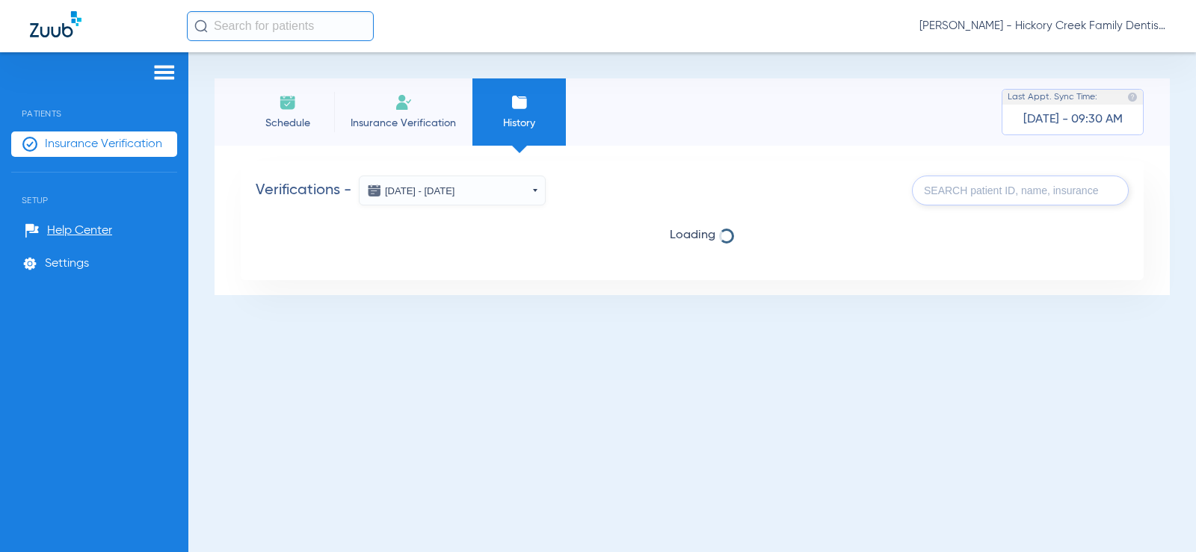
click at [280, 111] on img at bounding box center [288, 102] width 18 height 18
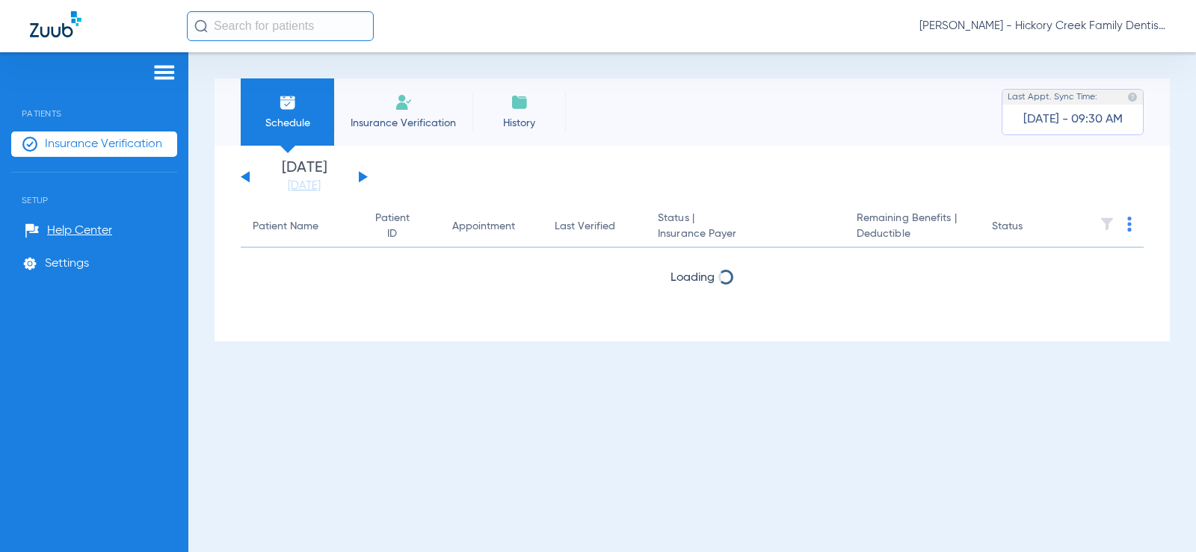
click at [385, 120] on span "Insurance Verification" at bounding box center [403, 123] width 116 height 15
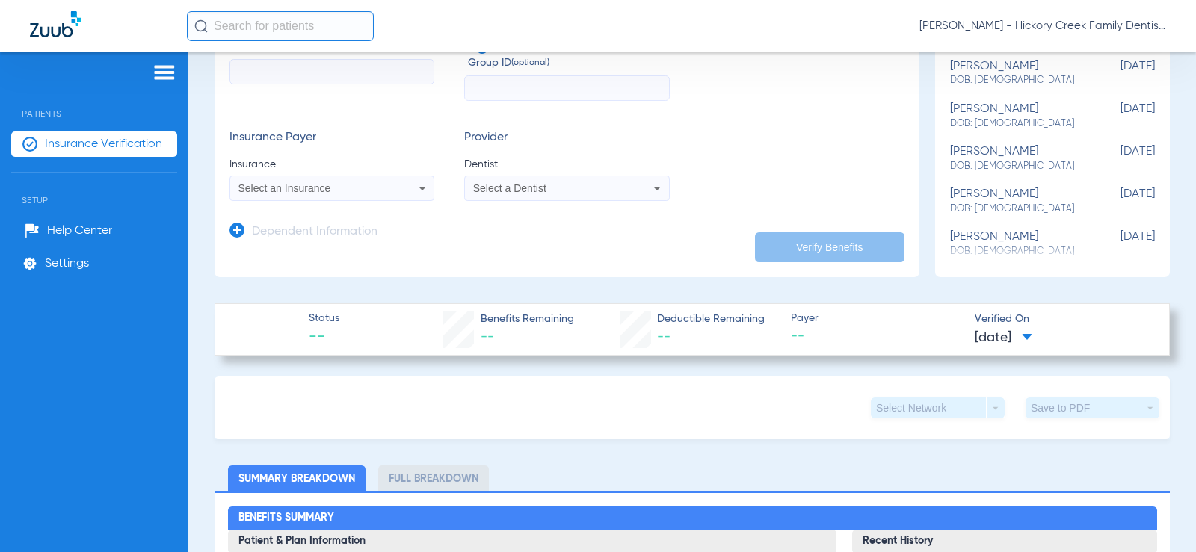
click at [1051, 161] on span "DOB: [DEMOGRAPHIC_DATA]" at bounding box center [1015, 166] width 130 height 13
type input "[PERSON_NAME]"
type input "[DATE]"
type input "U68120010"
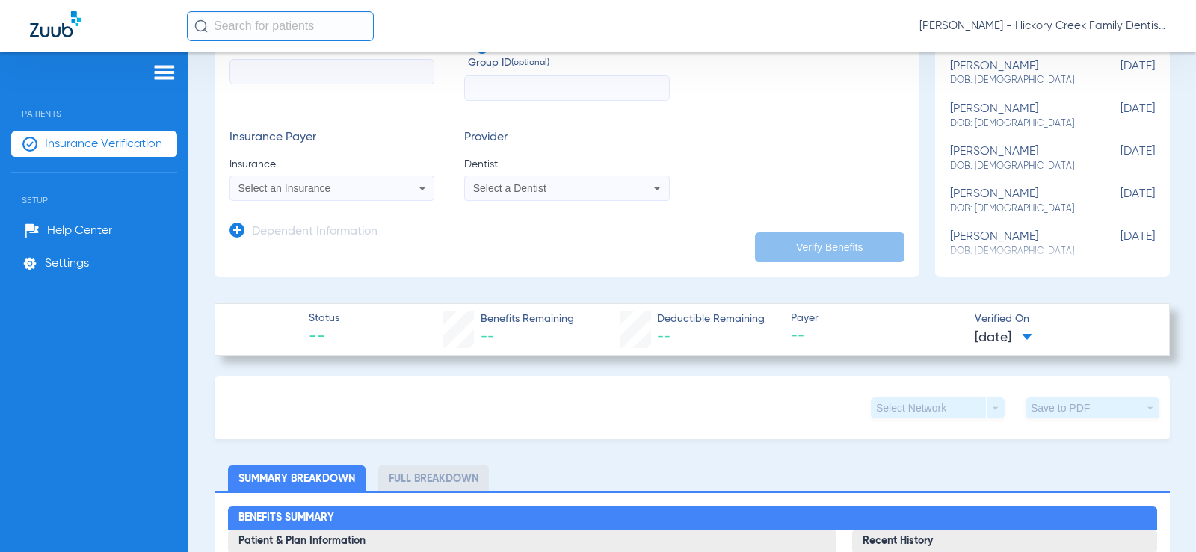
type input "3215272"
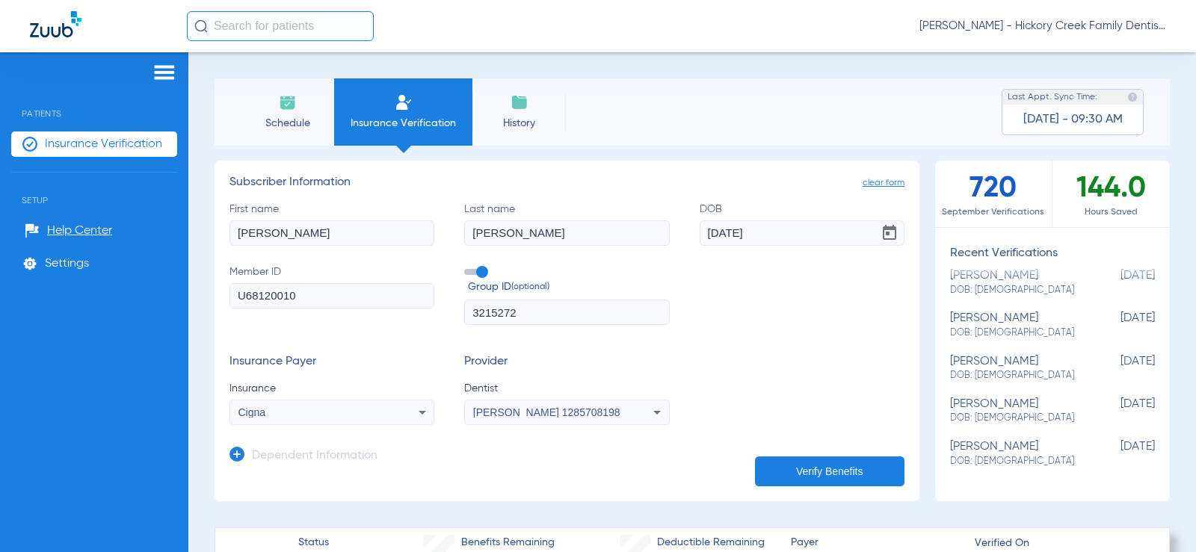
click at [286, 116] on span "Schedule" at bounding box center [287, 123] width 71 height 15
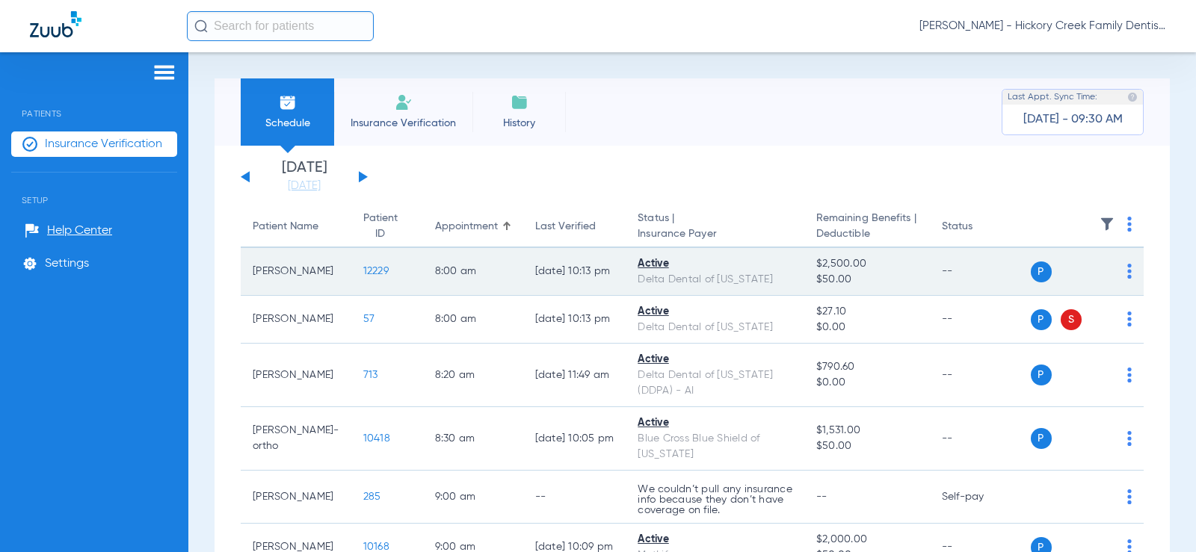
click at [1120, 279] on td "P S" at bounding box center [1087, 272] width 114 height 48
click at [1127, 279] on img at bounding box center [1129, 271] width 4 height 15
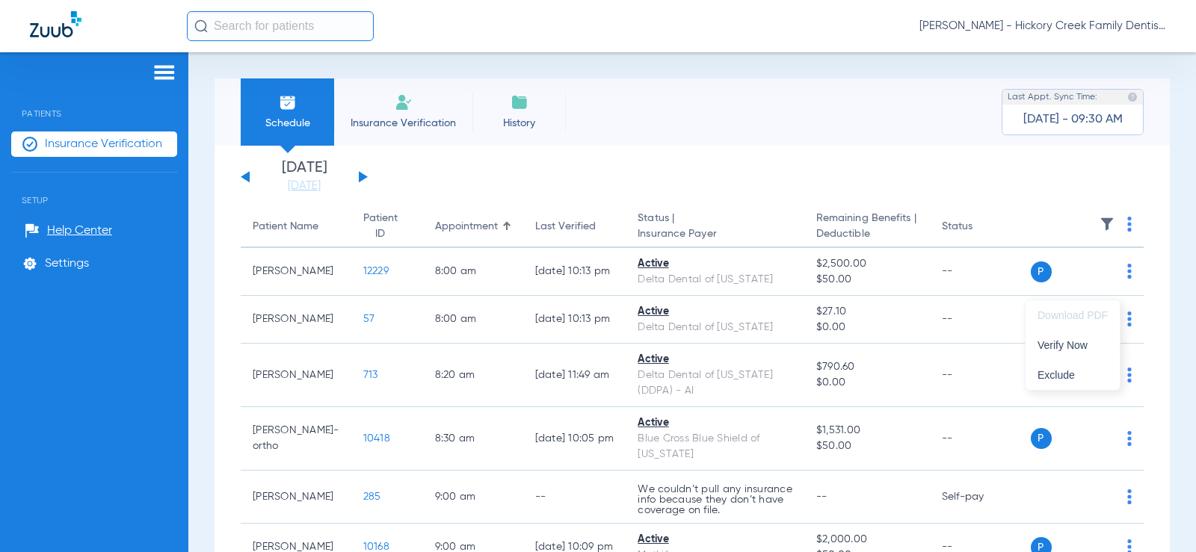
click at [390, 282] on div at bounding box center [598, 276] width 1196 height 552
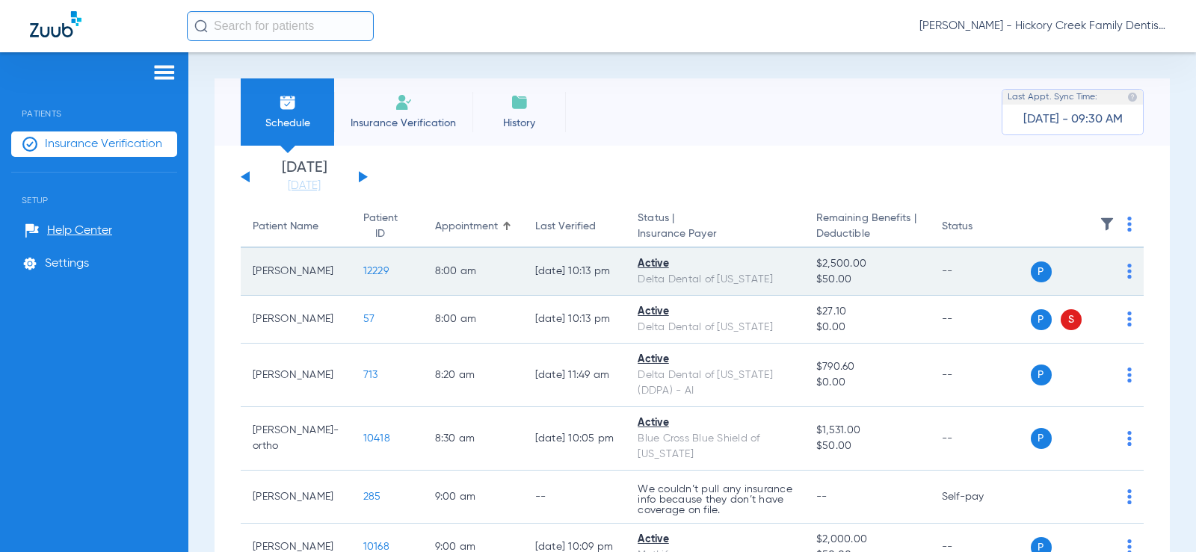
click at [389, 276] on span "12229" at bounding box center [375, 271] width 25 height 10
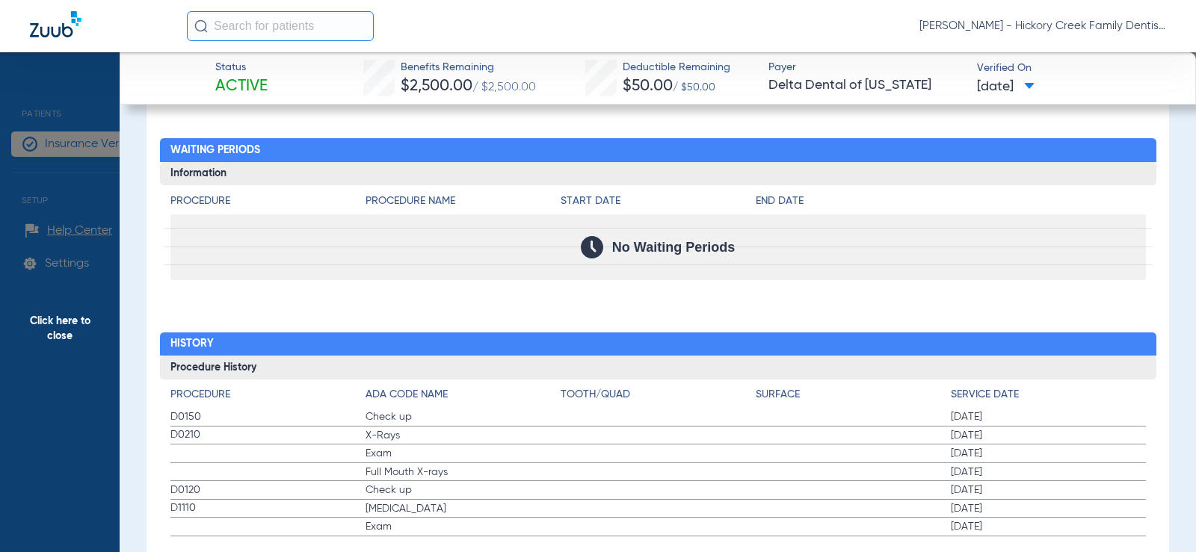
scroll to position [1530, 0]
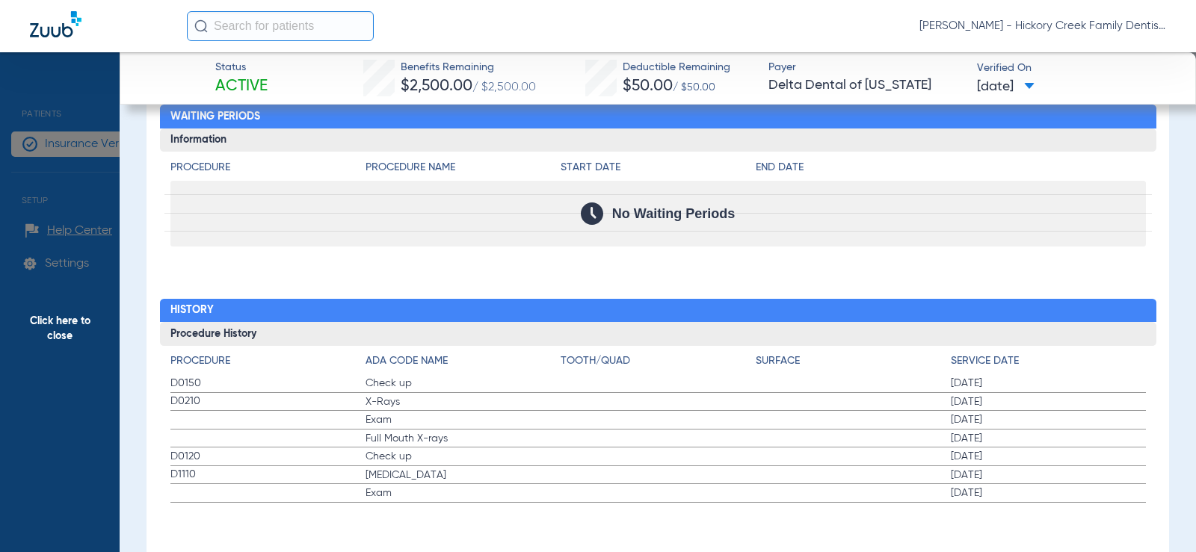
click at [983, 78] on span "[DATE]" at bounding box center [1006, 87] width 58 height 19
click at [983, 84] on div at bounding box center [598, 276] width 1196 height 552
click at [983, 86] on span "[DATE]" at bounding box center [1006, 87] width 58 height 19
click at [983, 86] on div at bounding box center [598, 276] width 1196 height 552
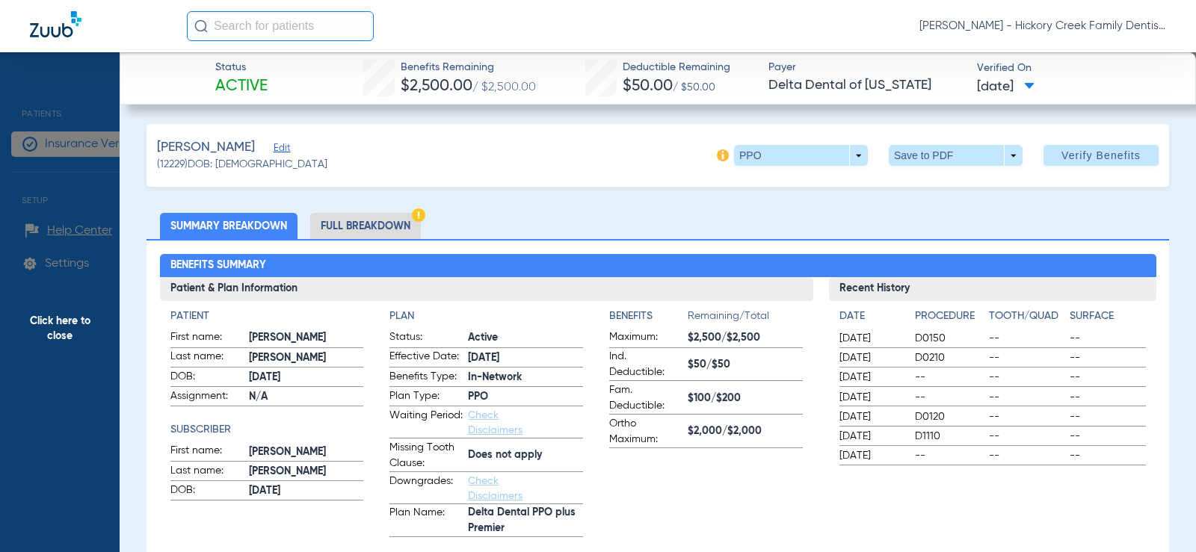
scroll to position [0, 0]
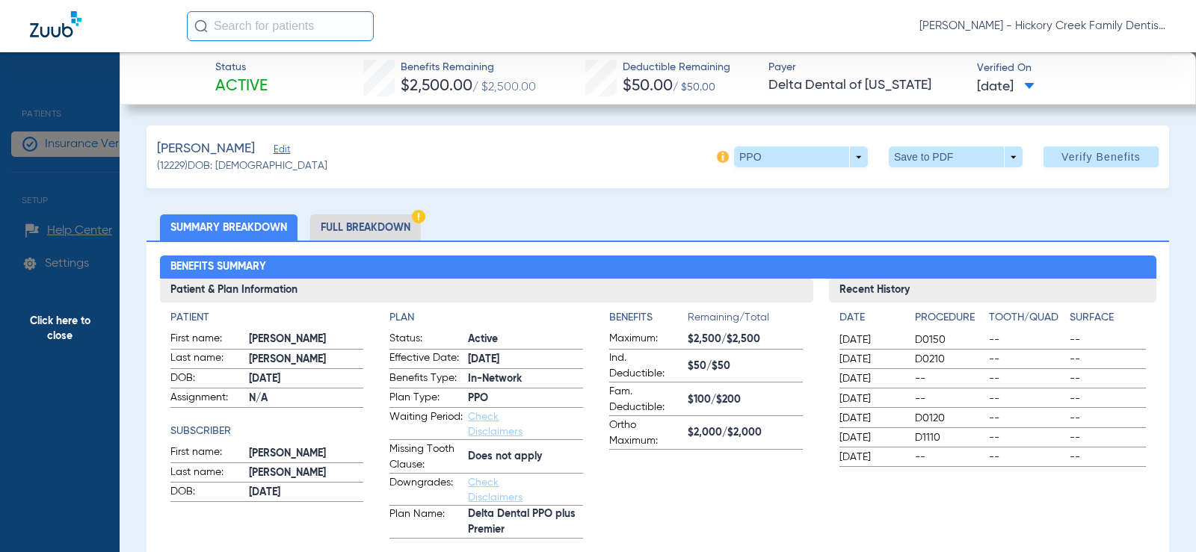
click at [22, 125] on span "Click here to close" at bounding box center [60, 328] width 120 height 552
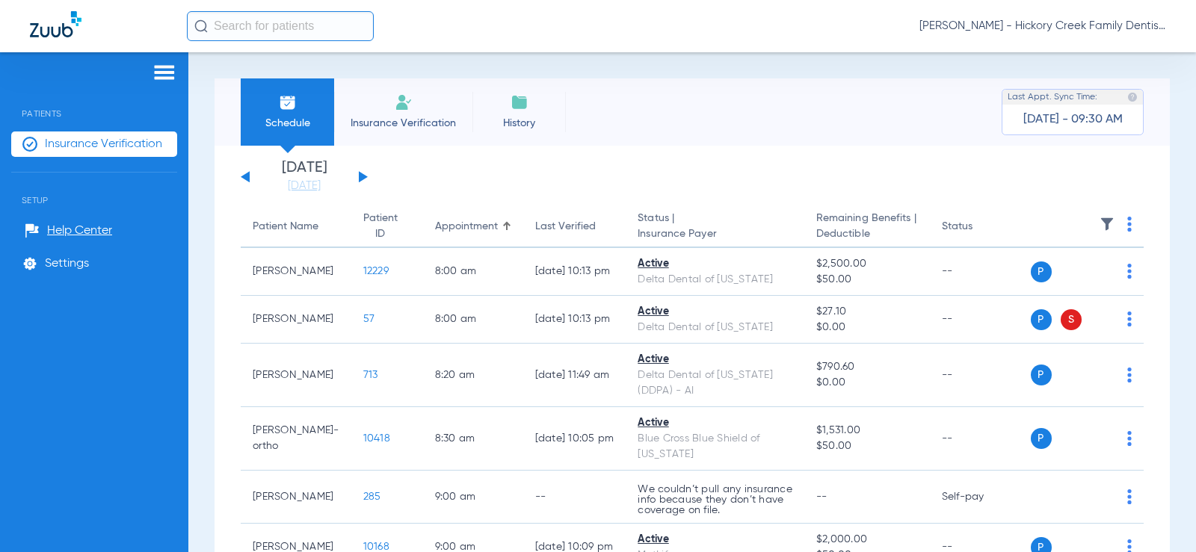
click at [408, 96] on img at bounding box center [404, 102] width 18 height 18
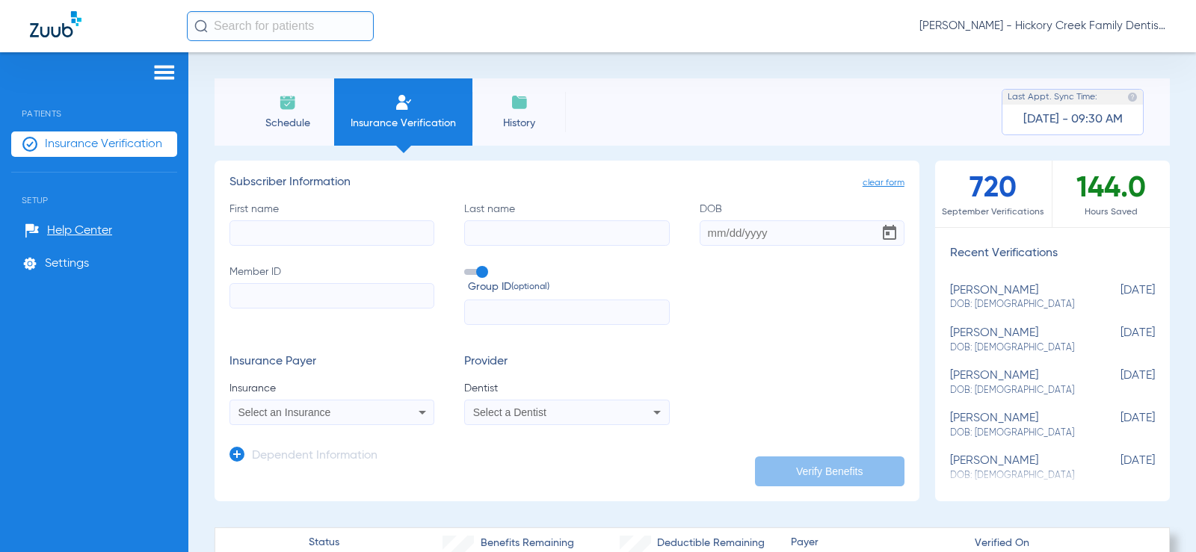
click at [1101, 185] on div "144.0 Hours Saved" at bounding box center [1110, 194] width 117 height 67
click at [292, 100] on img at bounding box center [288, 102] width 18 height 18
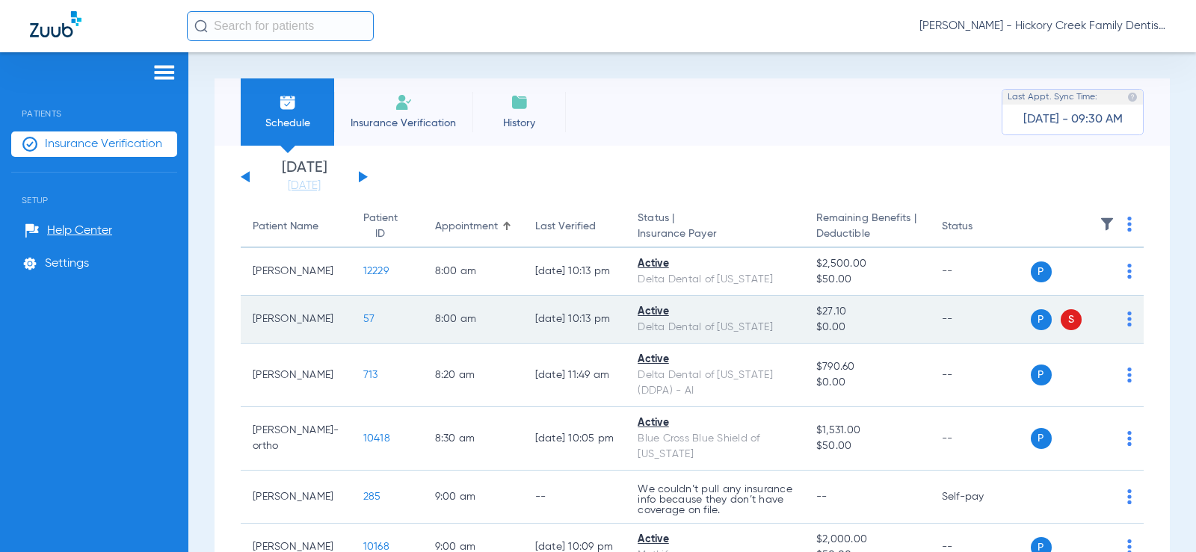
click at [375, 324] on span "57" at bounding box center [369, 319] width 12 height 10
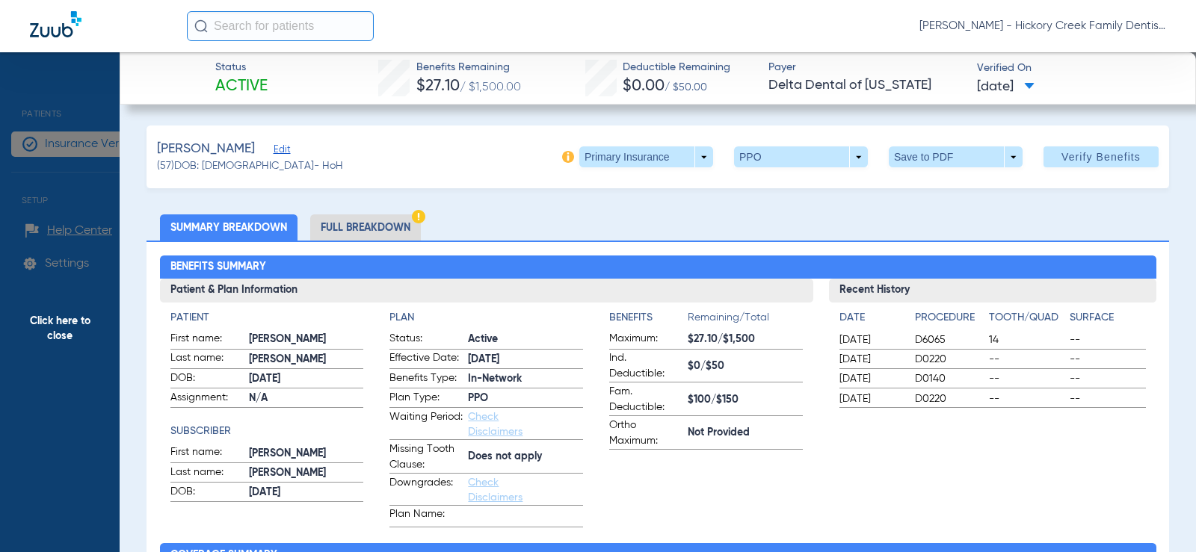
click at [385, 219] on li "Full Breakdown" at bounding box center [365, 227] width 111 height 26
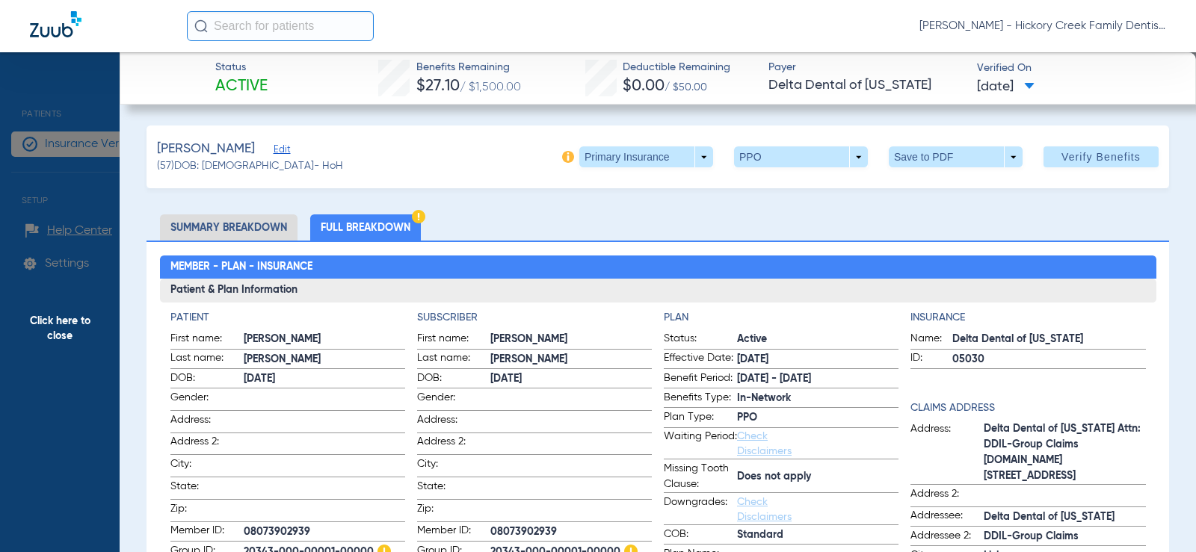
click at [421, 215] on img at bounding box center [418, 216] width 13 height 13
click at [562, 159] on img at bounding box center [568, 157] width 12 height 12
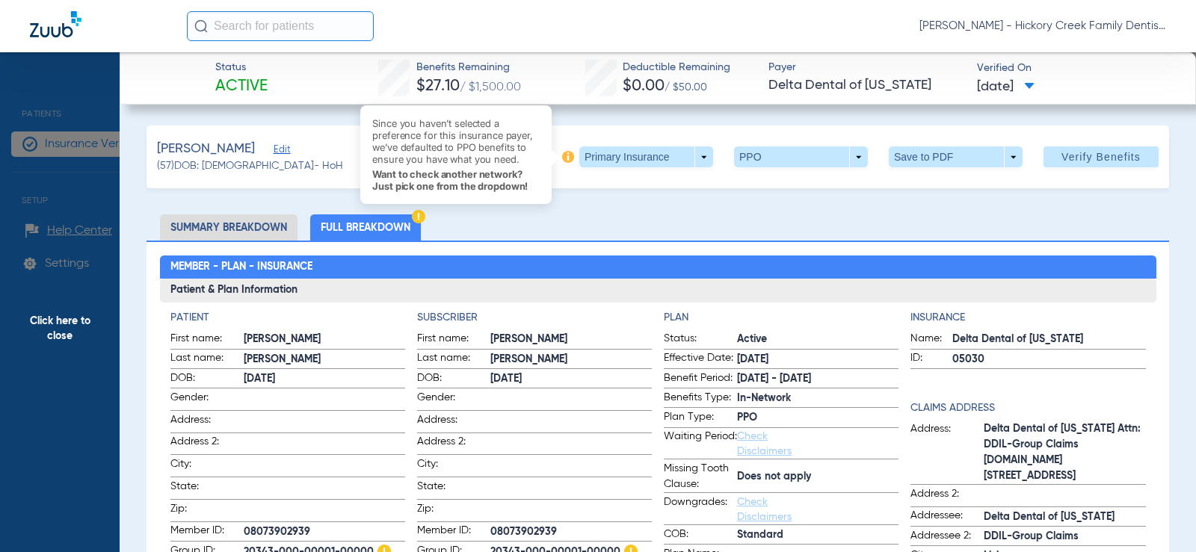
click at [424, 213] on div "Since you haven’t selected a preference for this insurance payer, we’ve default…" at bounding box center [455, 155] width 191 height 120
click at [419, 214] on div "Since you haven’t selected a preference for this insurance payer, we’ve default…" at bounding box center [455, 155] width 191 height 120
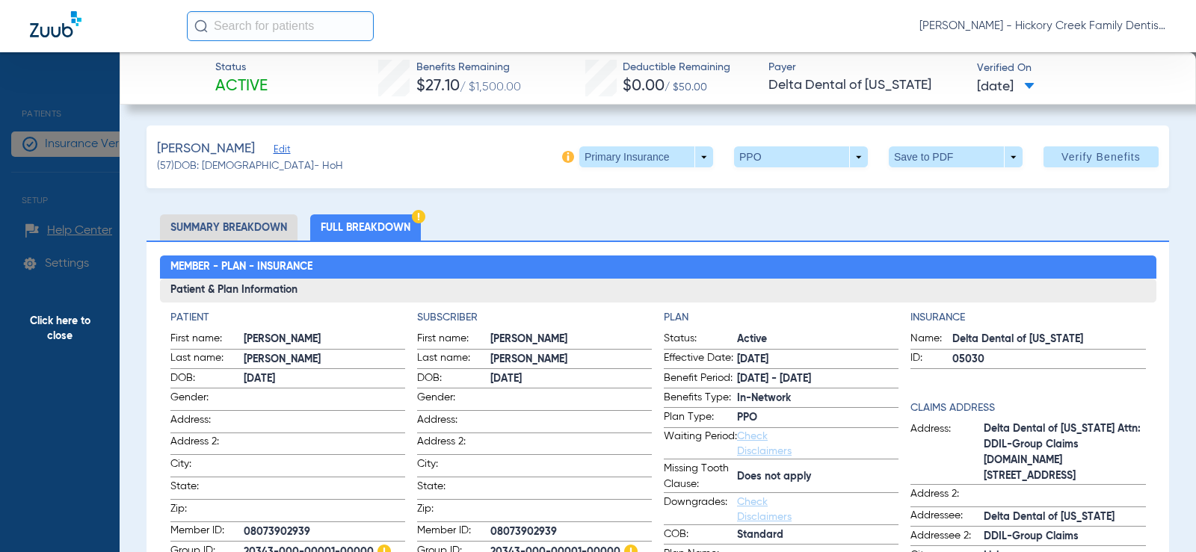
click at [417, 219] on img at bounding box center [418, 216] width 13 height 13
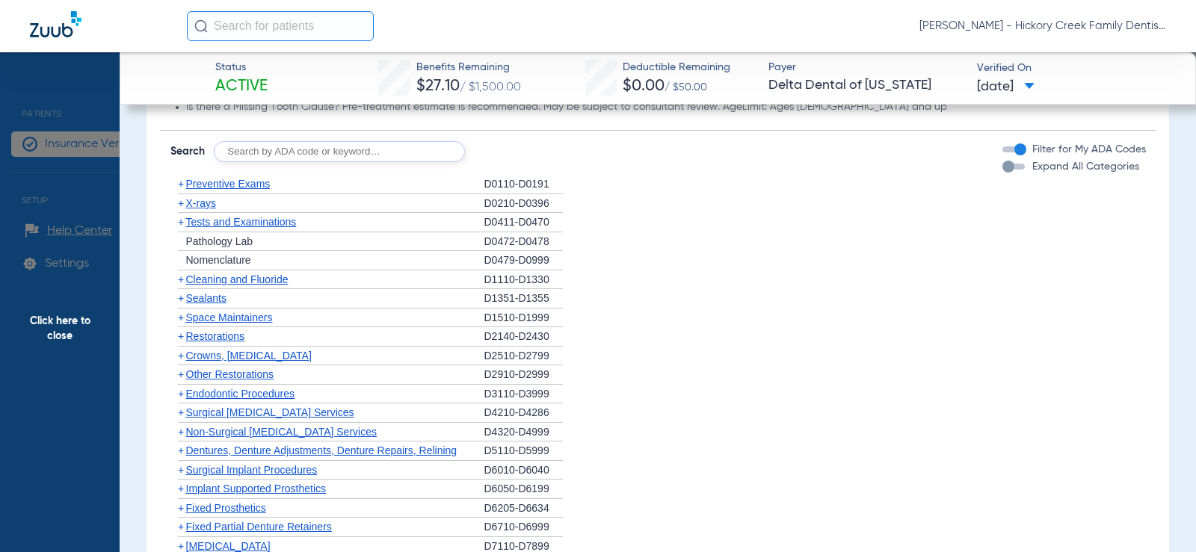
scroll to position [1270, 0]
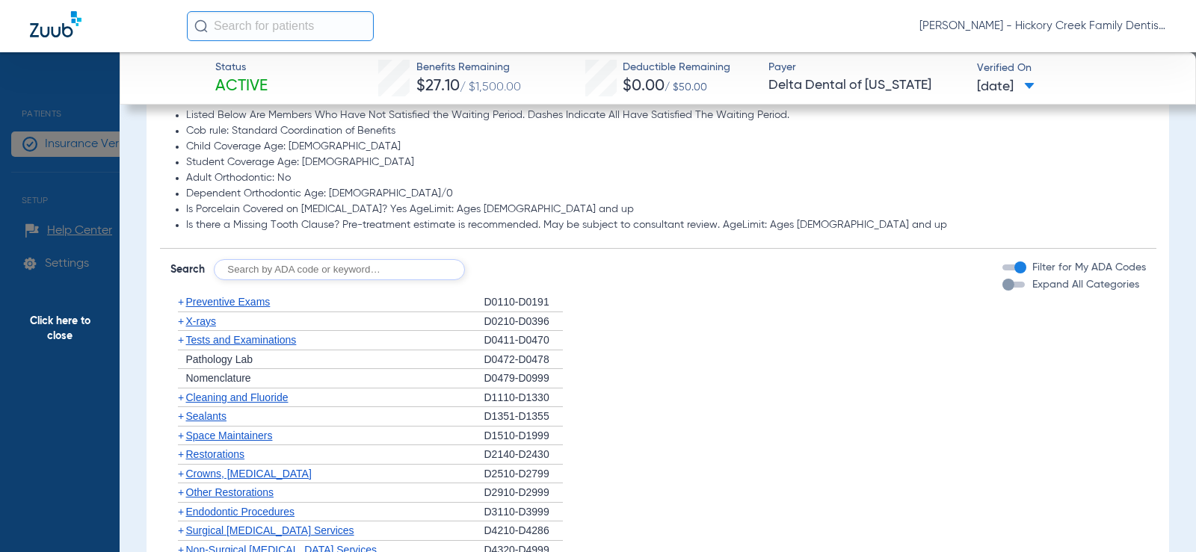
click at [1004, 285] on div "button" at bounding box center [1013, 285] width 22 height 6
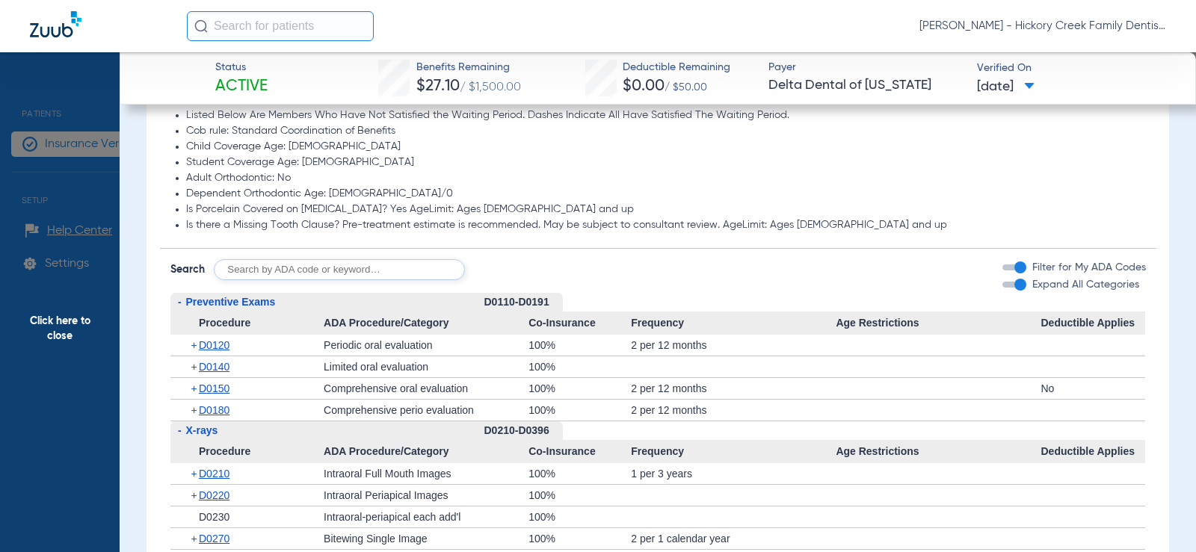
click at [1014, 285] on div "button" at bounding box center [1020, 285] width 12 height 12
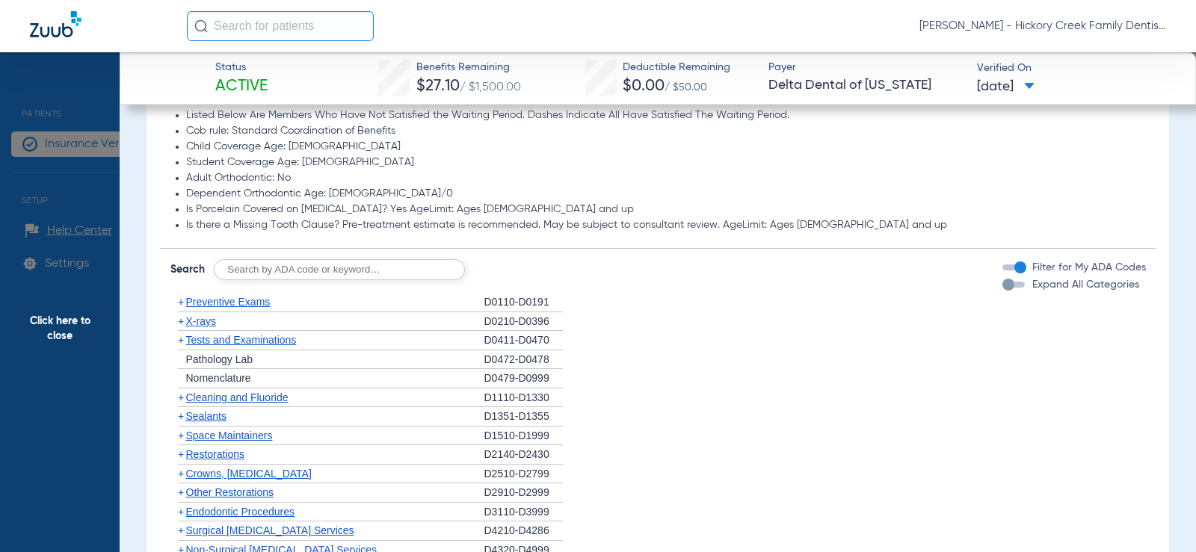
click at [1004, 285] on div "button" at bounding box center [1013, 285] width 22 height 6
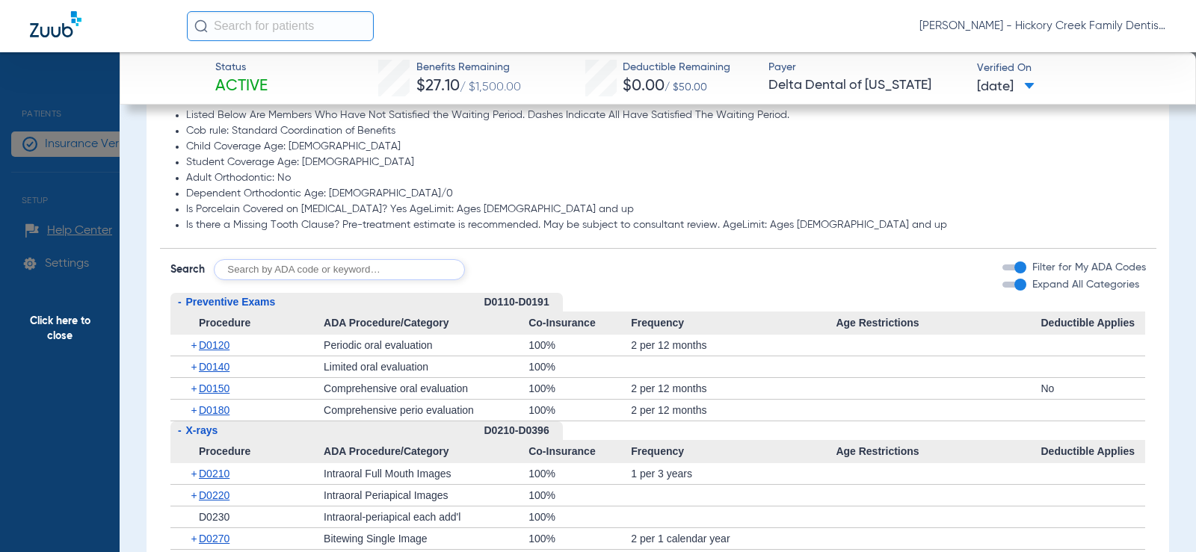
click at [1014, 285] on div "button" at bounding box center [1020, 285] width 12 height 12
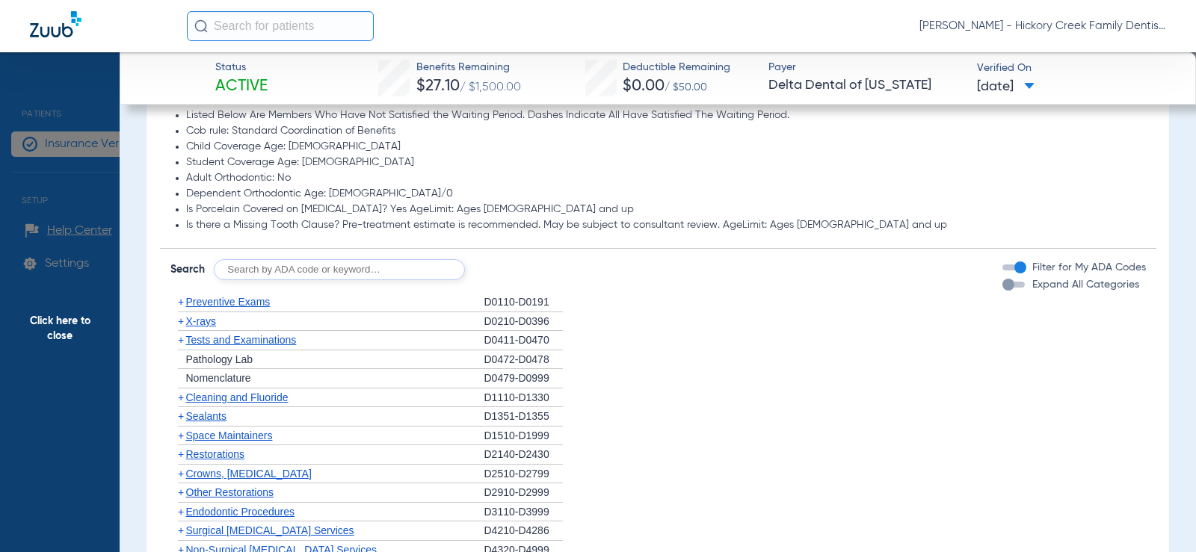
click at [1004, 285] on div "button" at bounding box center [1013, 285] width 22 height 6
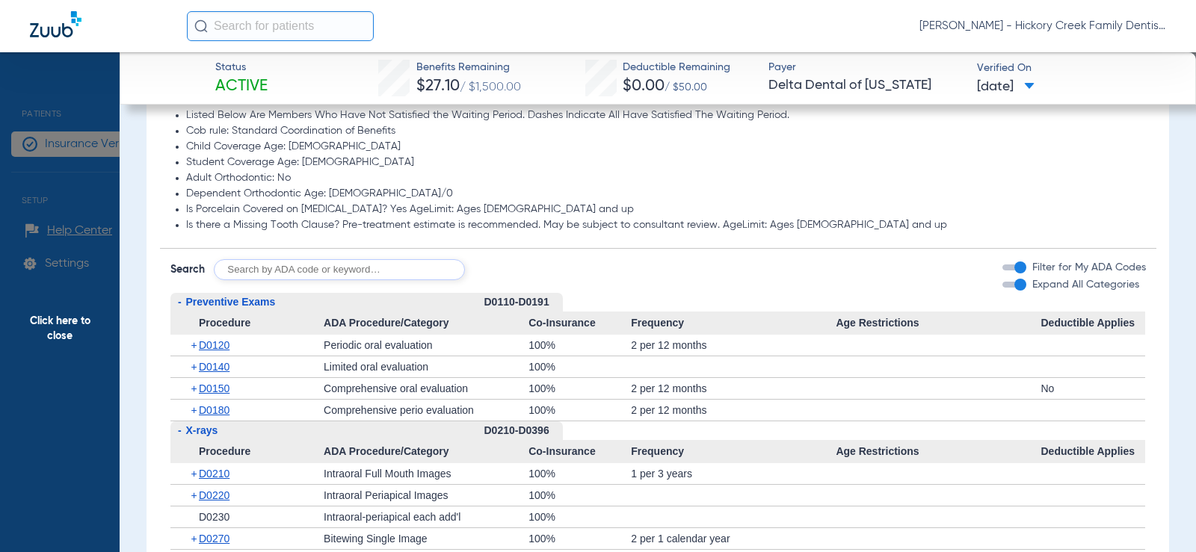
click at [1014, 285] on div "button" at bounding box center [1020, 285] width 12 height 12
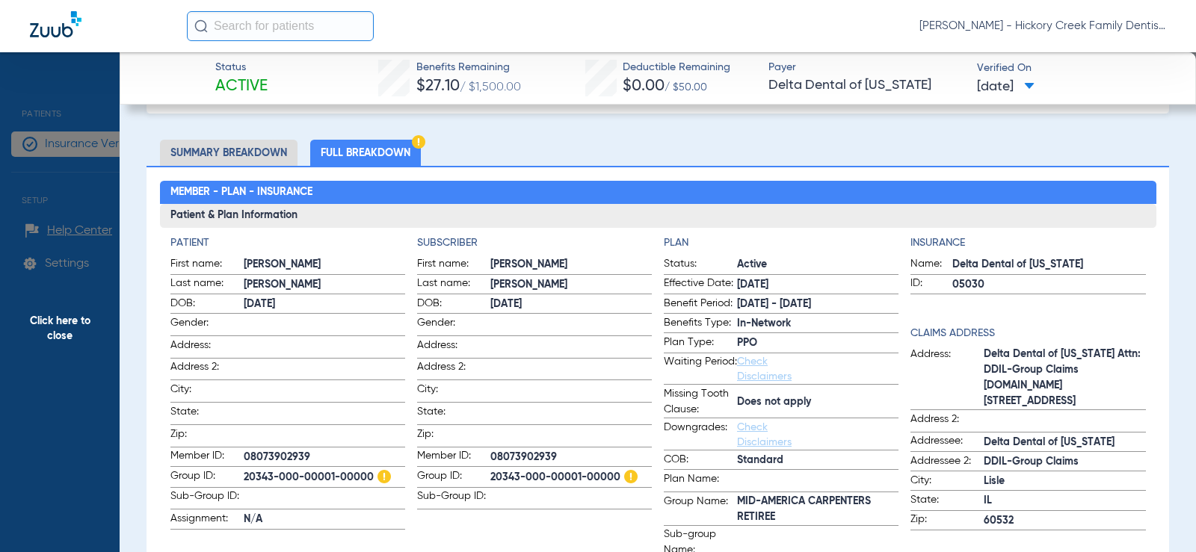
scroll to position [0, 0]
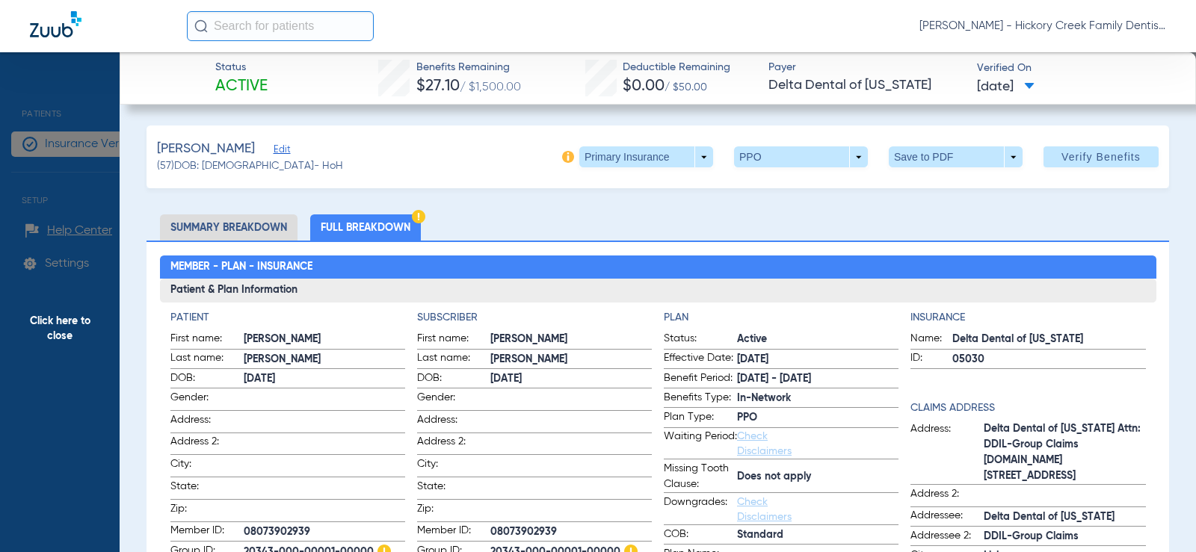
click at [211, 220] on li "Summary Breakdown" at bounding box center [228, 227] width 137 height 26
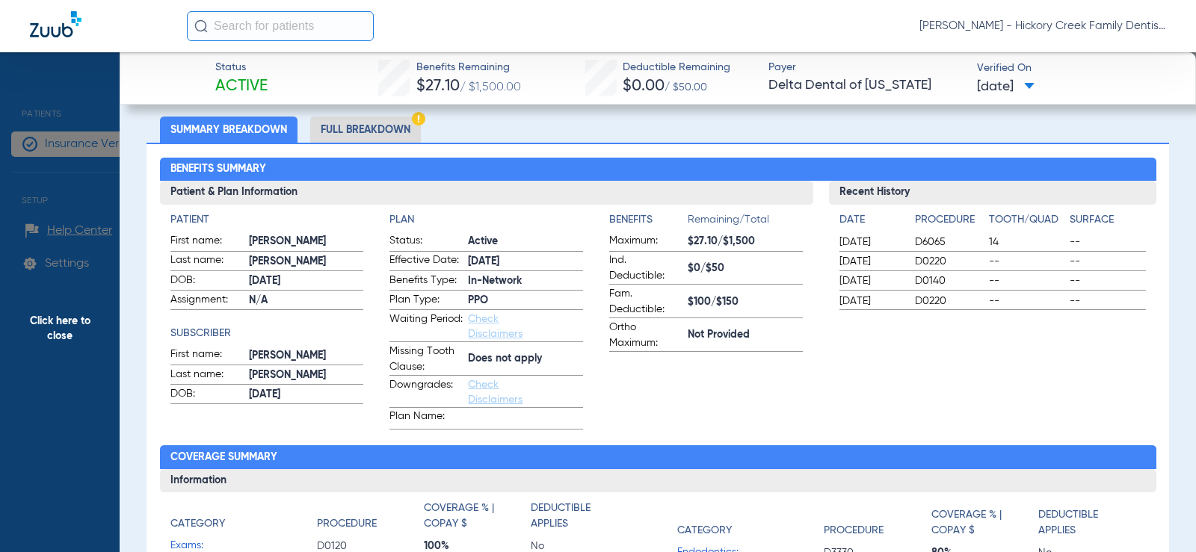
scroll to position [23, 0]
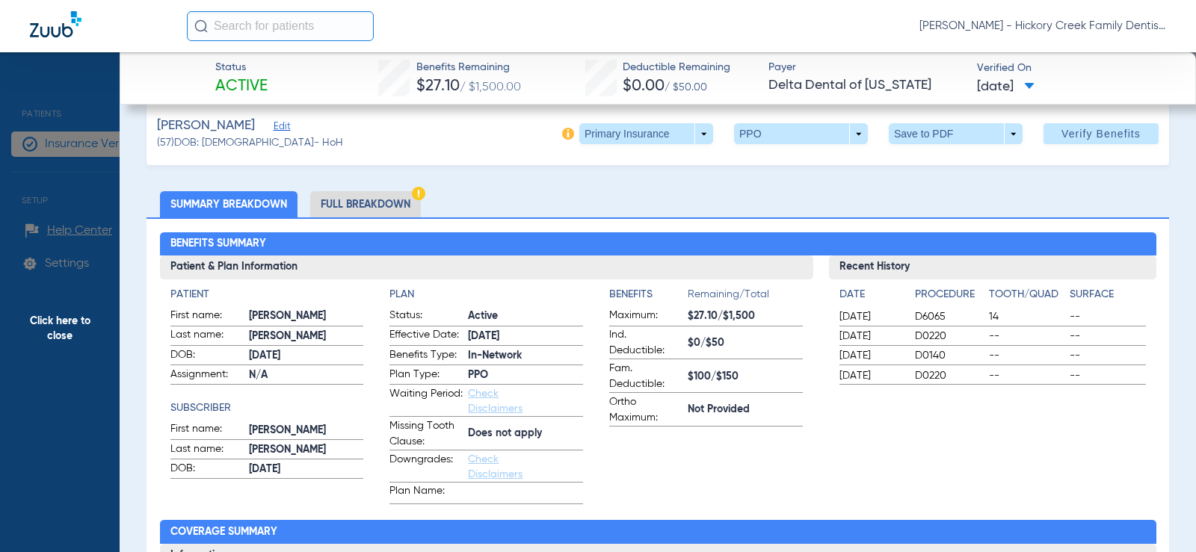
click at [365, 200] on li "Full Breakdown" at bounding box center [365, 204] width 111 height 26
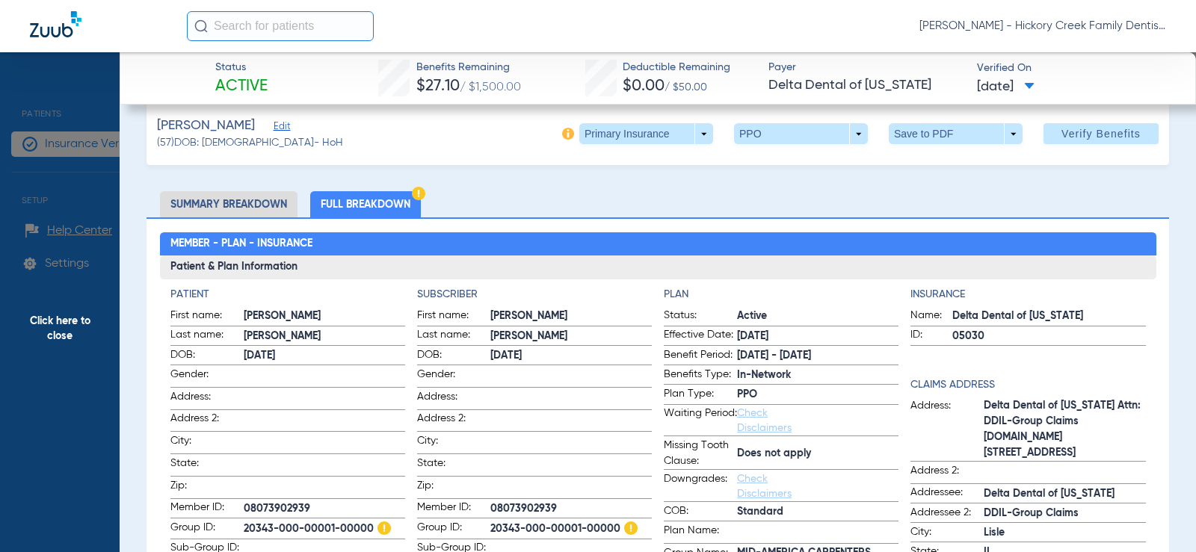
click at [235, 201] on li "Summary Breakdown" at bounding box center [228, 204] width 137 height 26
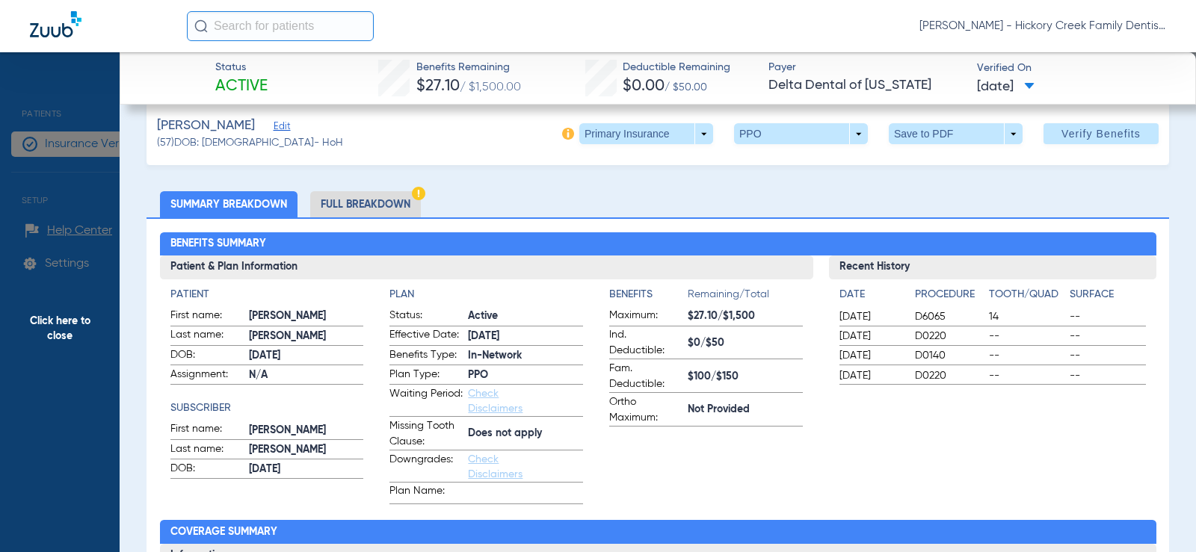
click at [346, 192] on li "Full Breakdown" at bounding box center [365, 204] width 111 height 26
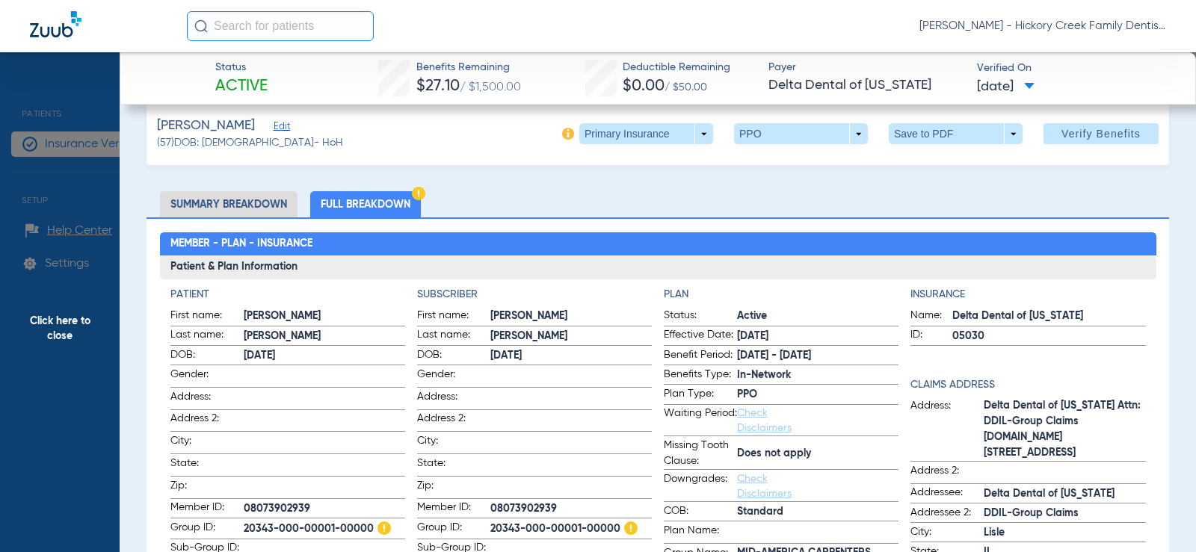
click at [220, 200] on li "Summary Breakdown" at bounding box center [228, 204] width 137 height 26
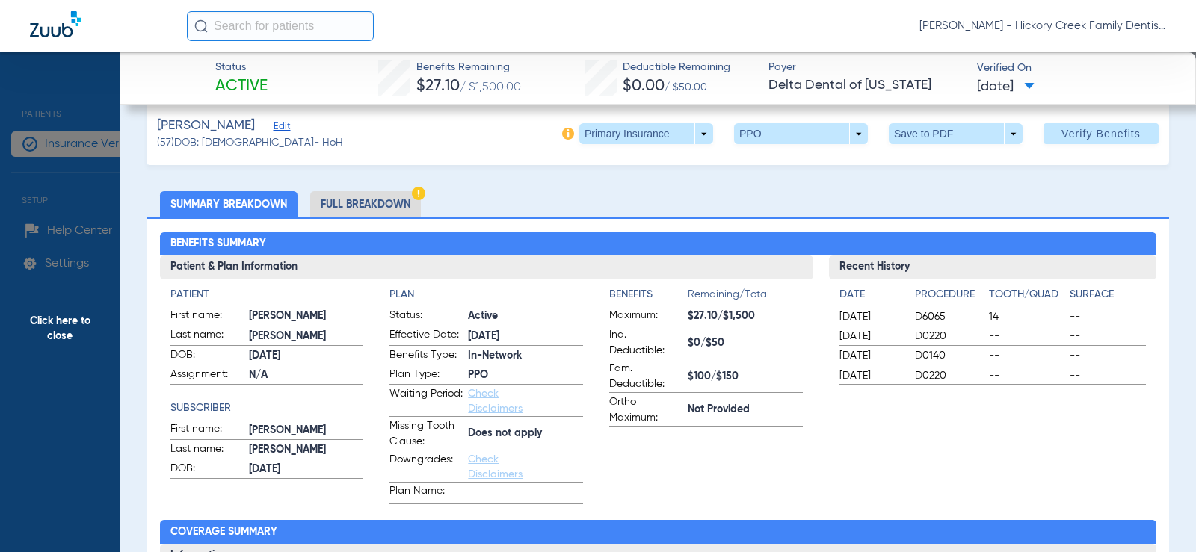
click at [324, 203] on li "Full Breakdown" at bounding box center [365, 204] width 111 height 26
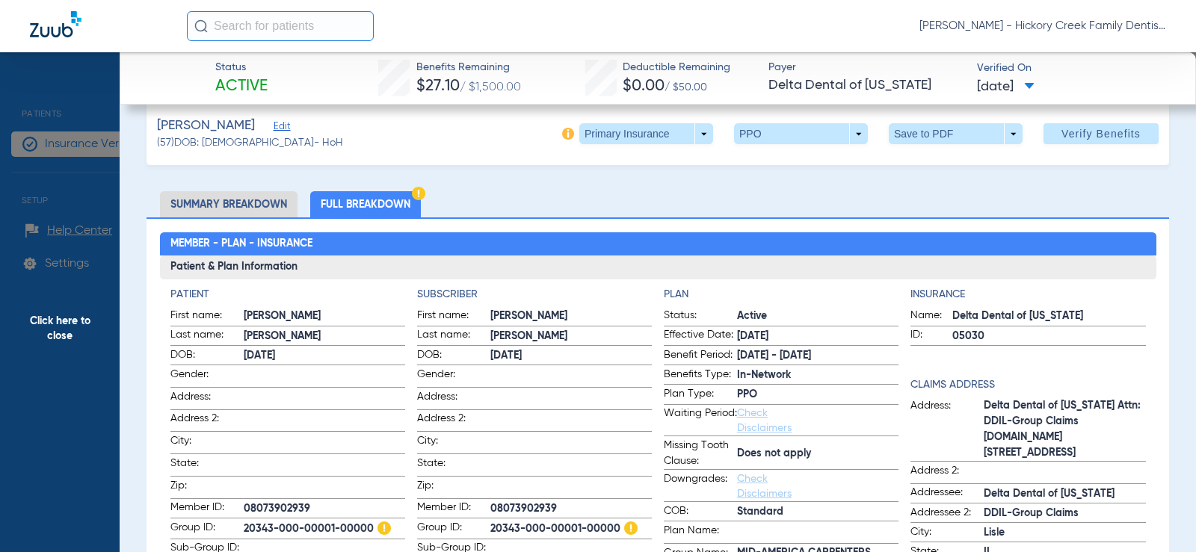
click at [202, 215] on li "Summary Breakdown" at bounding box center [228, 204] width 137 height 26
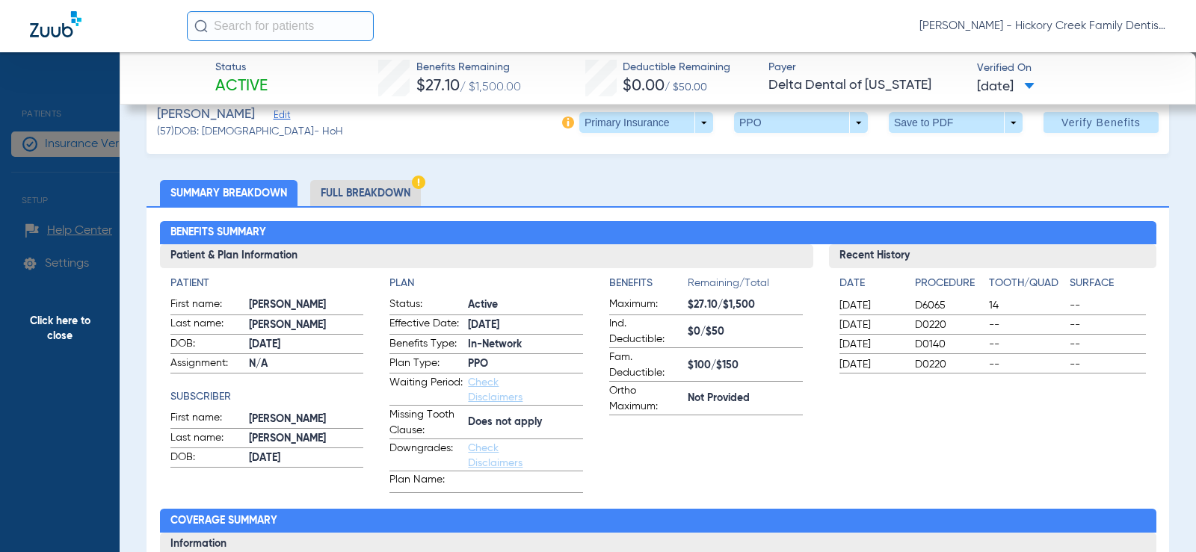
scroll to position [0, 0]
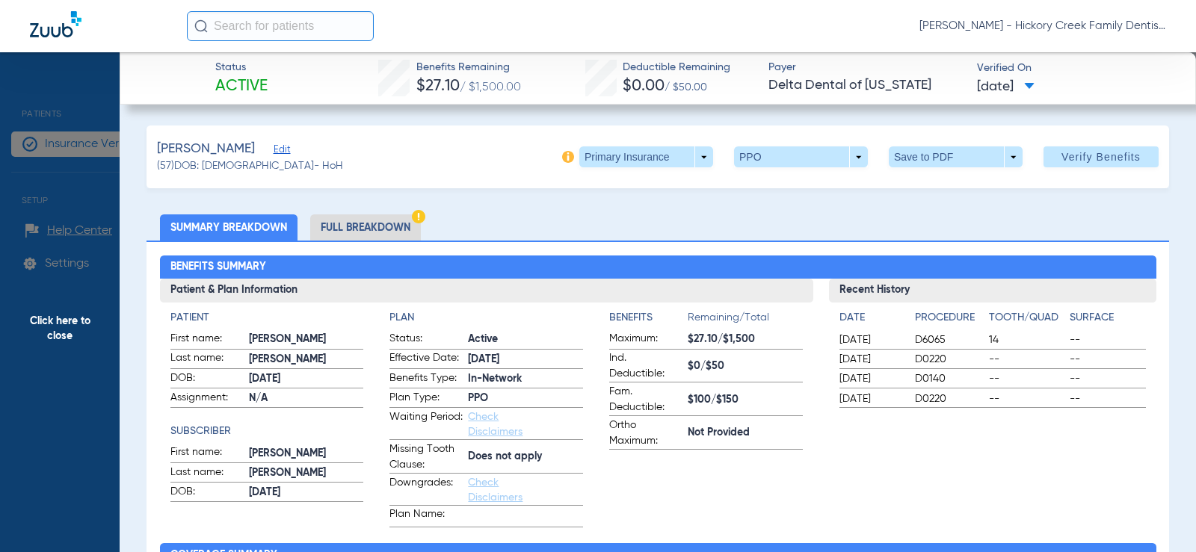
click at [393, 219] on li "Full Breakdown" at bounding box center [365, 227] width 111 height 26
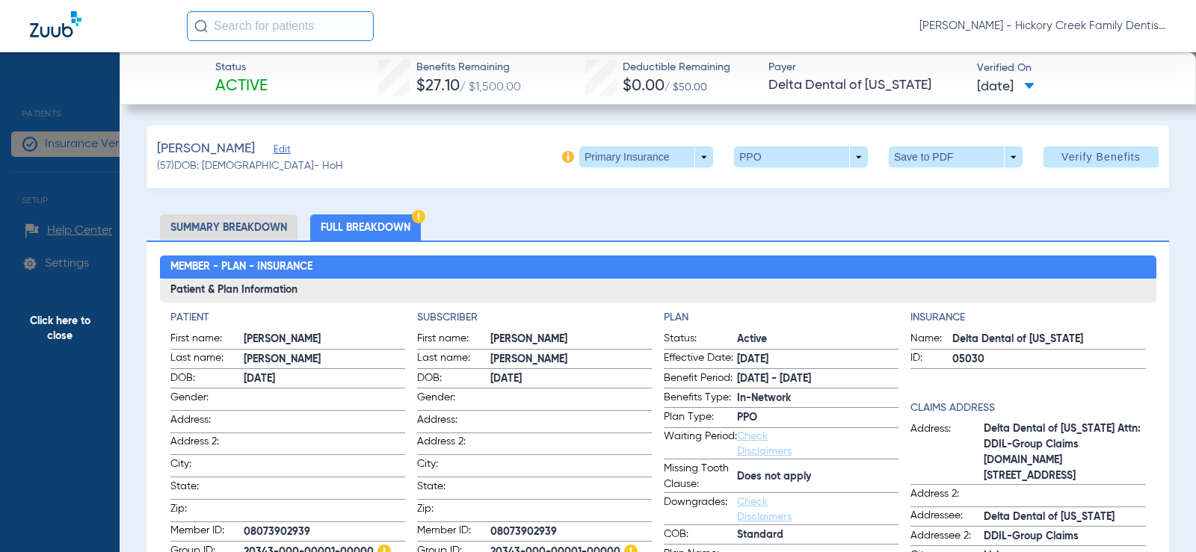
click at [235, 217] on li "Summary Breakdown" at bounding box center [228, 227] width 137 height 26
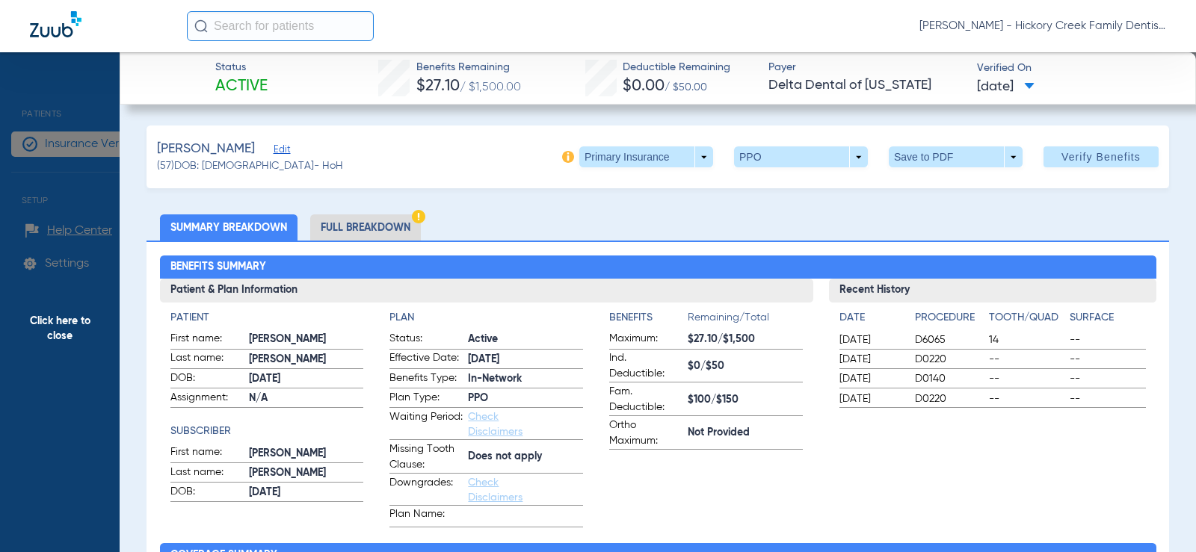
click at [48, 173] on span "Click here to close" at bounding box center [60, 328] width 120 height 552
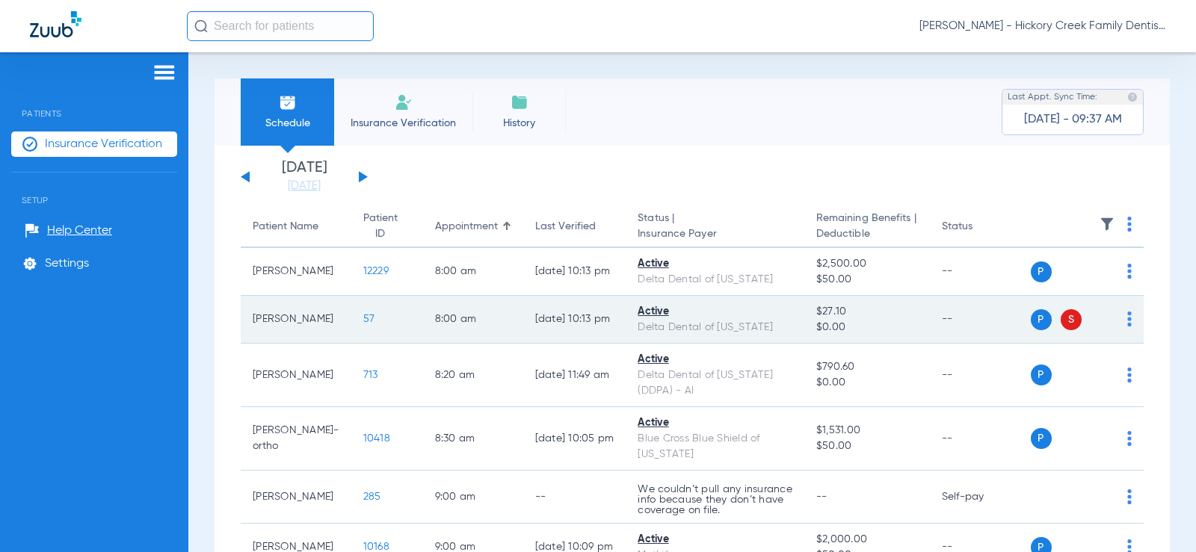
click at [375, 324] on span "57" at bounding box center [369, 319] width 12 height 10
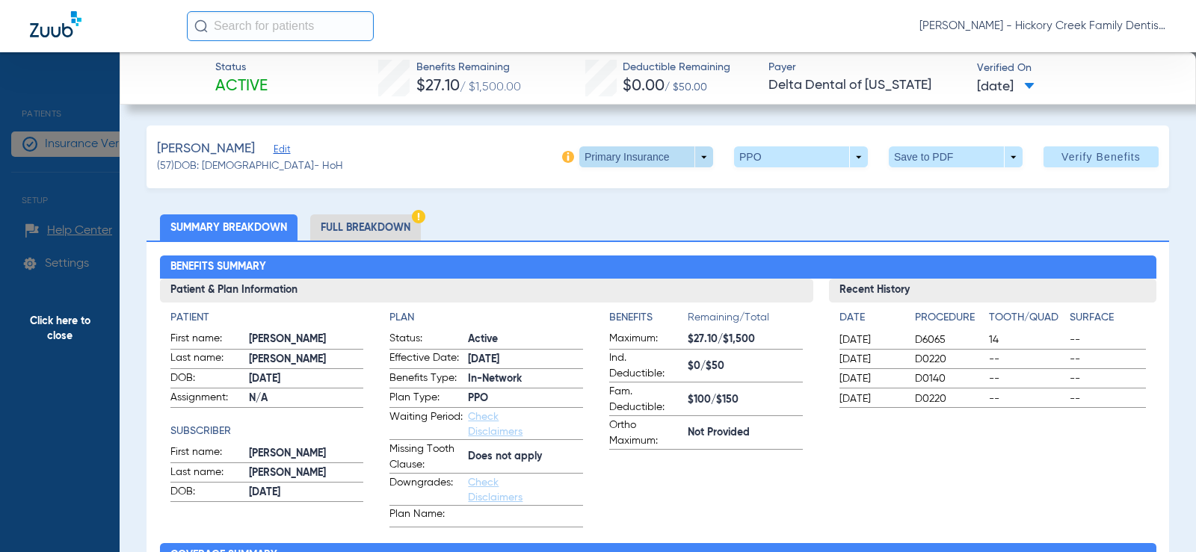
click at [660, 160] on span at bounding box center [646, 156] width 134 height 21
click at [637, 215] on span "Secondary Insurance" at bounding box center [630, 216] width 99 height 10
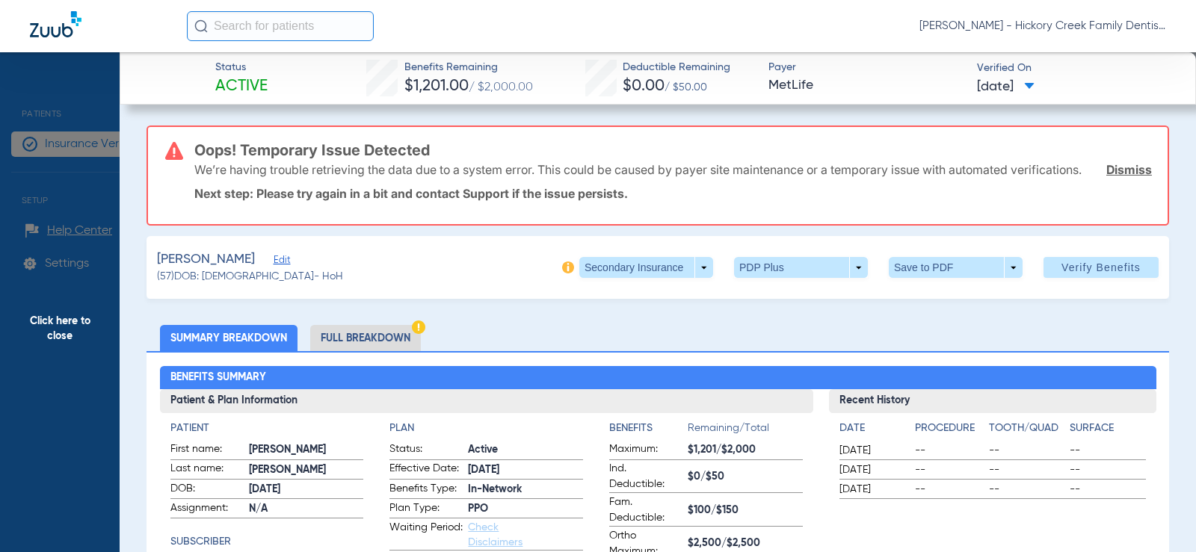
click at [28, 277] on span "Click here to close" at bounding box center [60, 328] width 120 height 552
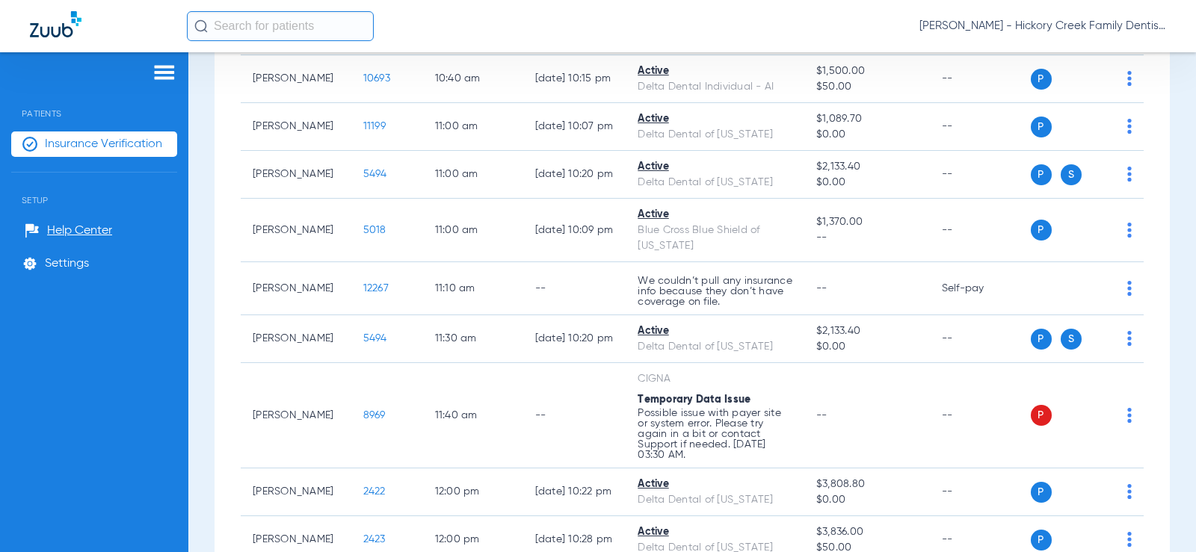
scroll to position [1121, 0]
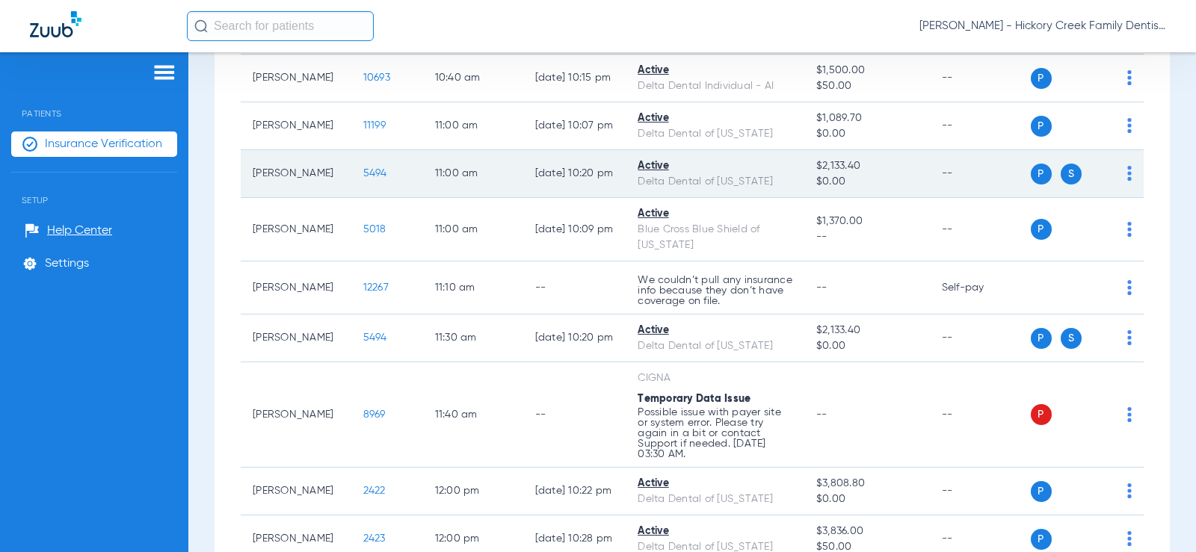
click at [383, 179] on span "5494" at bounding box center [375, 173] width 24 height 10
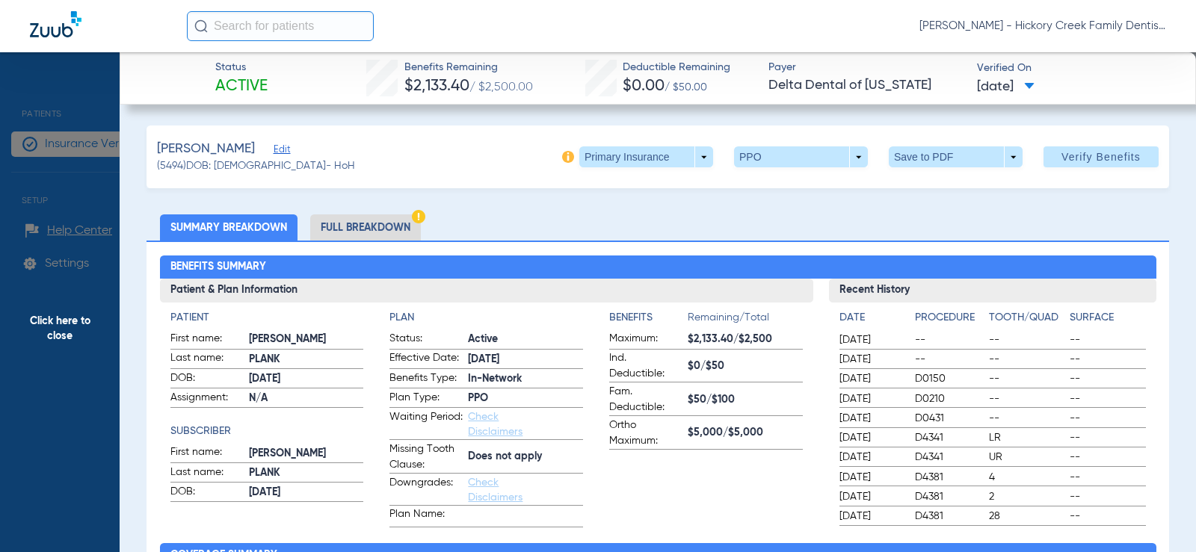
click at [368, 234] on li "Full Breakdown" at bounding box center [365, 227] width 111 height 26
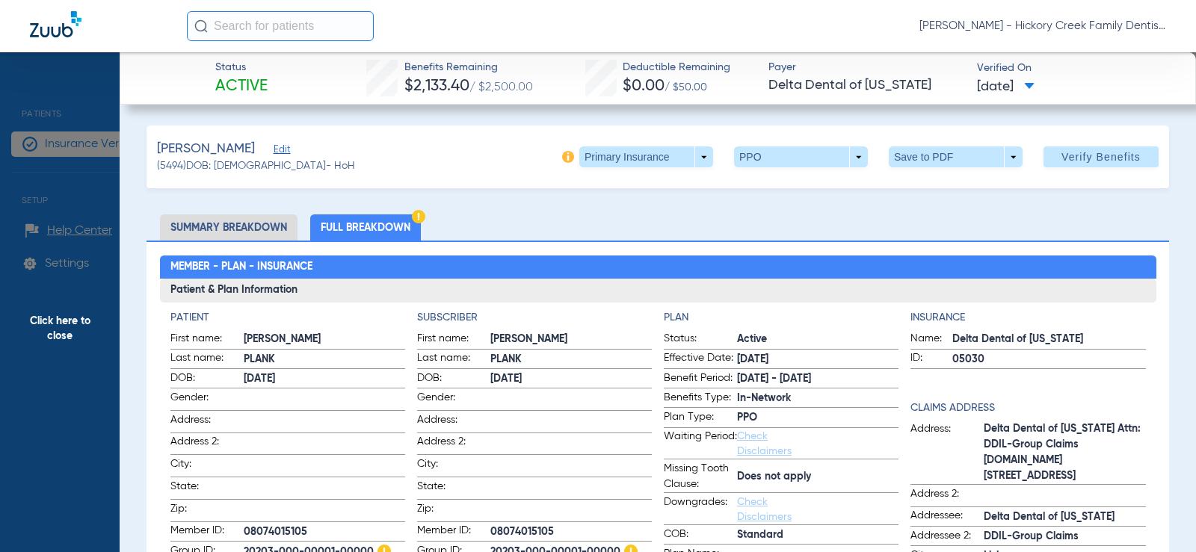
click at [229, 223] on li "Summary Breakdown" at bounding box center [228, 227] width 137 height 26
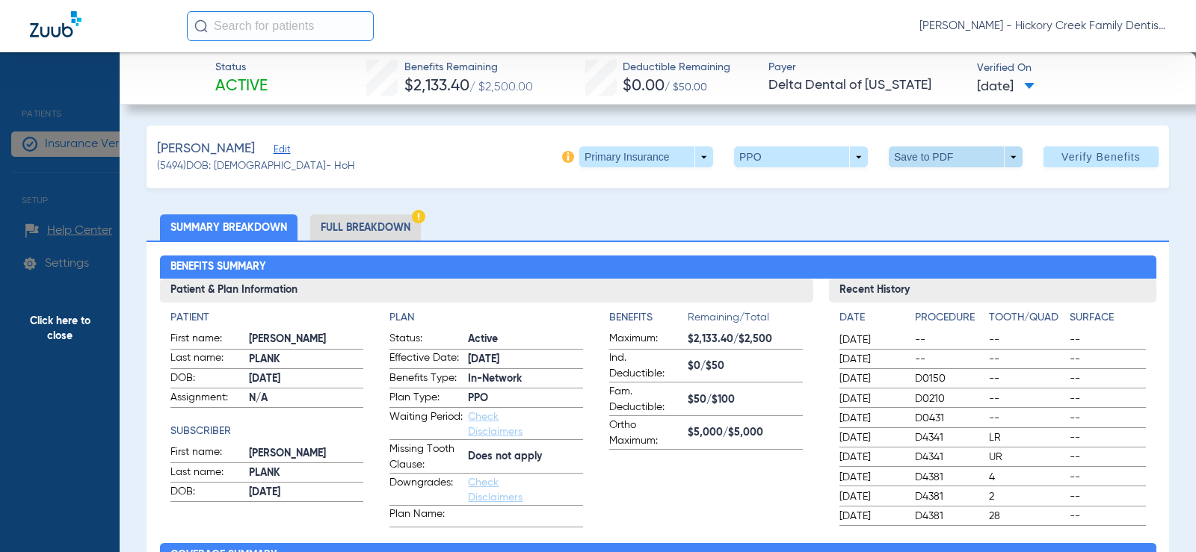
click at [938, 160] on span at bounding box center [956, 157] width 36 height 36
click at [944, 147] on div at bounding box center [598, 276] width 1196 height 552
click at [366, 223] on li "Full Breakdown" at bounding box center [365, 227] width 111 height 26
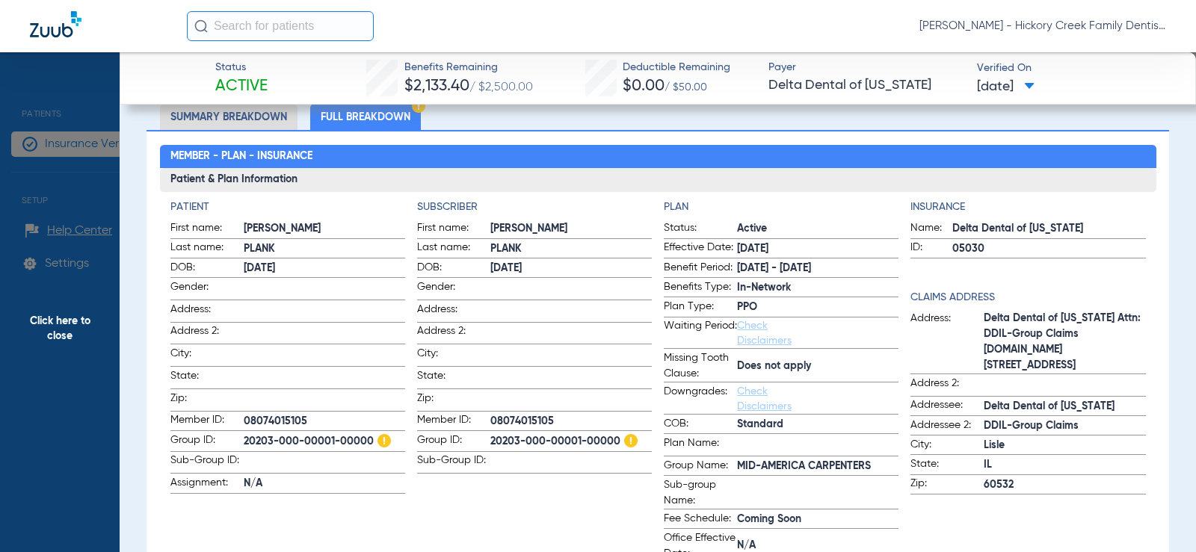
scroll to position [0, 0]
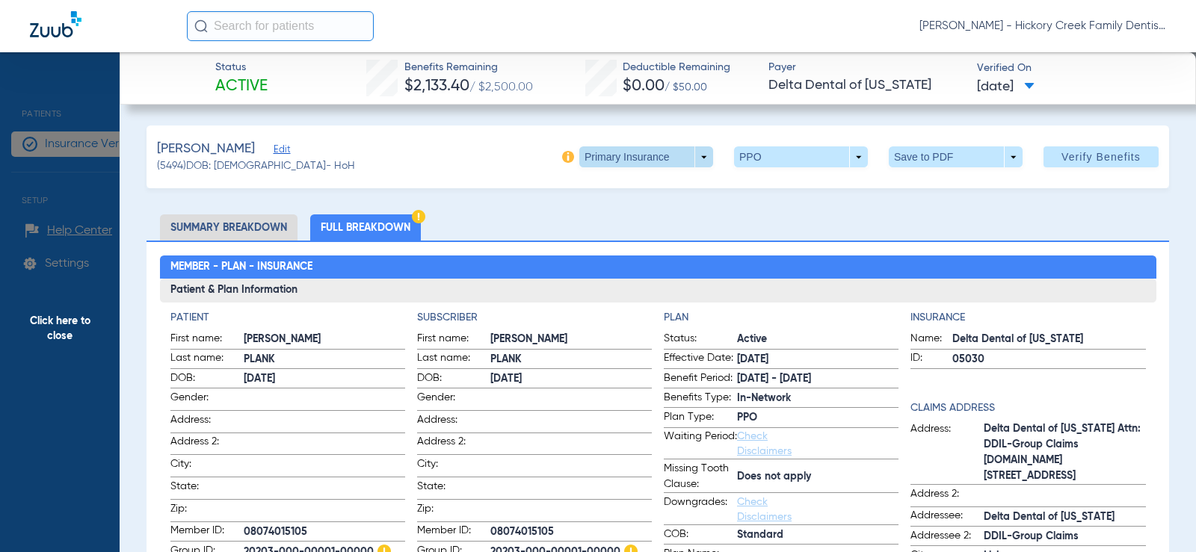
click at [658, 155] on span at bounding box center [646, 156] width 134 height 21
click at [630, 209] on button "Secondary Insurance" at bounding box center [630, 217] width 123 height 30
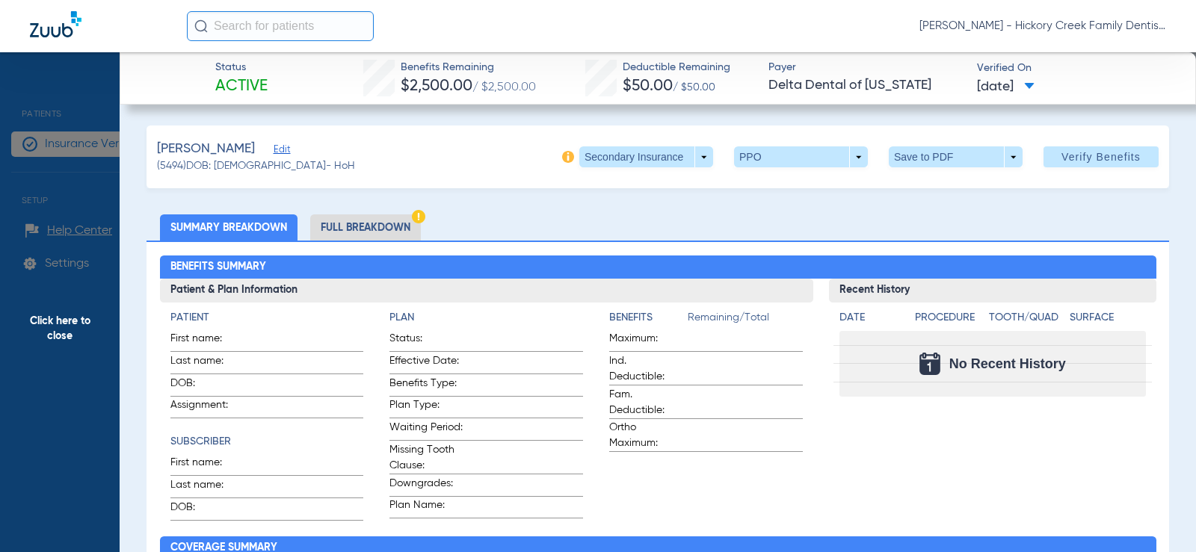
click at [357, 226] on li "Full Breakdown" at bounding box center [365, 227] width 111 height 26
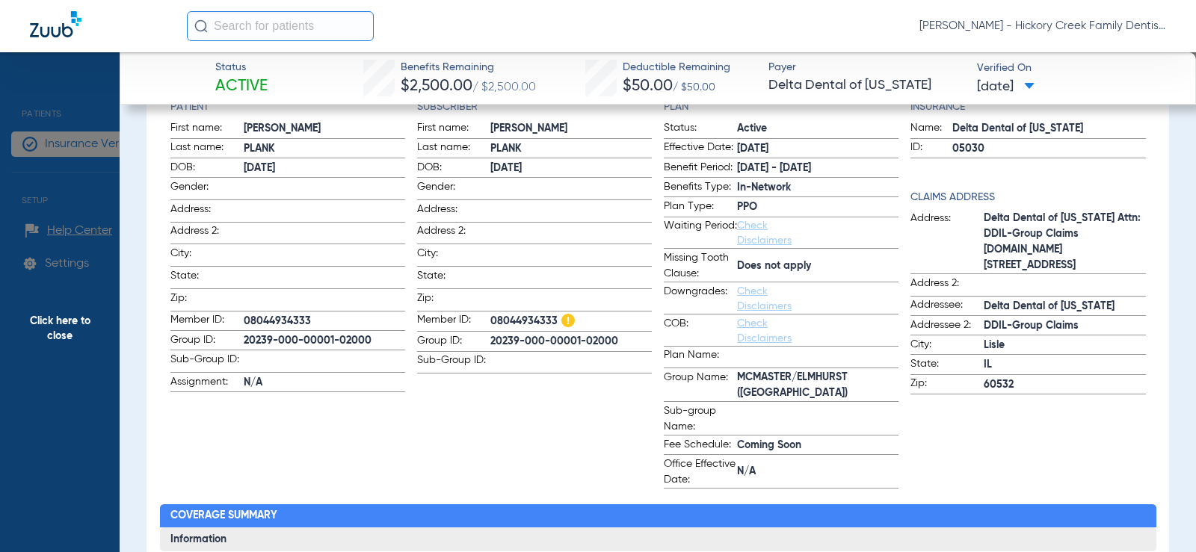
scroll to position [75, 0]
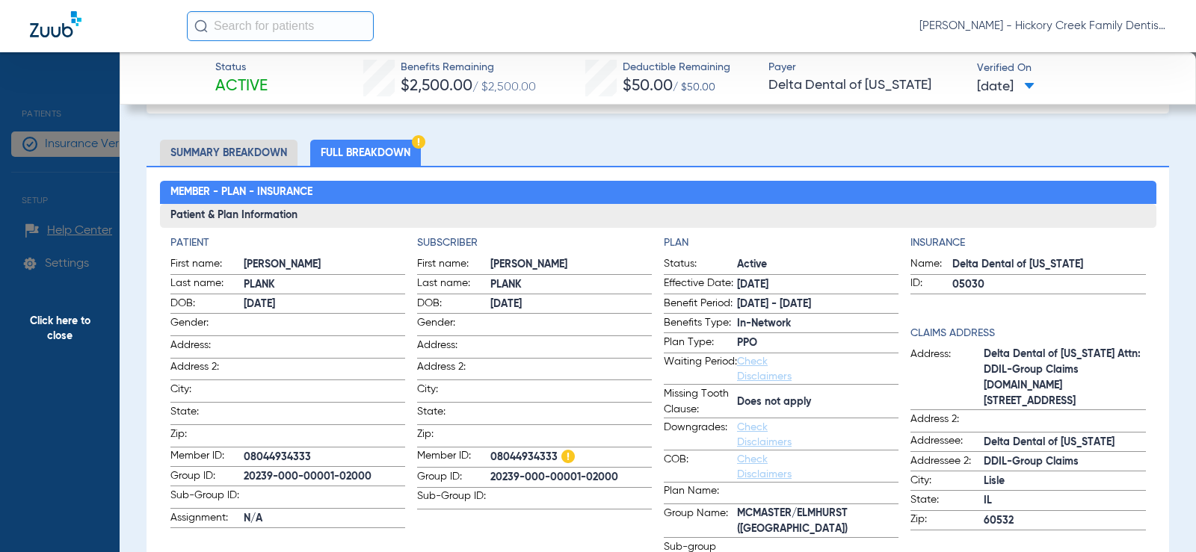
click at [252, 147] on li "Summary Breakdown" at bounding box center [228, 153] width 137 height 26
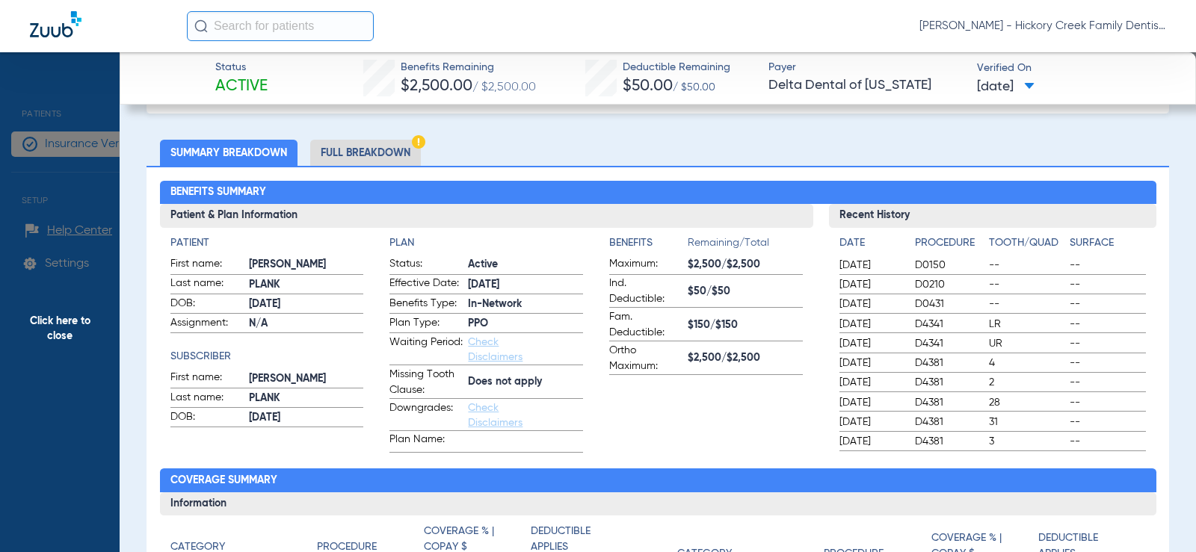
scroll to position [0, 0]
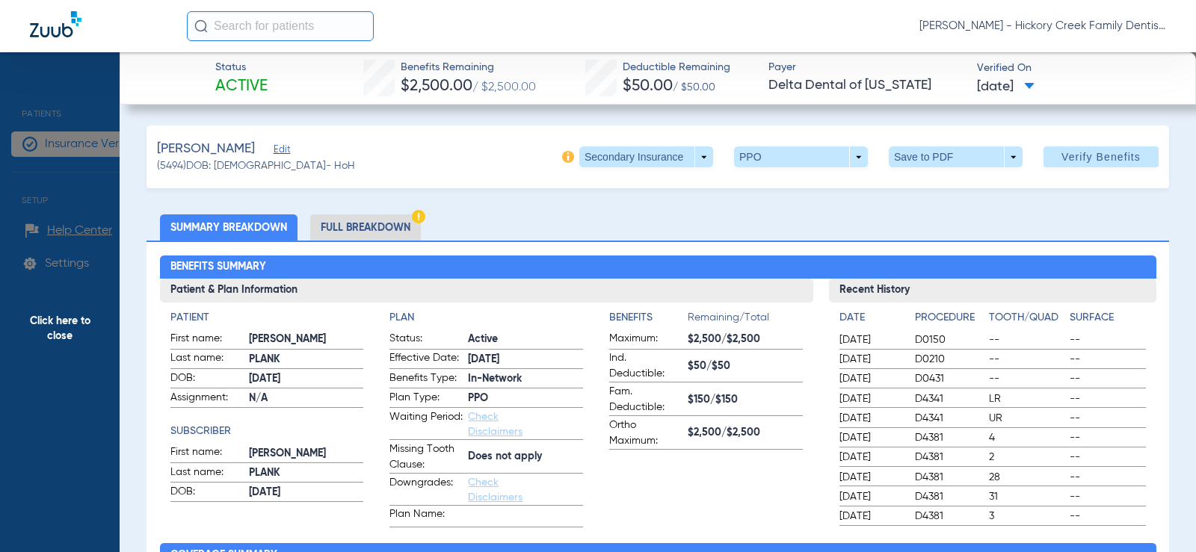
click at [50, 186] on span "Click here to close" at bounding box center [60, 328] width 120 height 552
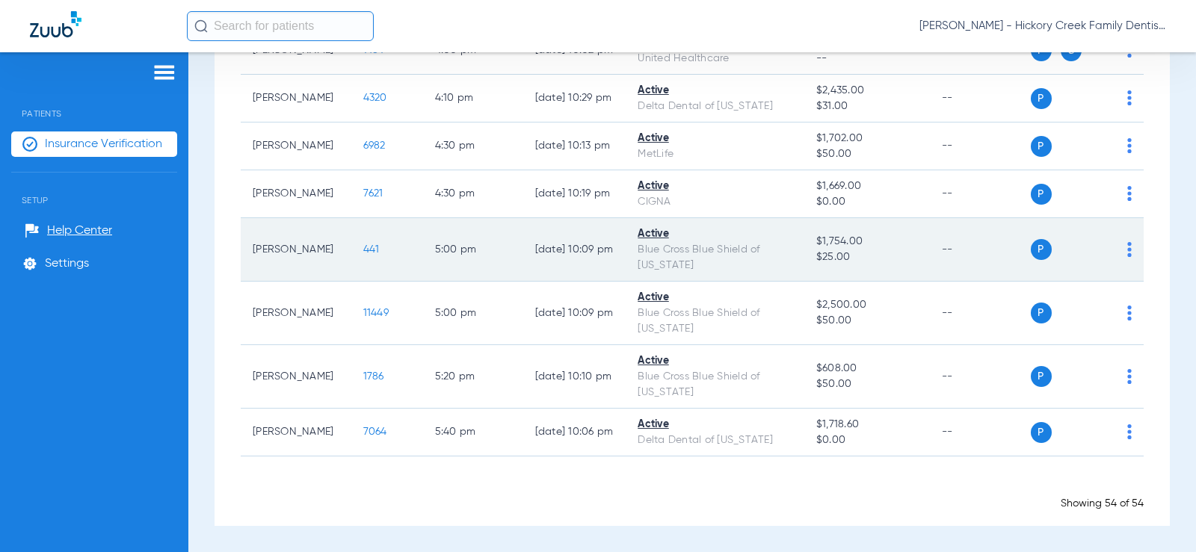
scroll to position [2925, 0]
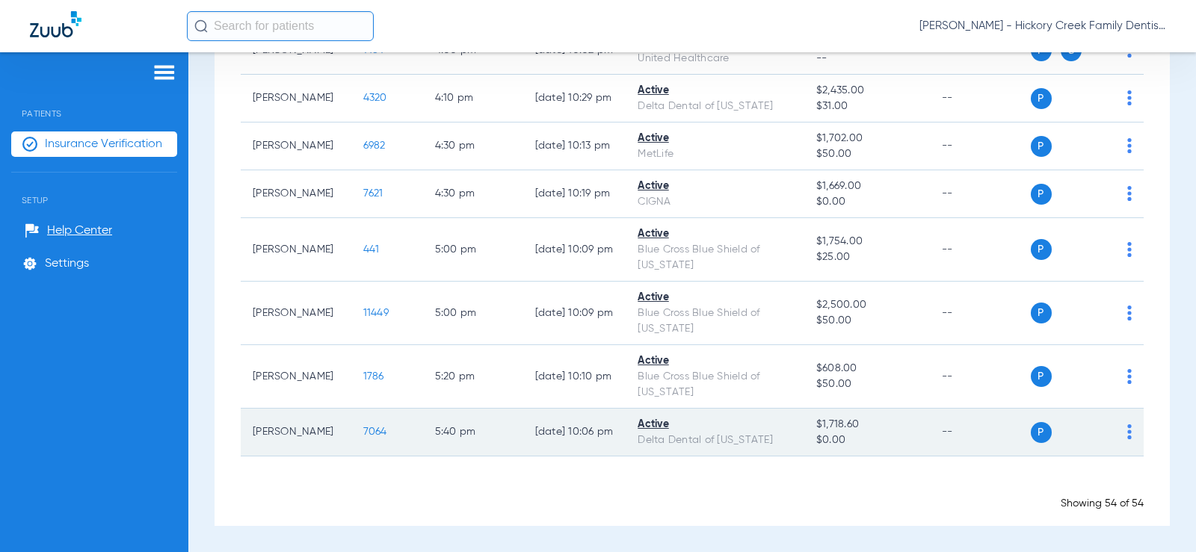
click at [1035, 422] on span "P" at bounding box center [1040, 432] width 21 height 21
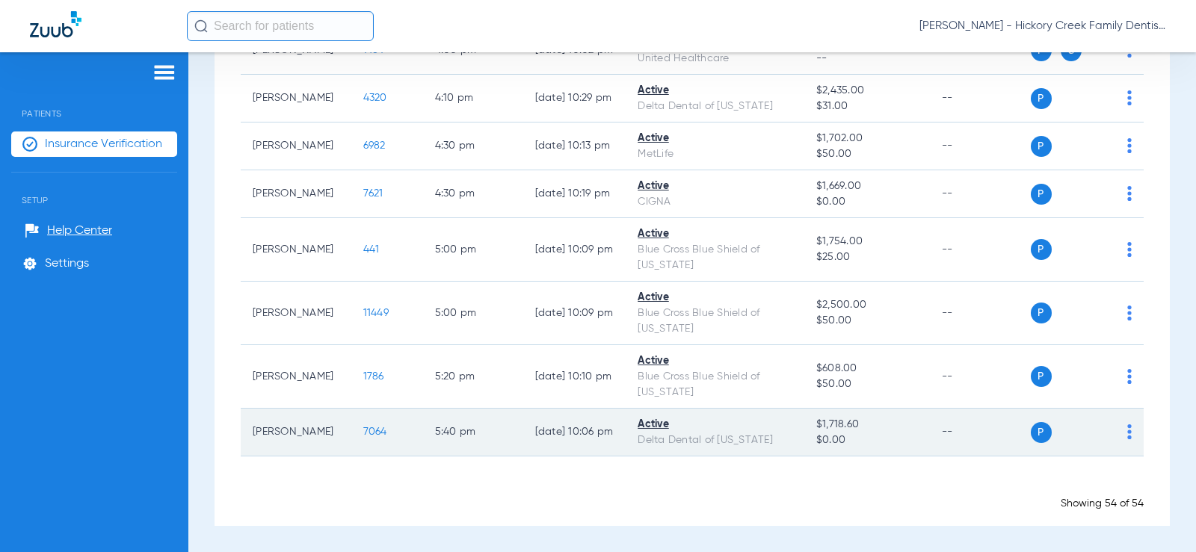
click at [1127, 426] on img at bounding box center [1129, 431] width 4 height 15
click at [1117, 426] on div at bounding box center [598, 276] width 1196 height 552
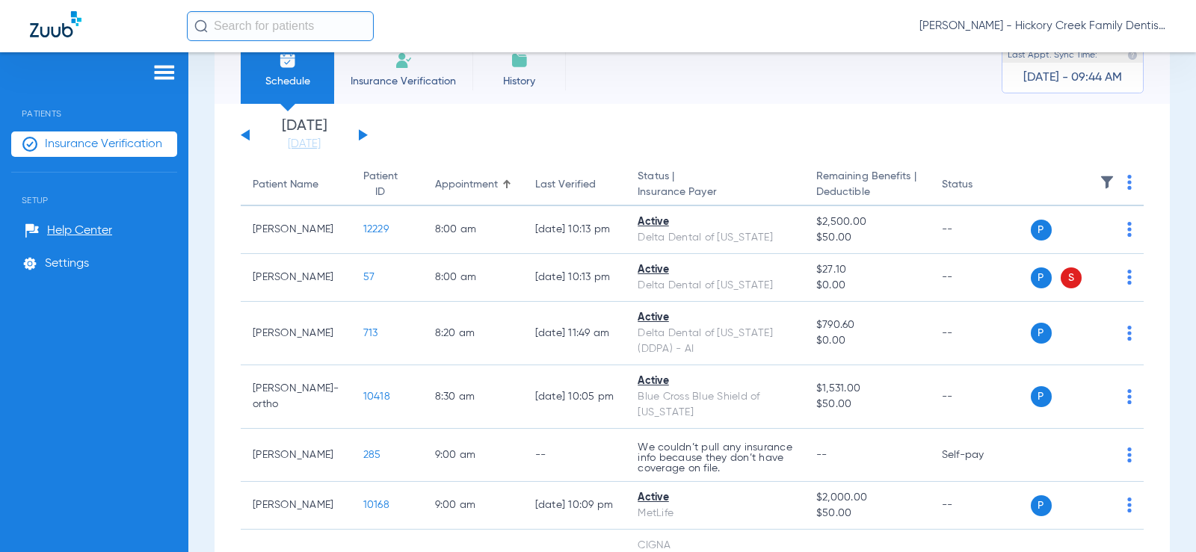
scroll to position [0, 0]
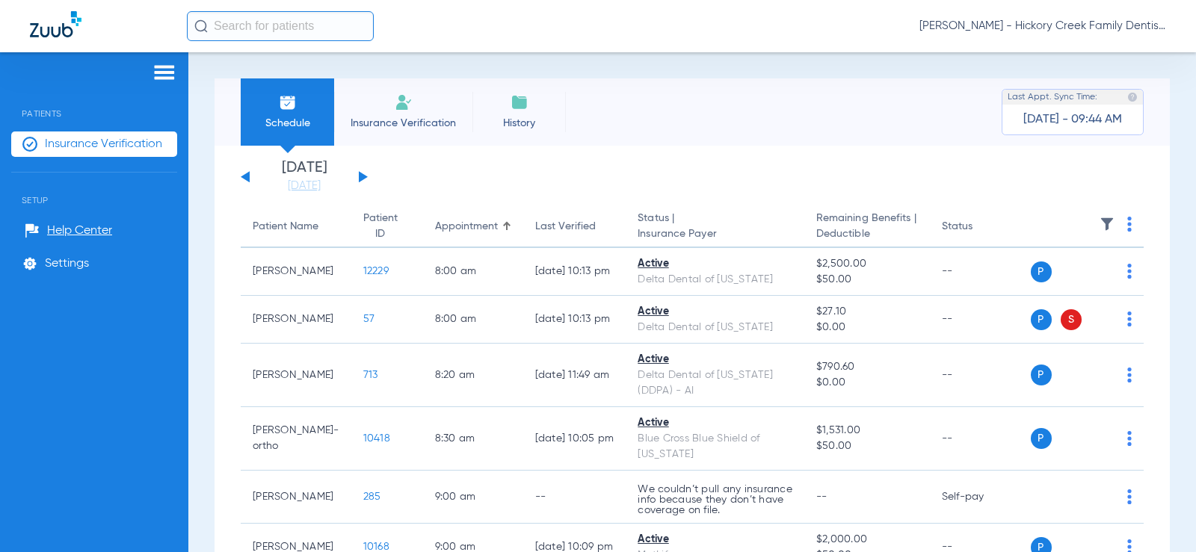
click at [453, 92] on li "Insurance Verification" at bounding box center [403, 111] width 138 height 67
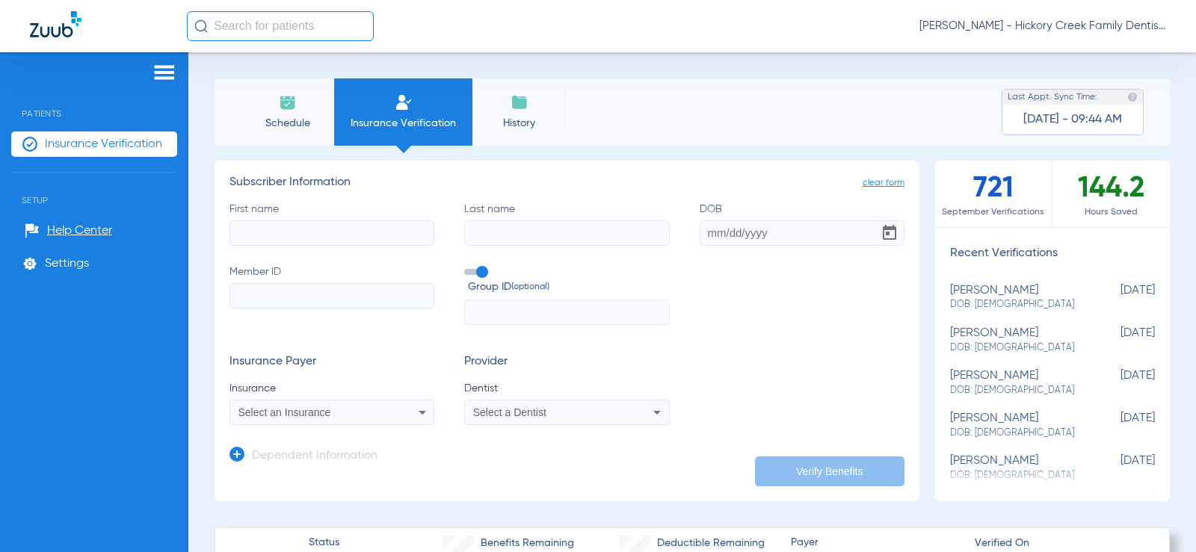
click at [284, 95] on img at bounding box center [288, 102] width 18 height 18
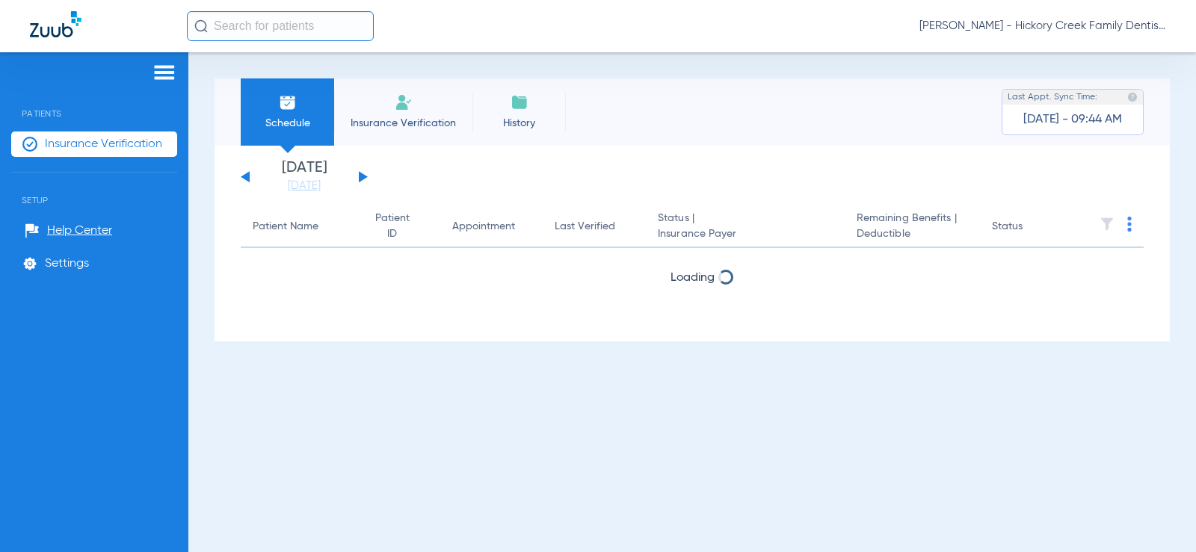
click at [454, 117] on span "Insurance Verification" at bounding box center [403, 123] width 116 height 15
